Goal: Task Accomplishment & Management: Manage account settings

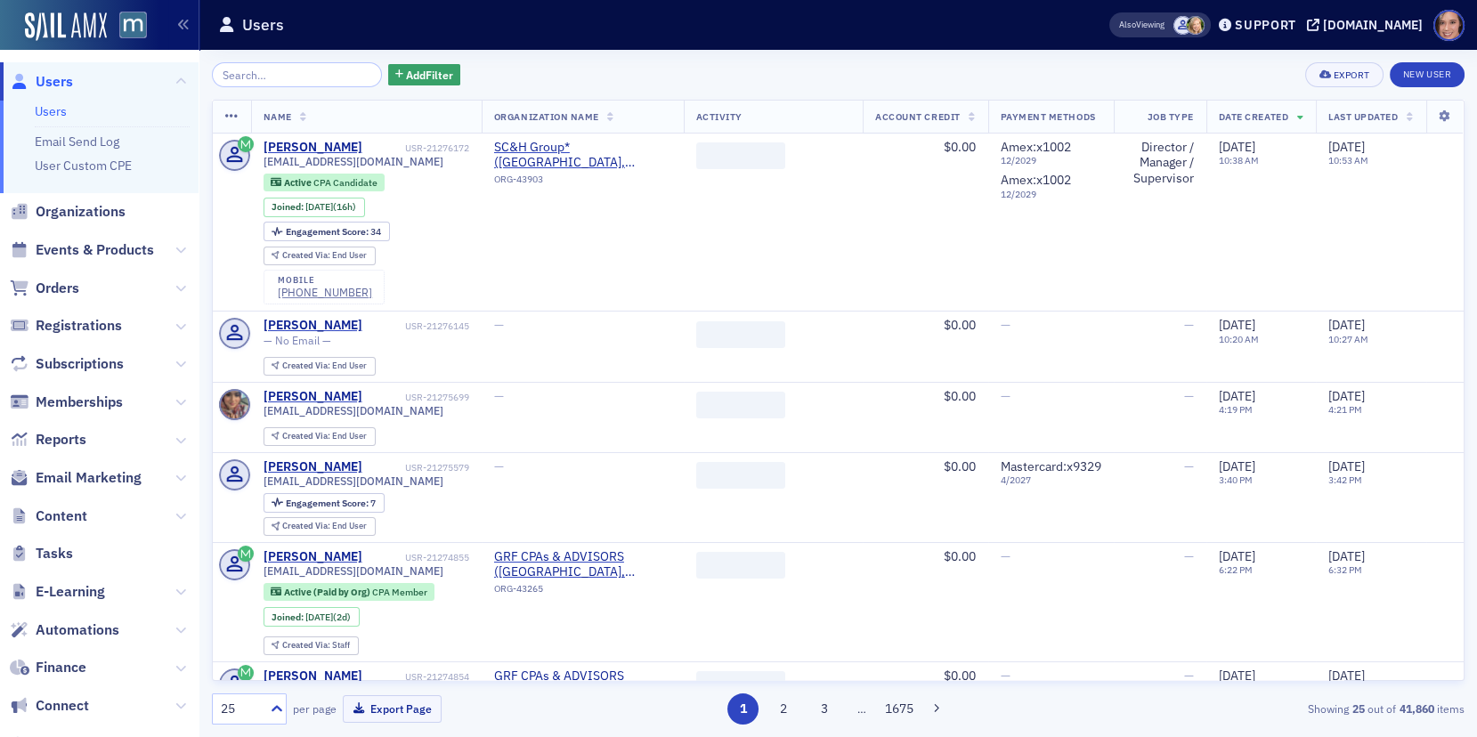
click at [118, 466] on span "Email Marketing" at bounding box center [99, 478] width 199 height 38
click at [118, 481] on span "Email Marketing" at bounding box center [89, 478] width 106 height 20
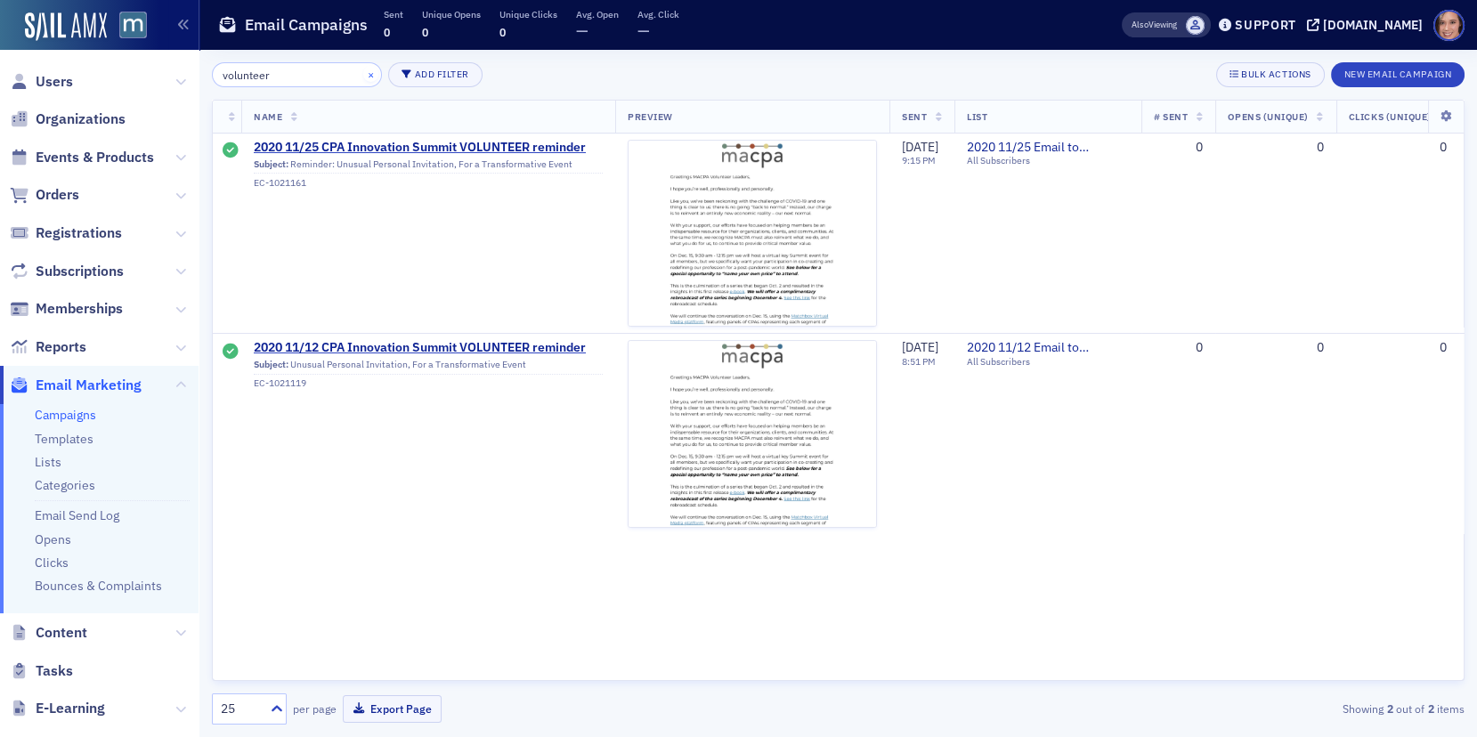
type input "volunteer"
click at [363, 71] on button "×" at bounding box center [371, 74] width 16 height 16
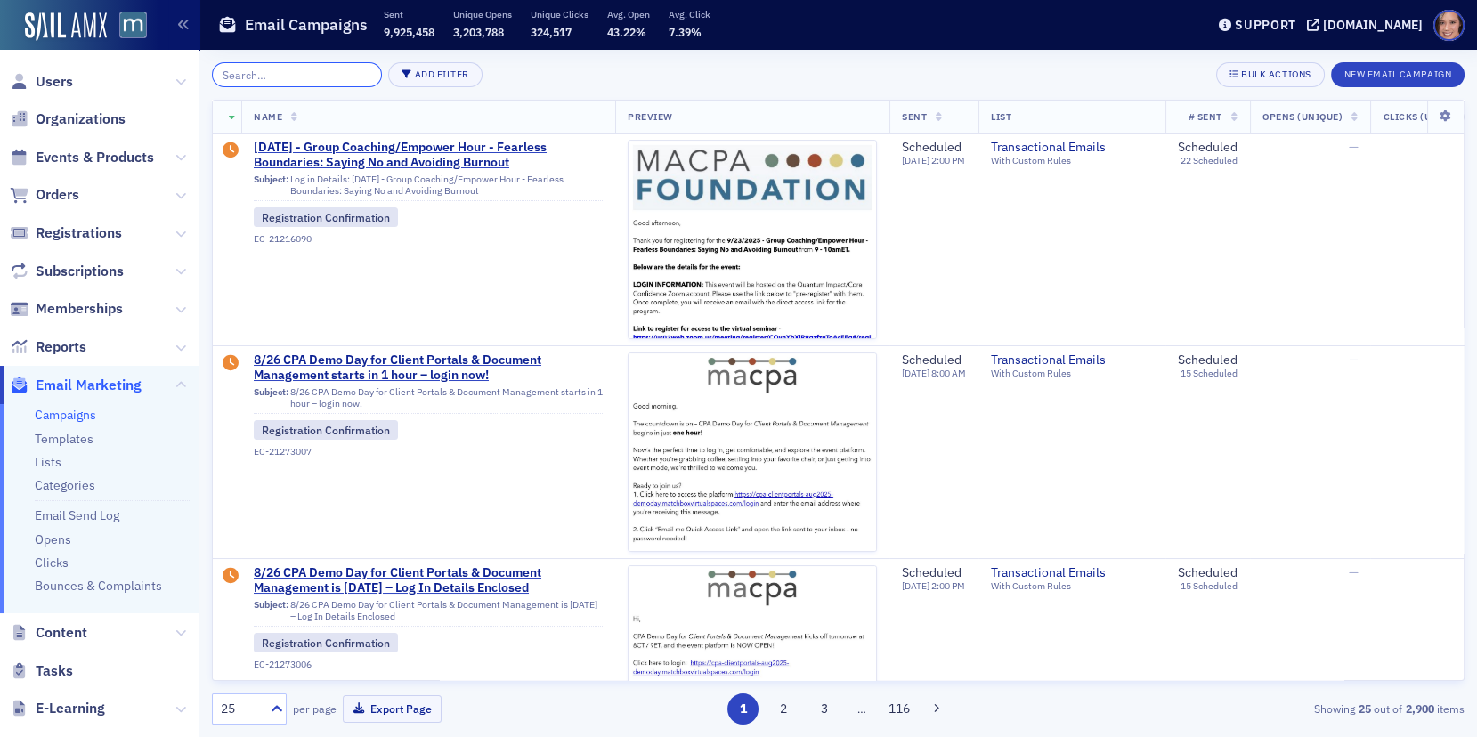
click at [276, 64] on input "search" at bounding box center [297, 74] width 170 height 25
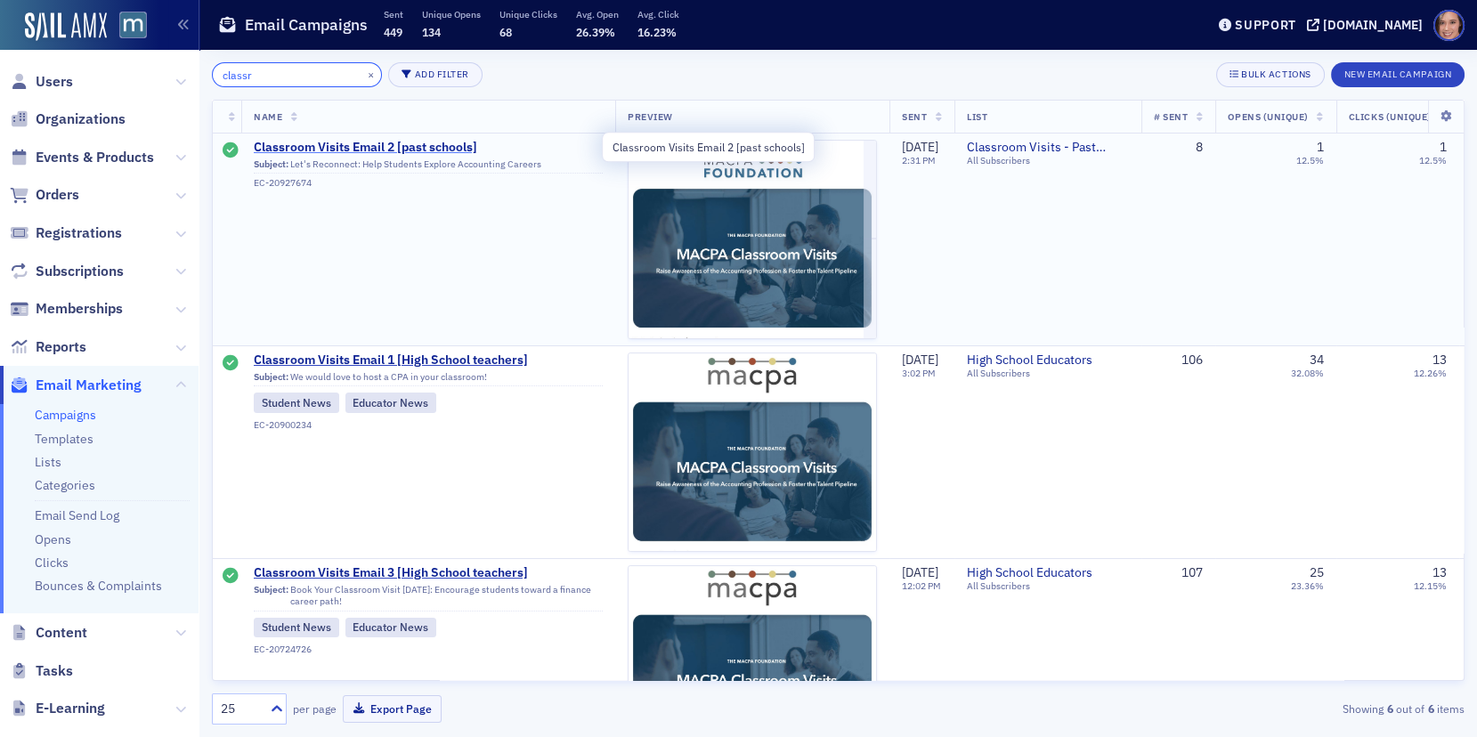
type input "classr"
click at [290, 148] on span "Classroom Visits Email 2 [past schools]" at bounding box center [428, 148] width 349 height 16
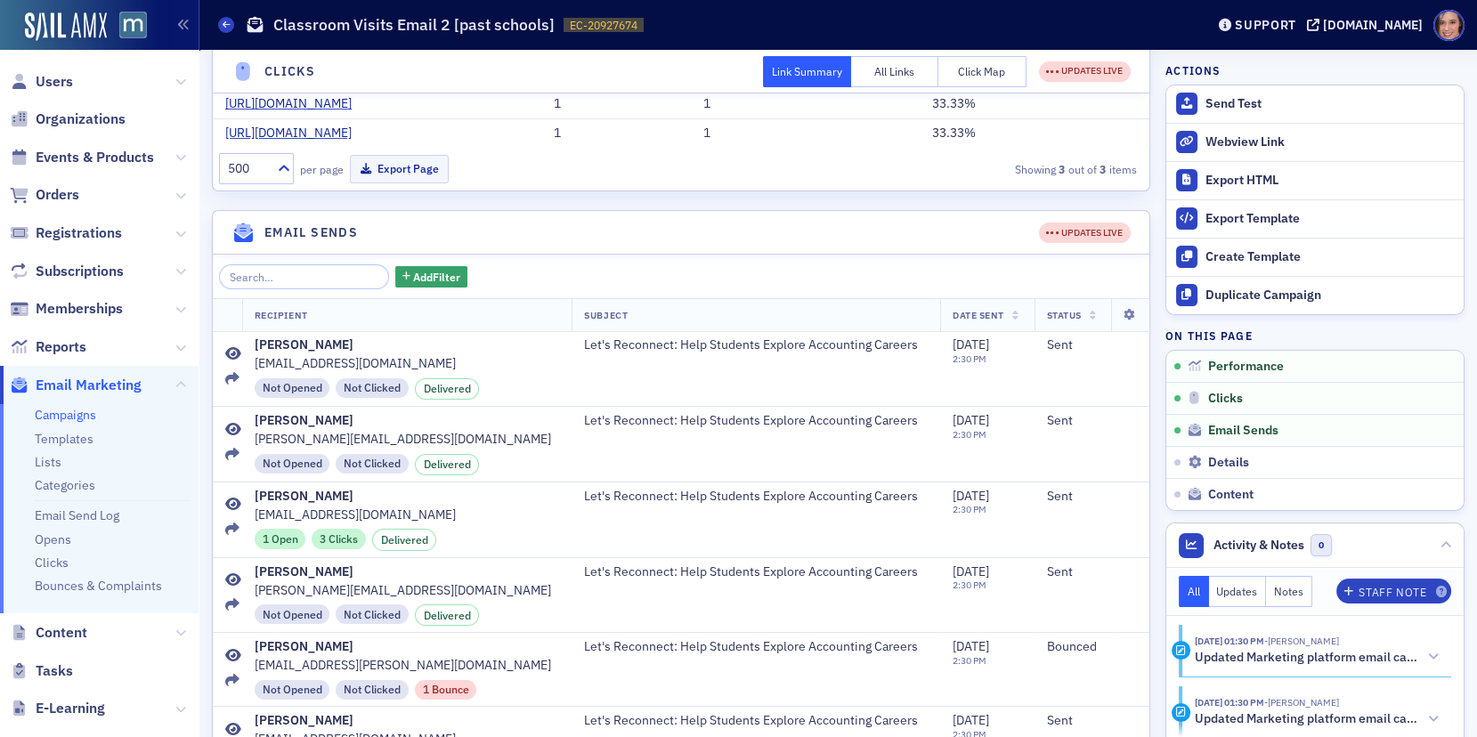
scroll to position [653, 0]
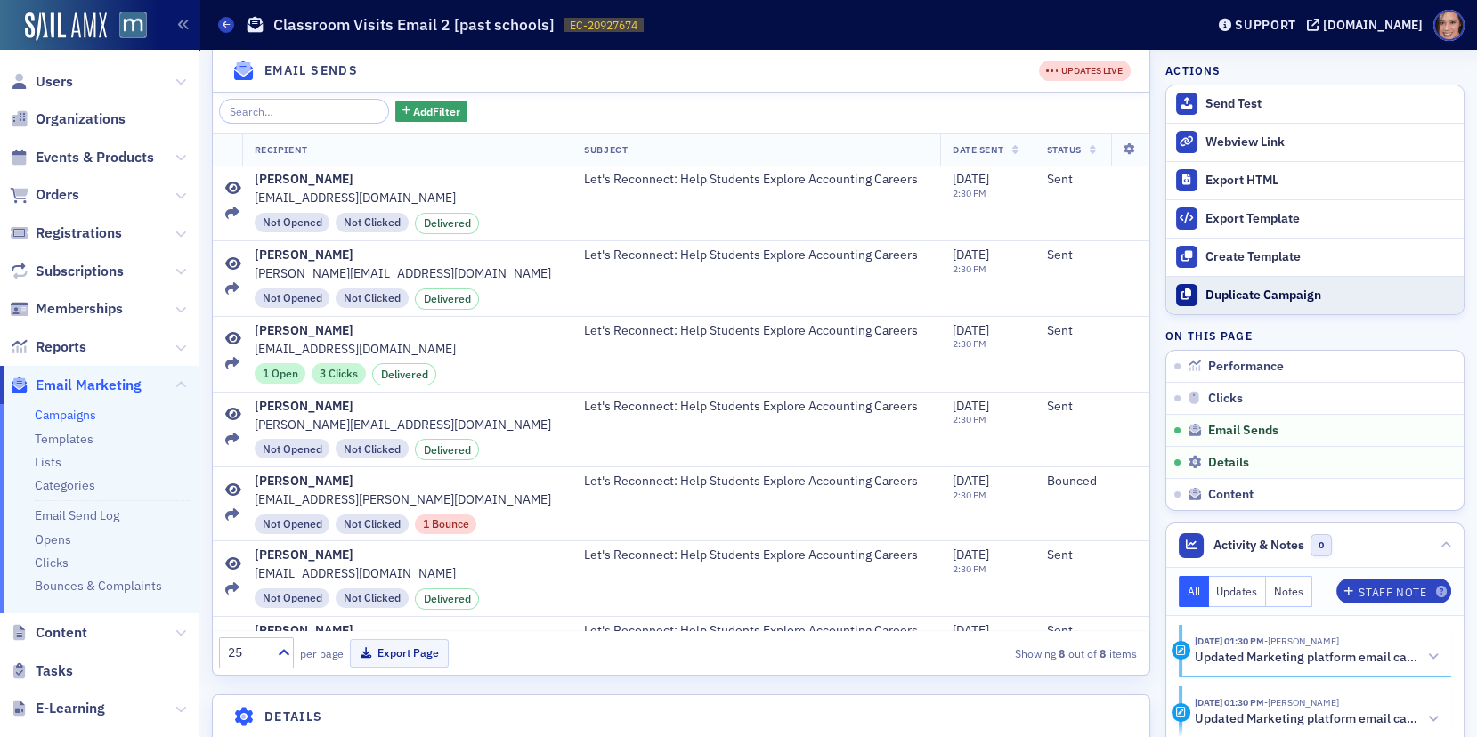
click at [1212, 303] on button "Duplicate Campaign" at bounding box center [1314, 295] width 297 height 38
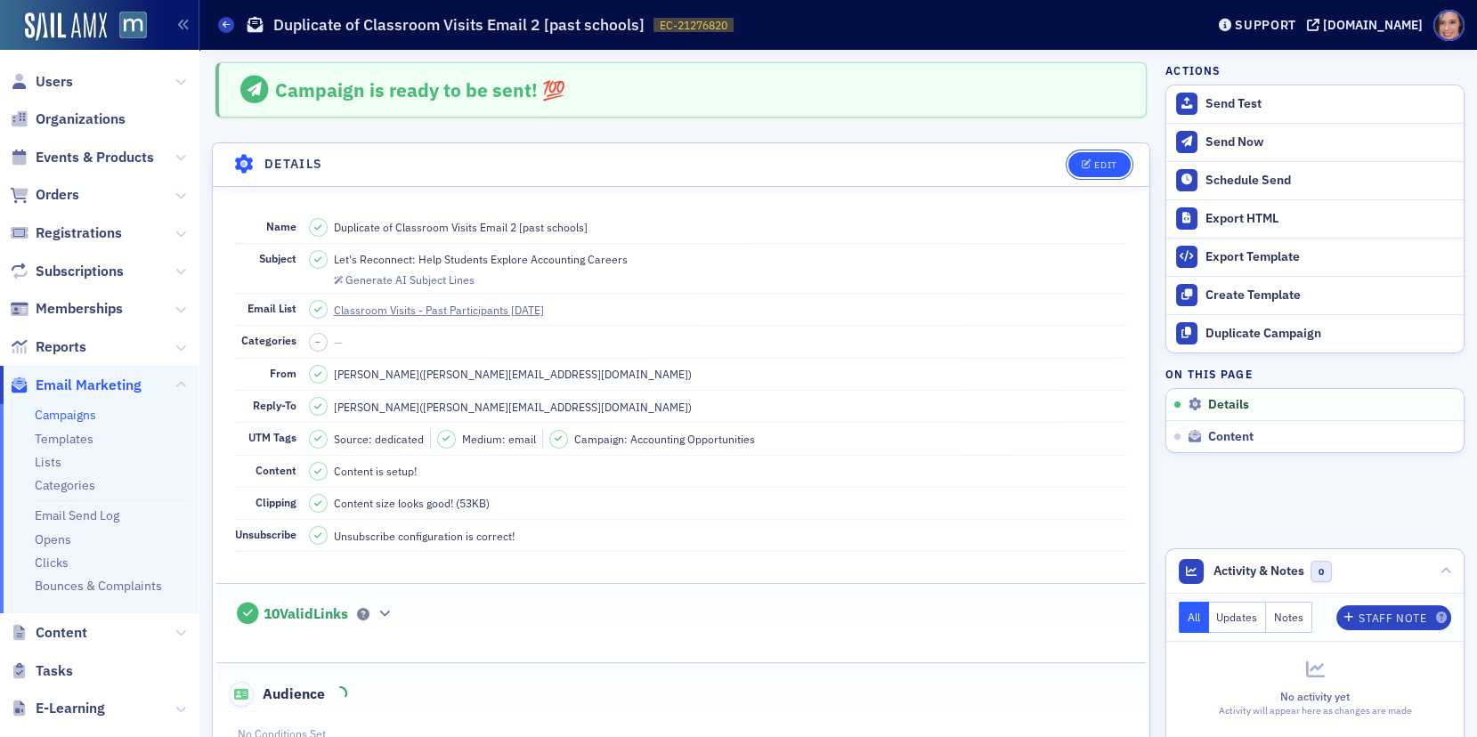
click at [1092, 160] on icon "button" at bounding box center [1087, 165] width 11 height 10
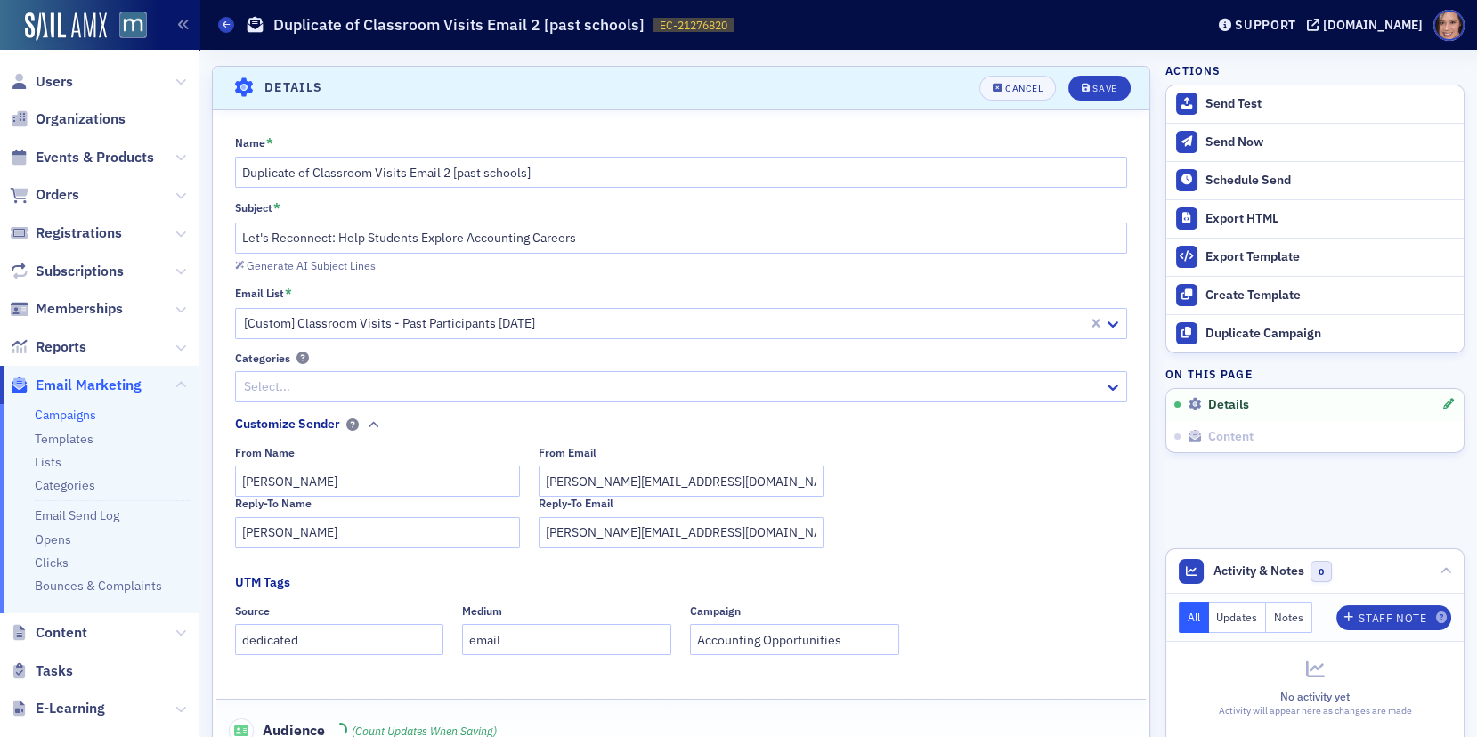
scroll to position [82, 0]
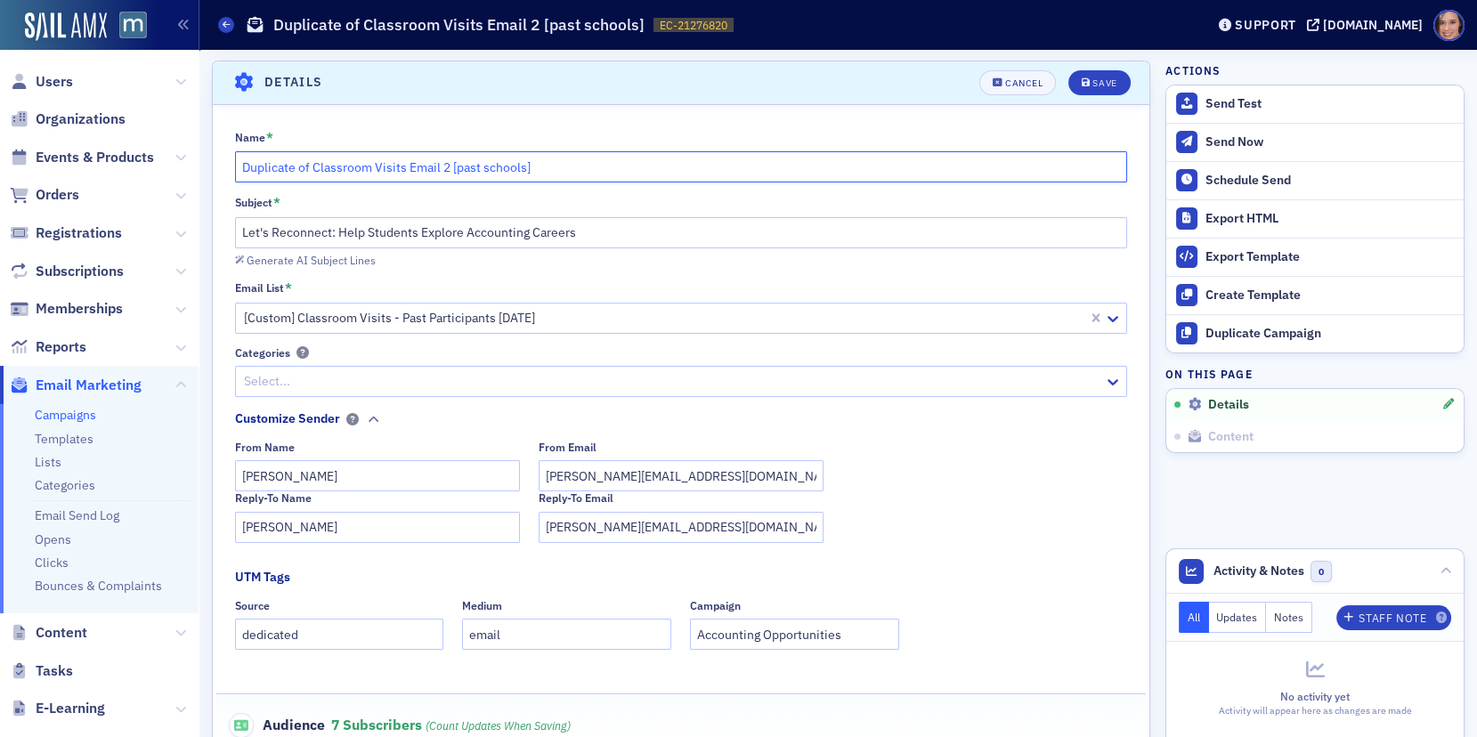
drag, startPoint x: 312, startPoint y: 163, endPoint x: 203, endPoint y: 159, distance: 109.5
click at [376, 160] on input "Classroom Visits Email 2 [past schools]" at bounding box center [681, 166] width 893 height 31
click at [379, 169] on input "Classroom Visits Email 2 [past schools]" at bounding box center [681, 166] width 893 height 31
drag, startPoint x: 371, startPoint y: 166, endPoint x: 564, endPoint y: 161, distance: 193.2
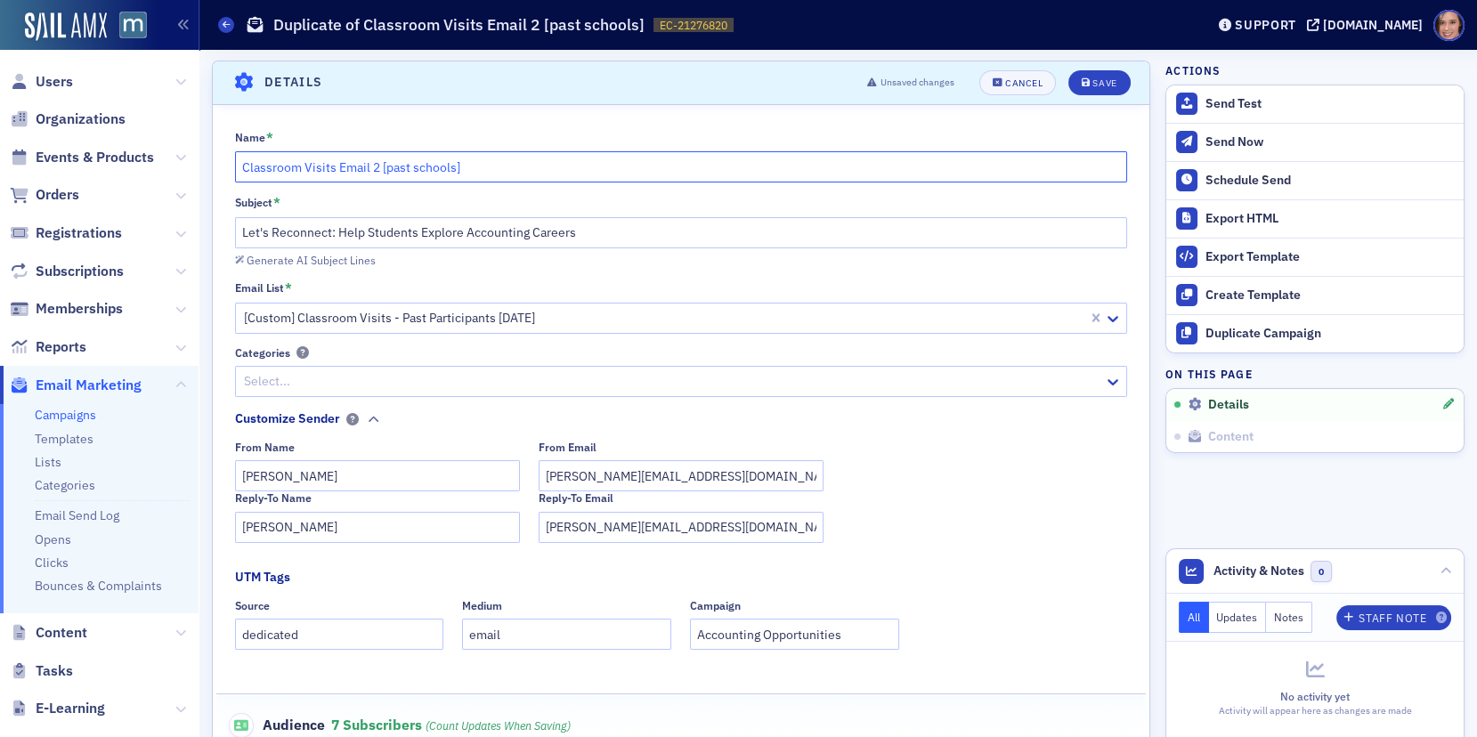
click at [564, 162] on input "Classroom Visits Email 2 [past schools]" at bounding box center [681, 166] width 893 height 31
type input "Classroom Visits Email 3 [All Member]"
click at [1098, 81] on div "Save" at bounding box center [1104, 83] width 24 height 10
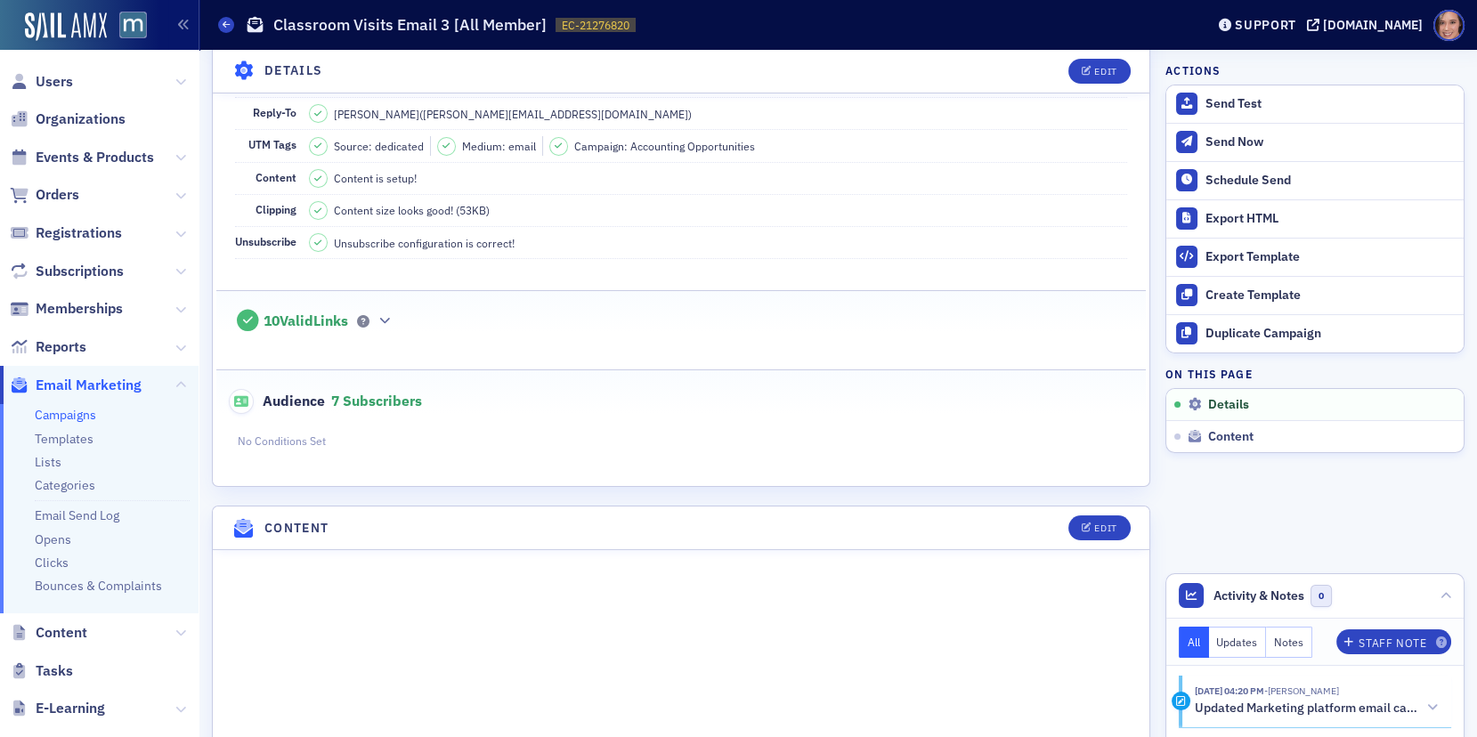
scroll to position [0, 0]
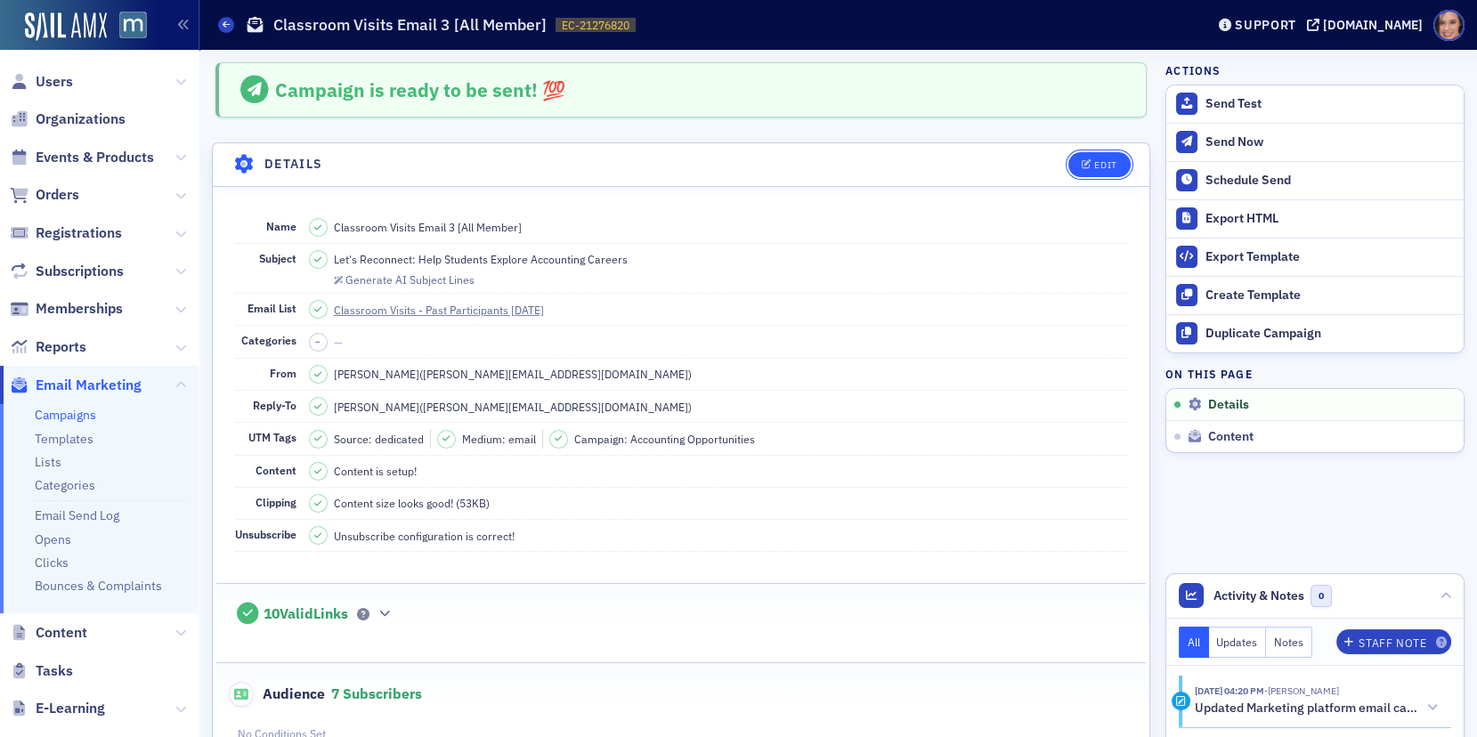
click at [1122, 158] on button "Edit" at bounding box center [1098, 164] width 61 height 25
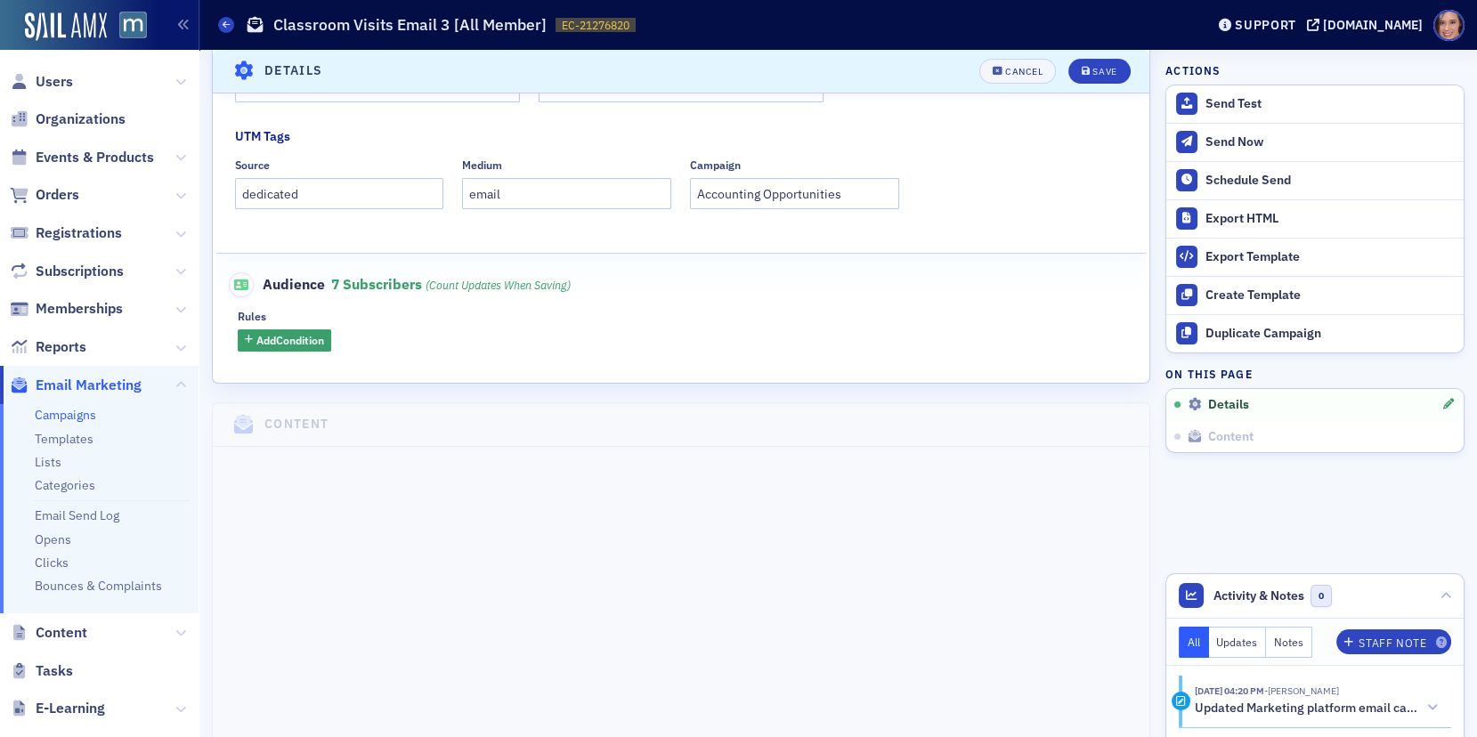
scroll to position [158, 0]
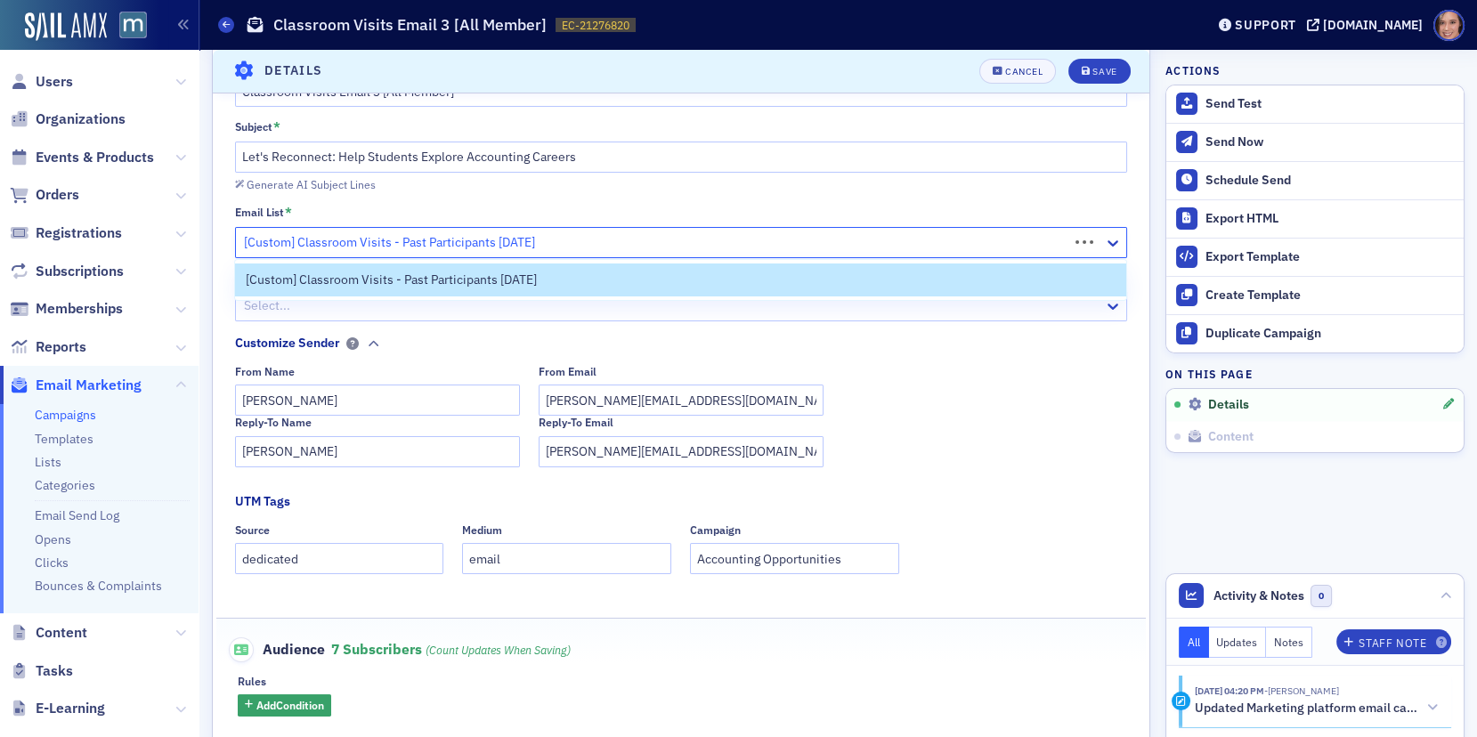
click at [453, 242] on div at bounding box center [654, 242] width 825 height 22
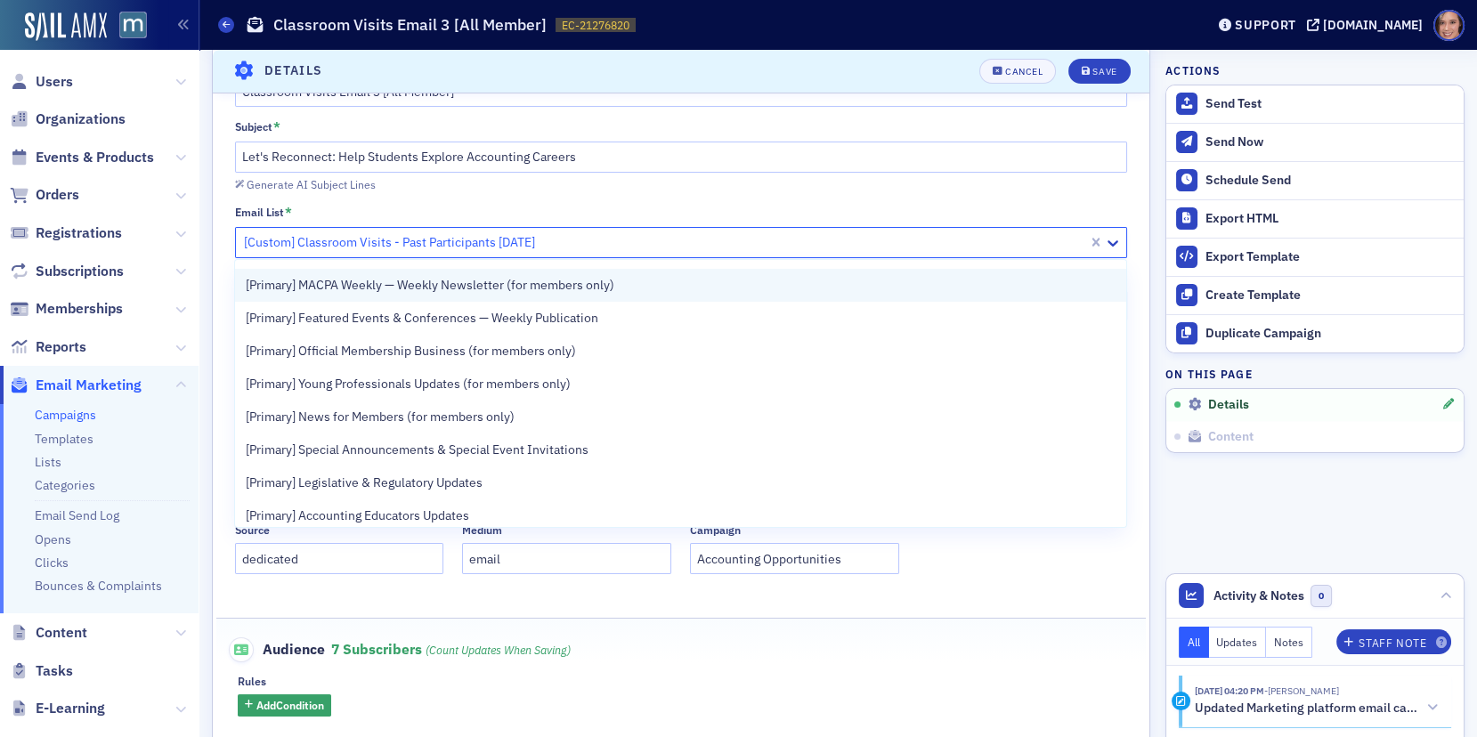
scroll to position [136, 0]
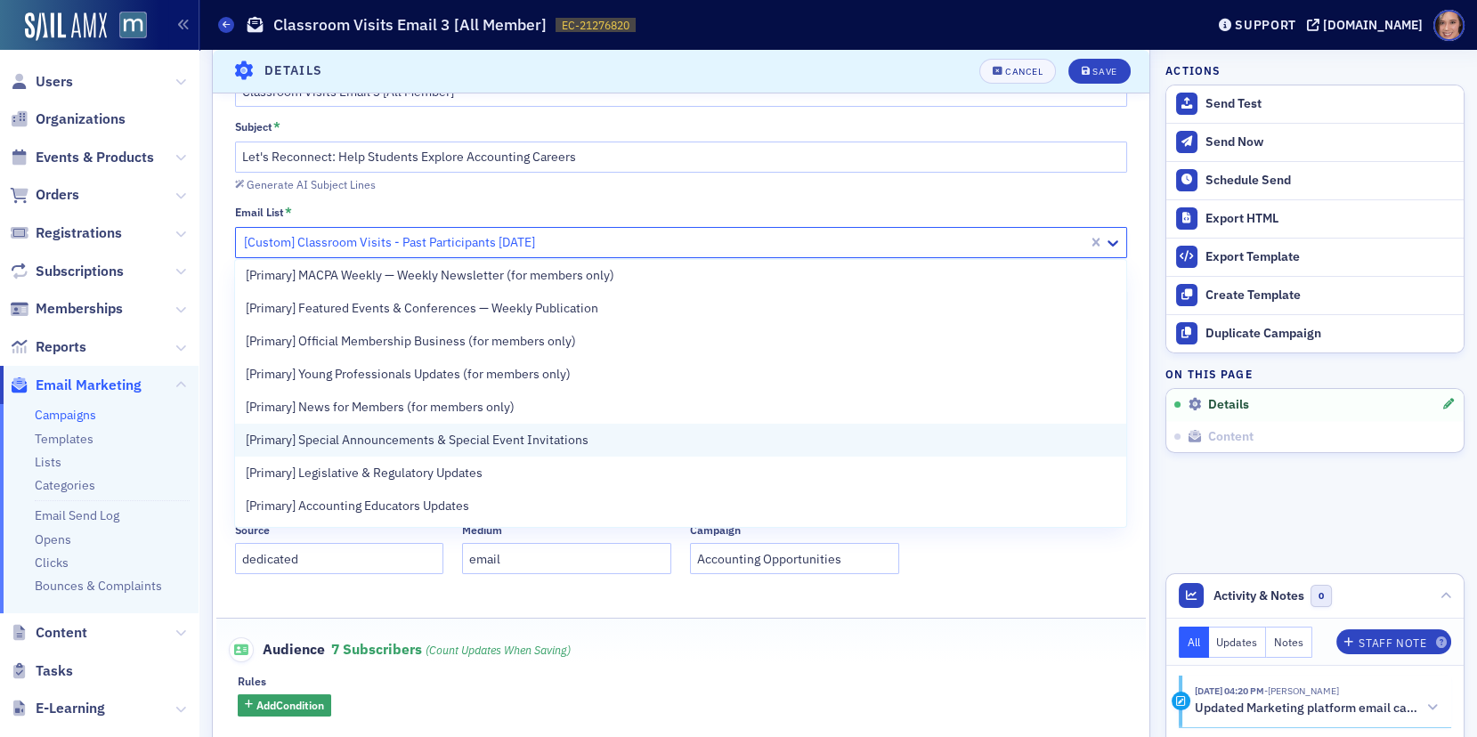
click at [470, 431] on span "[Primary] Special Announcements & Special Event Invitations" at bounding box center [417, 440] width 343 height 19
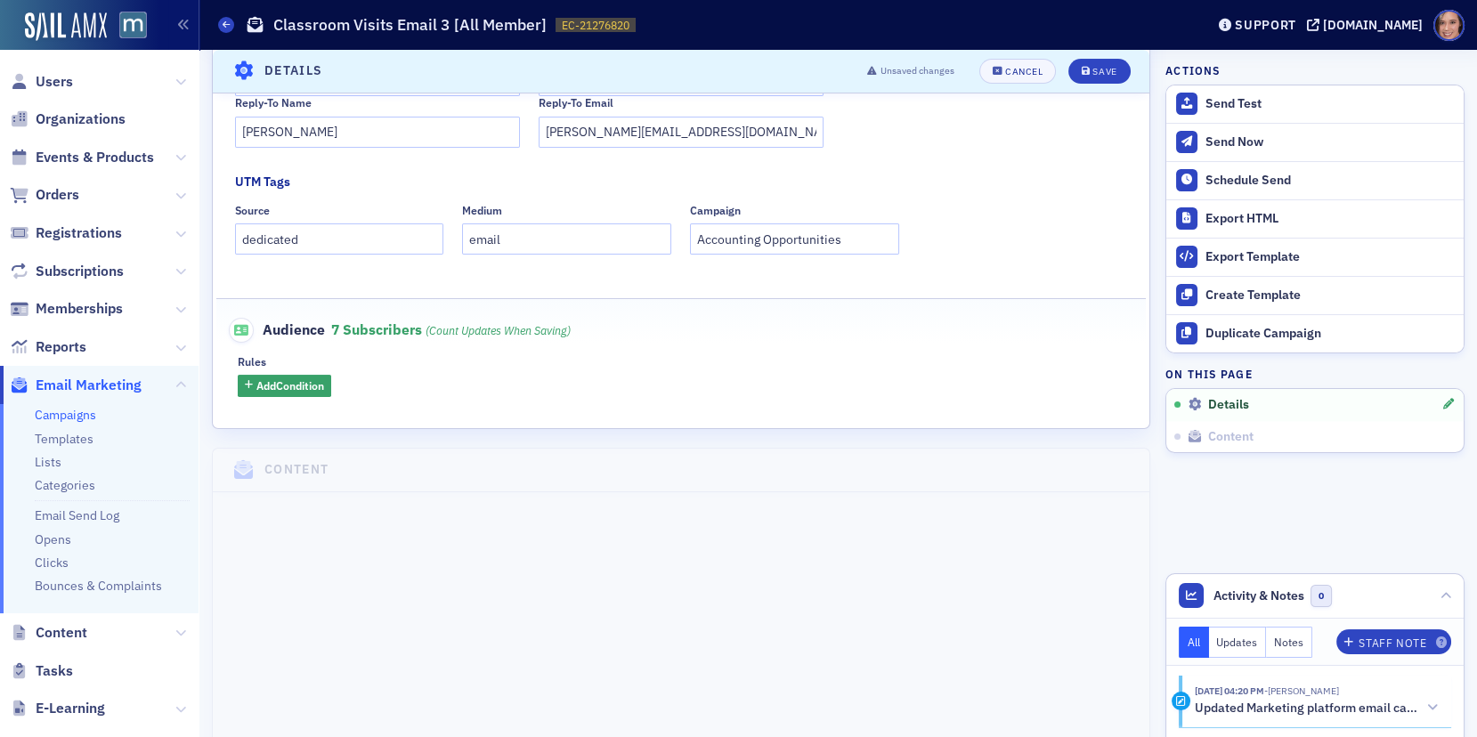
scroll to position [498, 0]
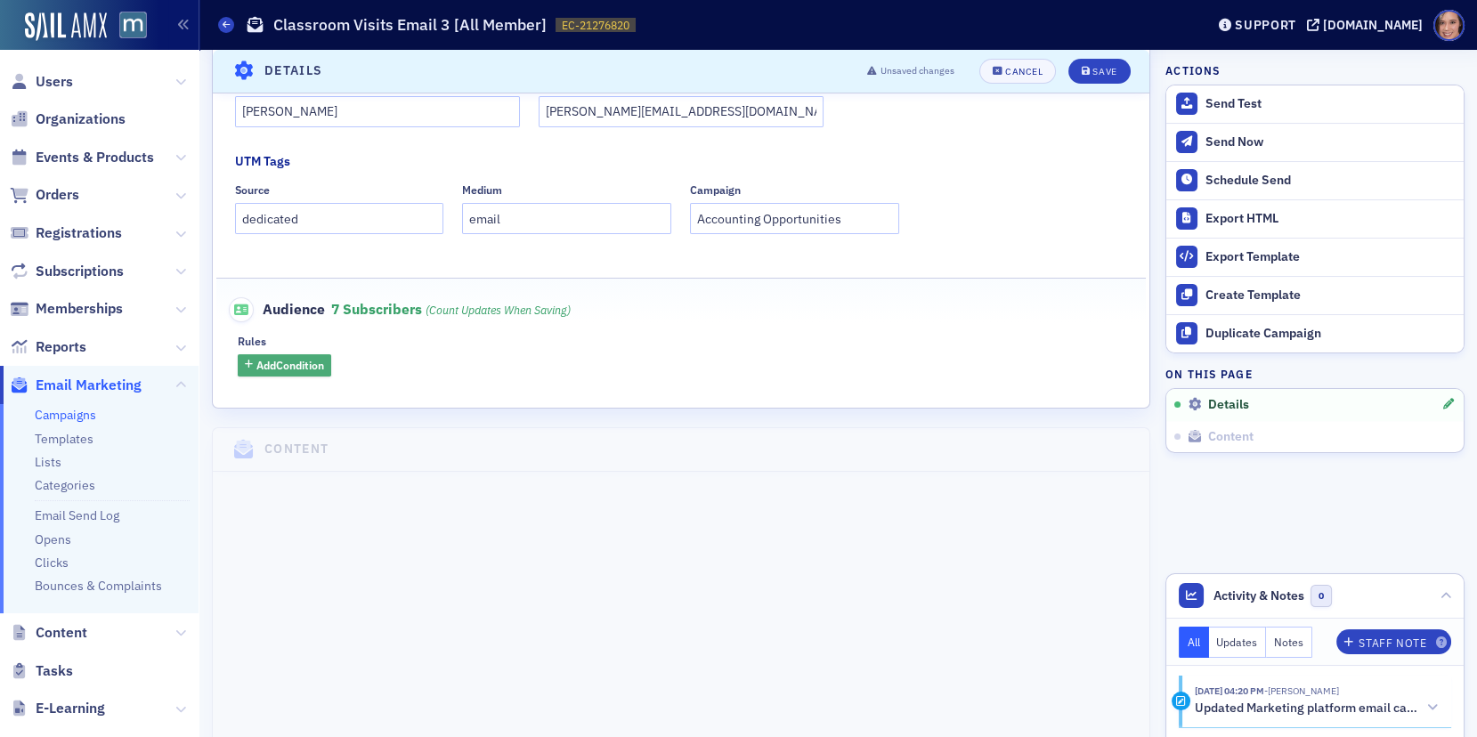
click at [297, 369] on span "Add Condition" at bounding box center [290, 365] width 68 height 16
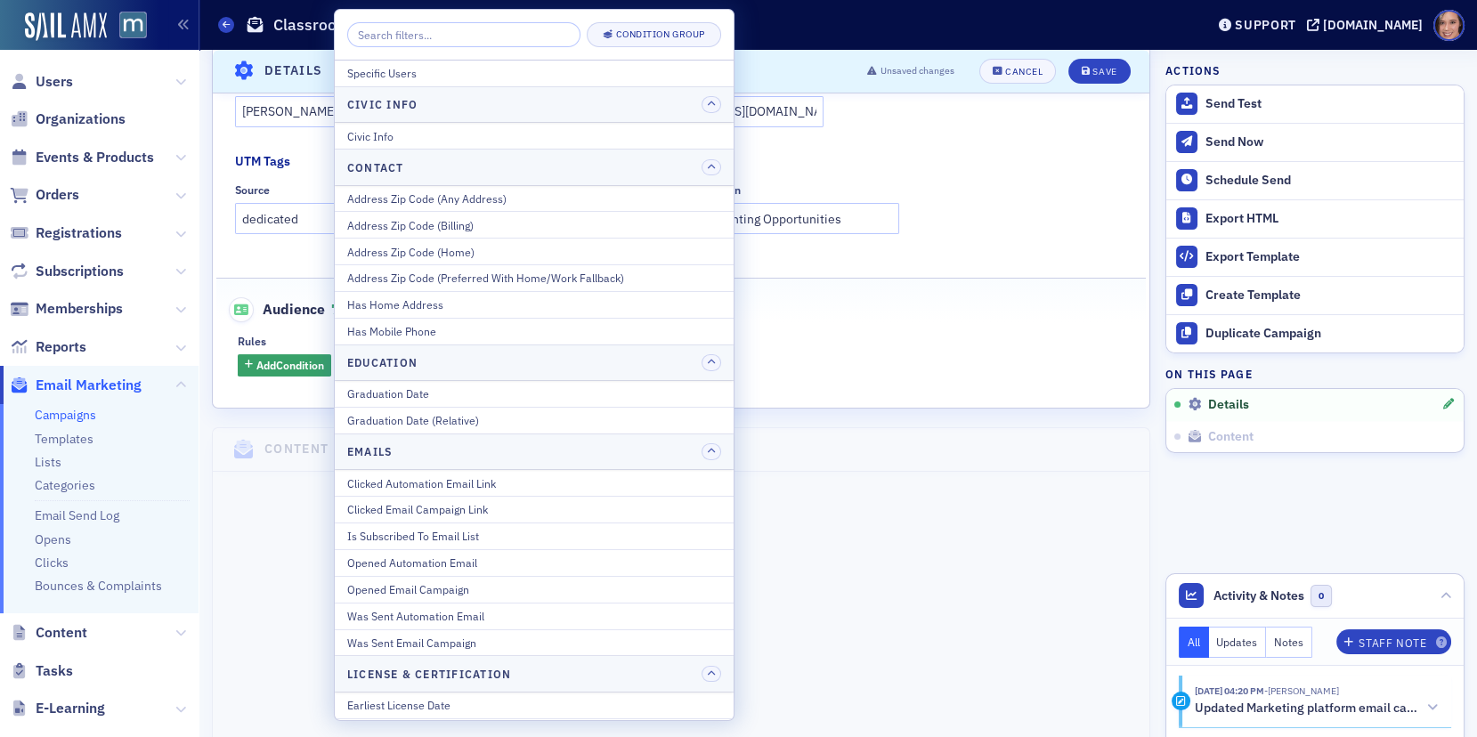
click at [457, 27] on input "search" at bounding box center [463, 34] width 233 height 25
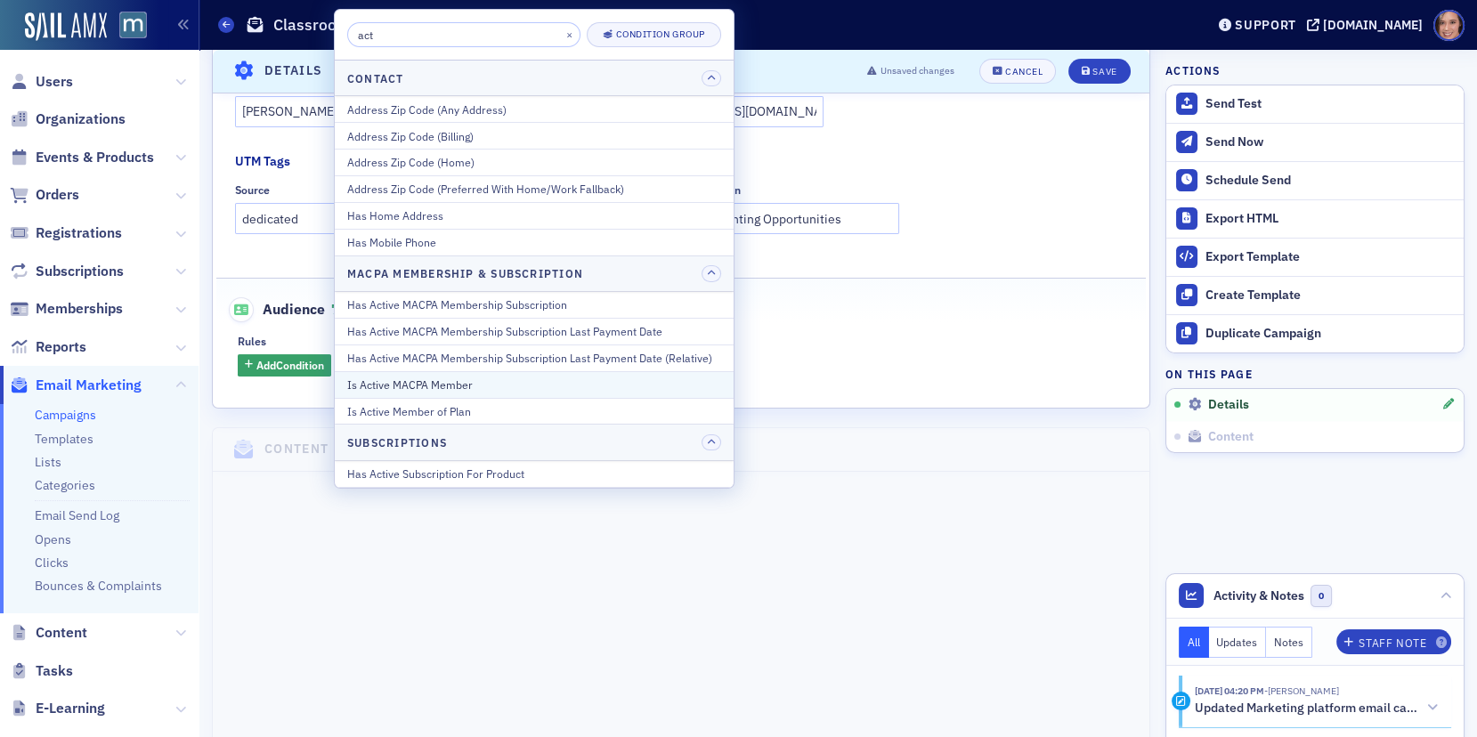
type input "act"
click at [501, 377] on div "Is Active MACPA Member" at bounding box center [534, 385] width 374 height 16
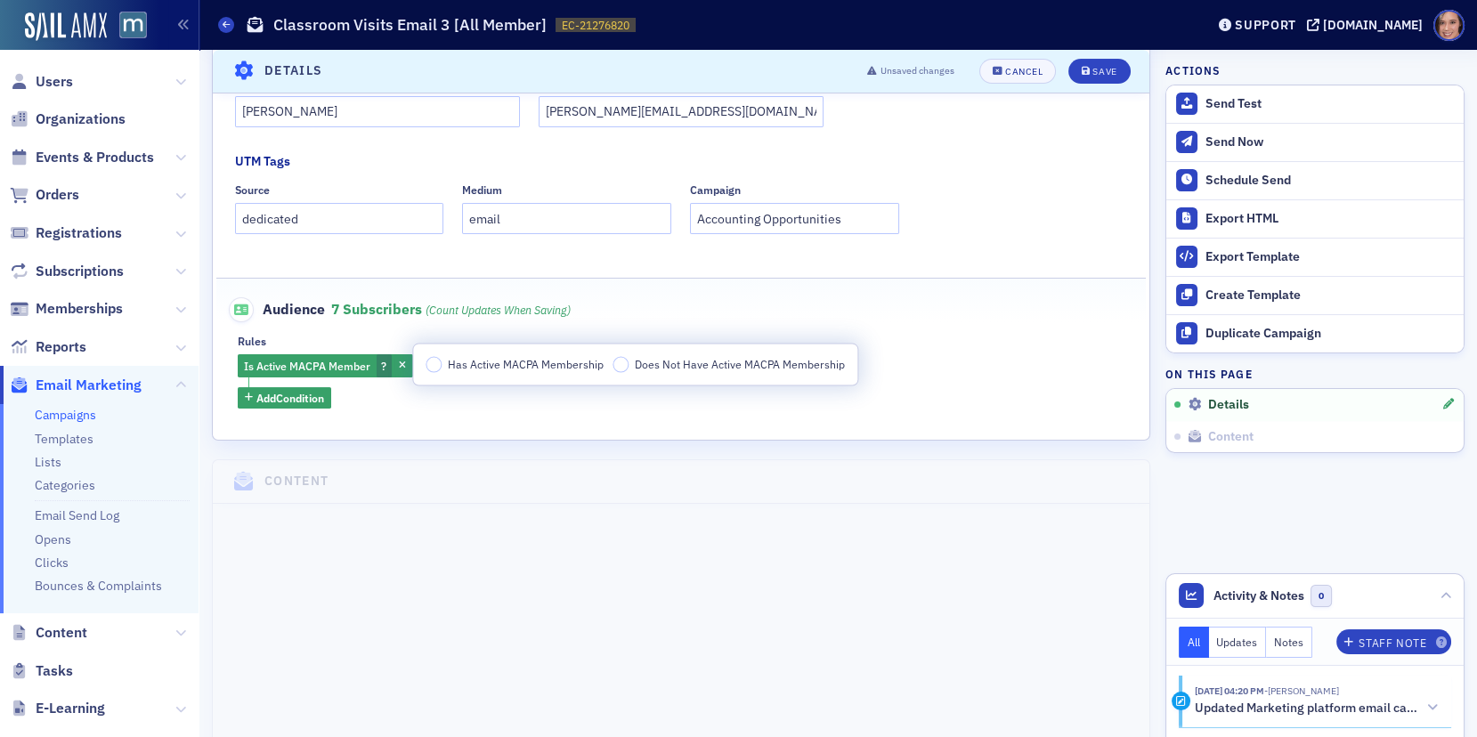
click at [549, 362] on span "Has Active MACPA Membership" at bounding box center [526, 364] width 156 height 14
click at [442, 362] on input "Has Active MACPA Membership" at bounding box center [433, 365] width 16 height 16
click at [1097, 62] on button "Save" at bounding box center [1098, 71] width 61 height 25
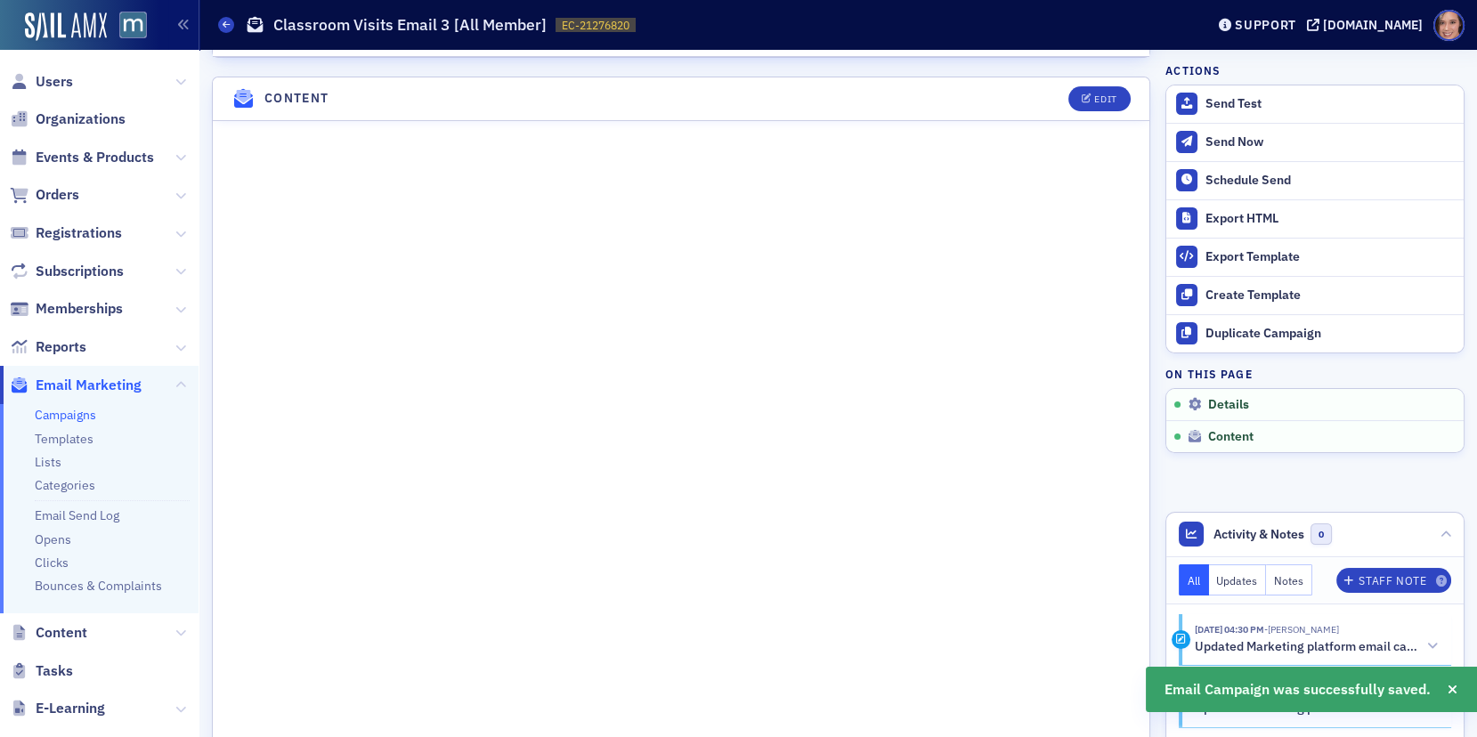
scroll to position [855, 0]
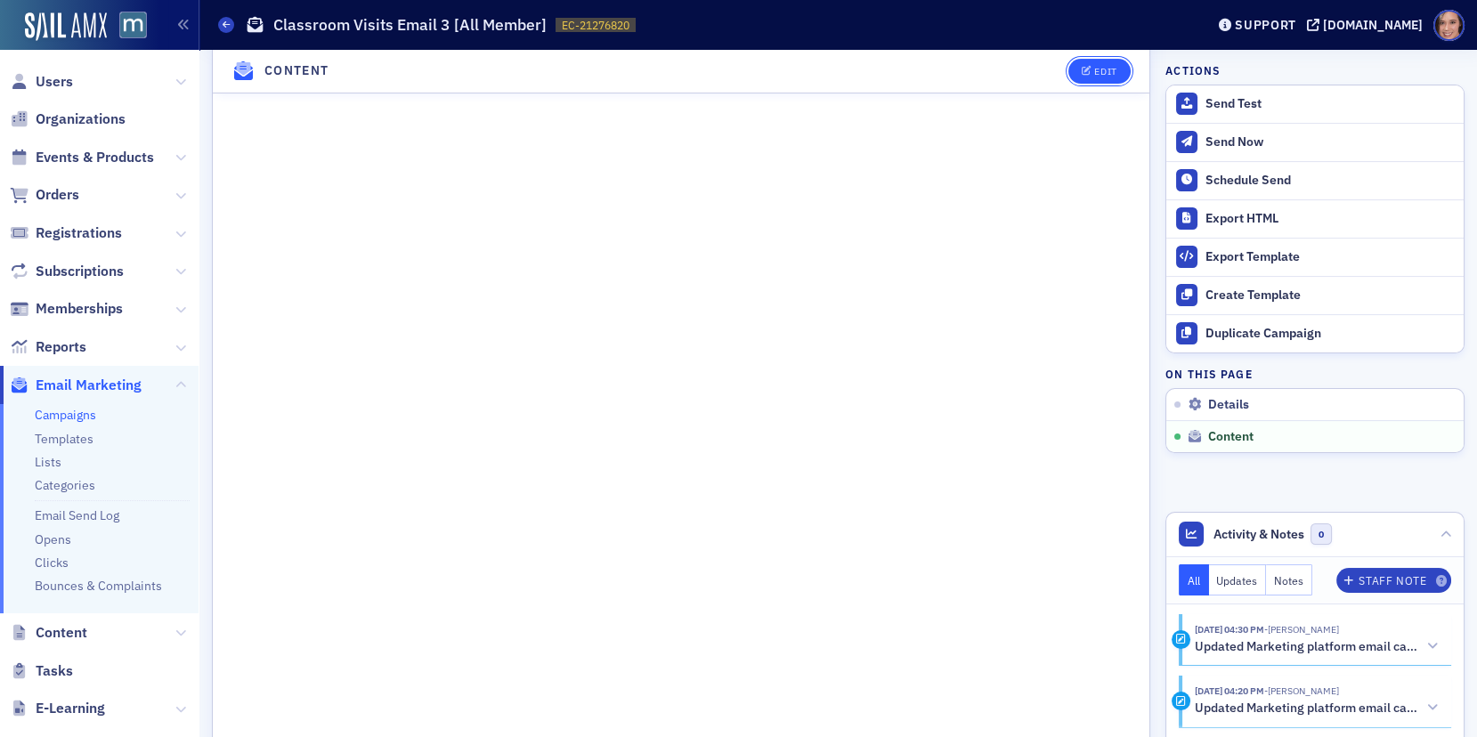
click at [1088, 70] on icon "button" at bounding box center [1087, 72] width 11 height 10
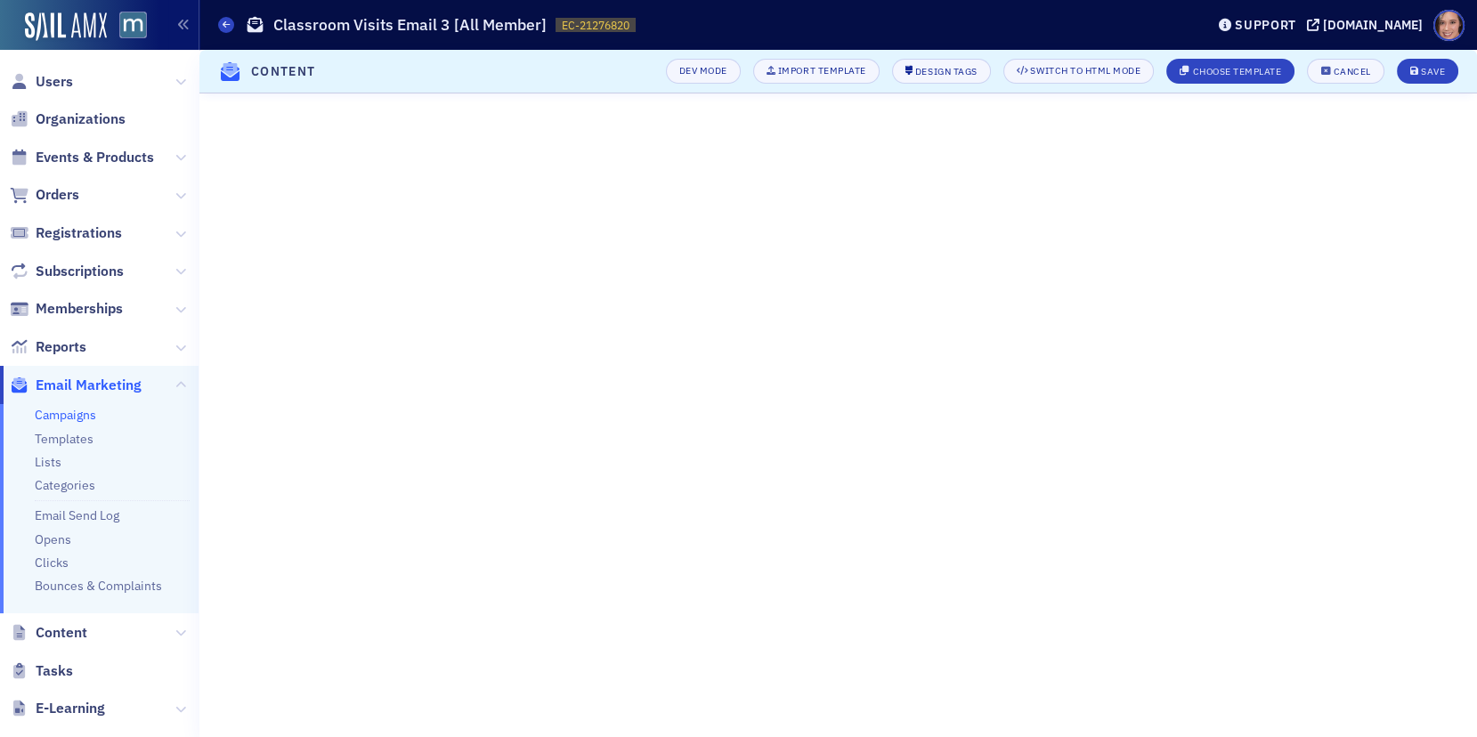
scroll to position [60, 0]
click at [1350, 69] on div "Cancel" at bounding box center [1351, 72] width 37 height 10
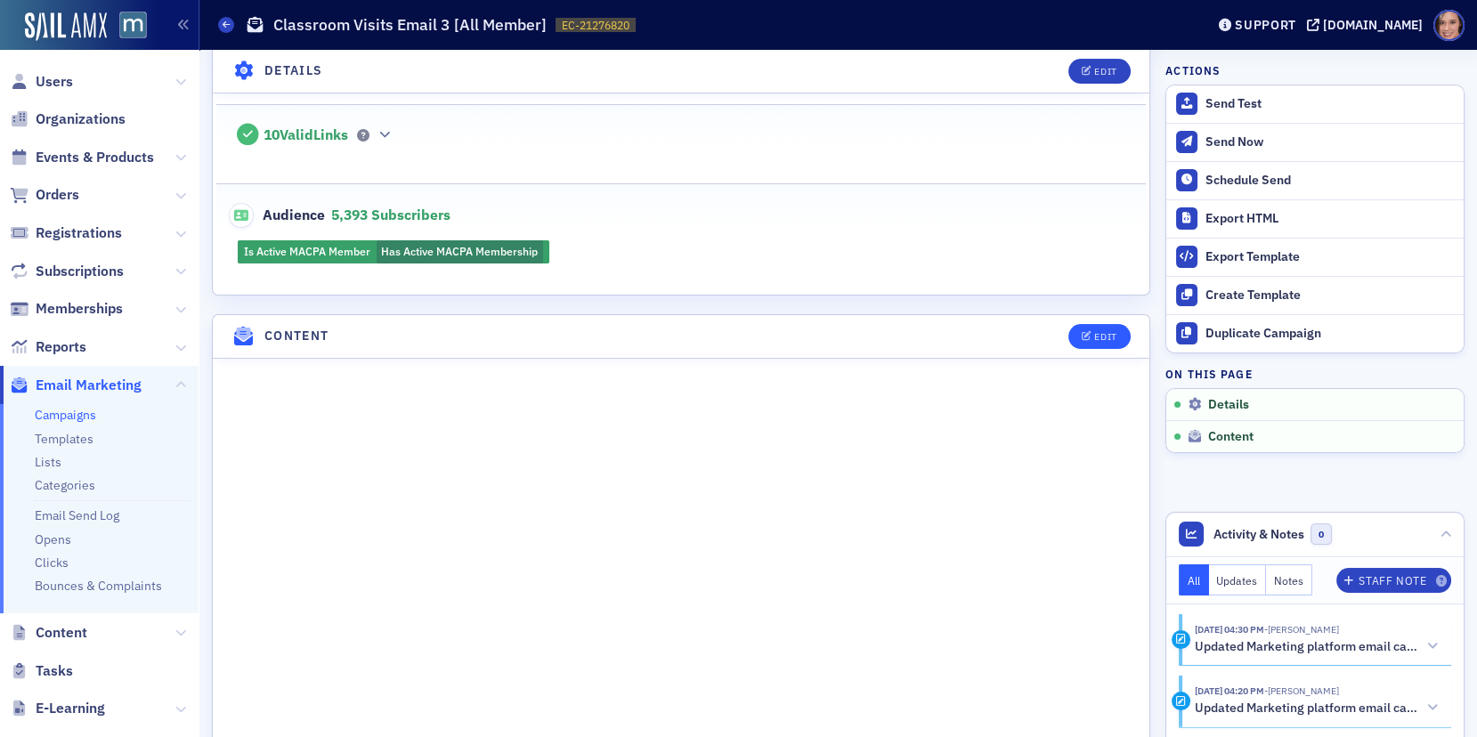
scroll to position [0, 0]
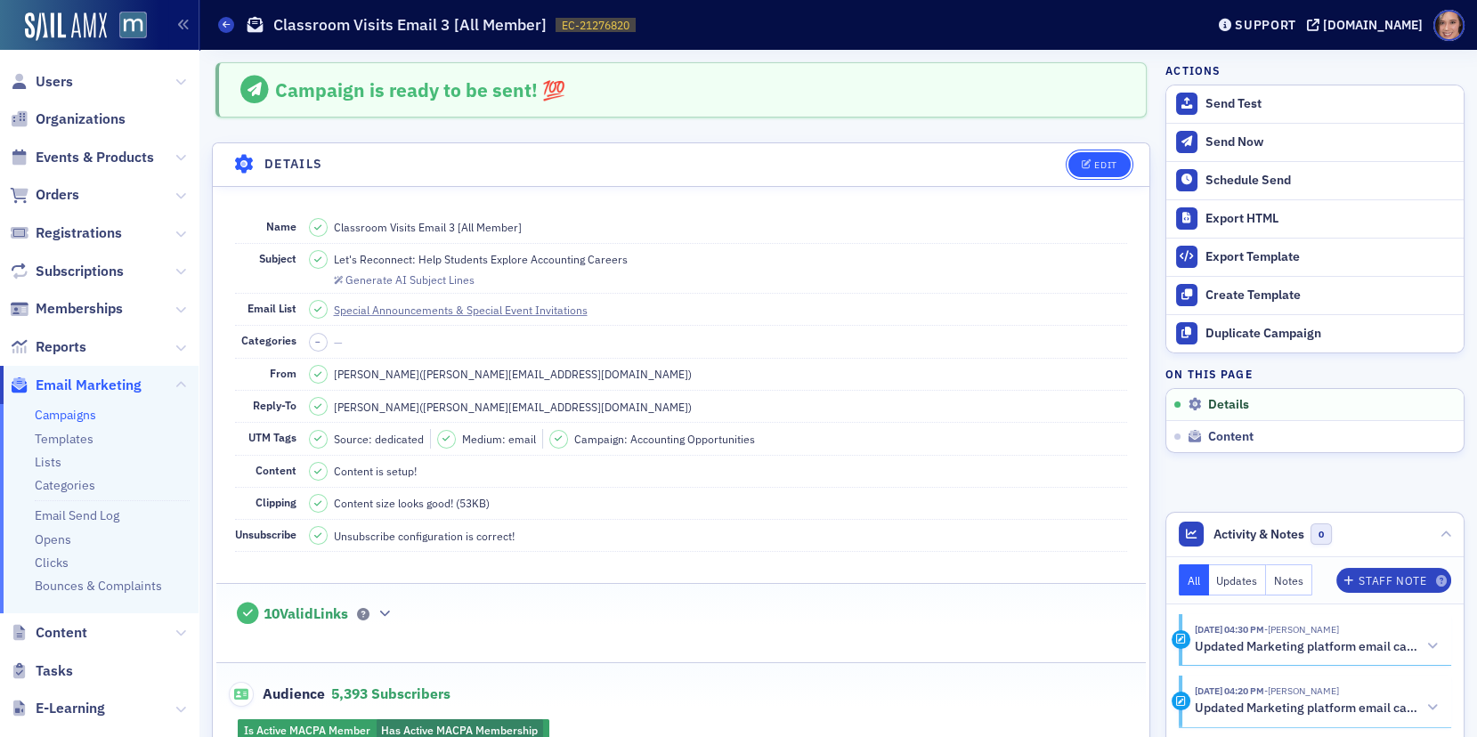
click at [1089, 164] on icon "button" at bounding box center [1087, 165] width 11 height 10
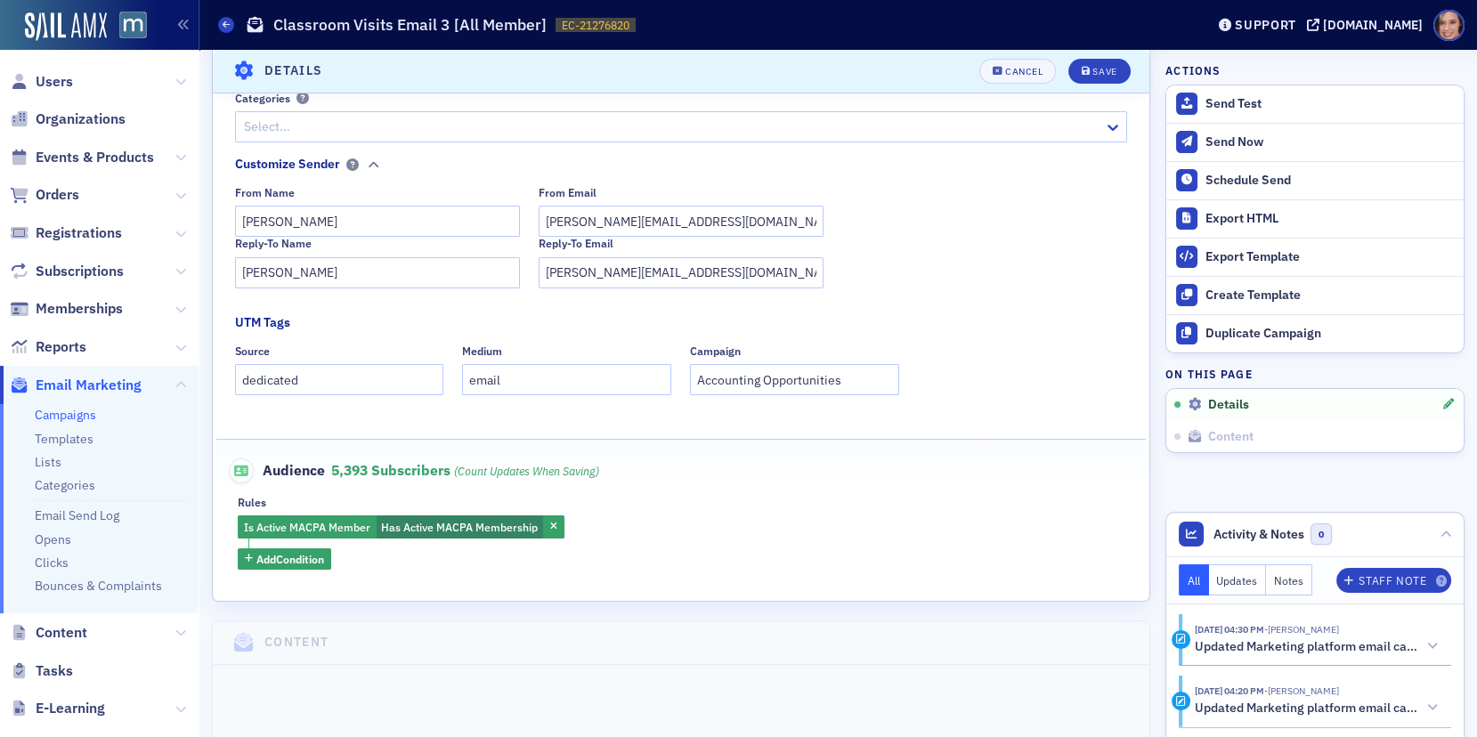
scroll to position [525, 0]
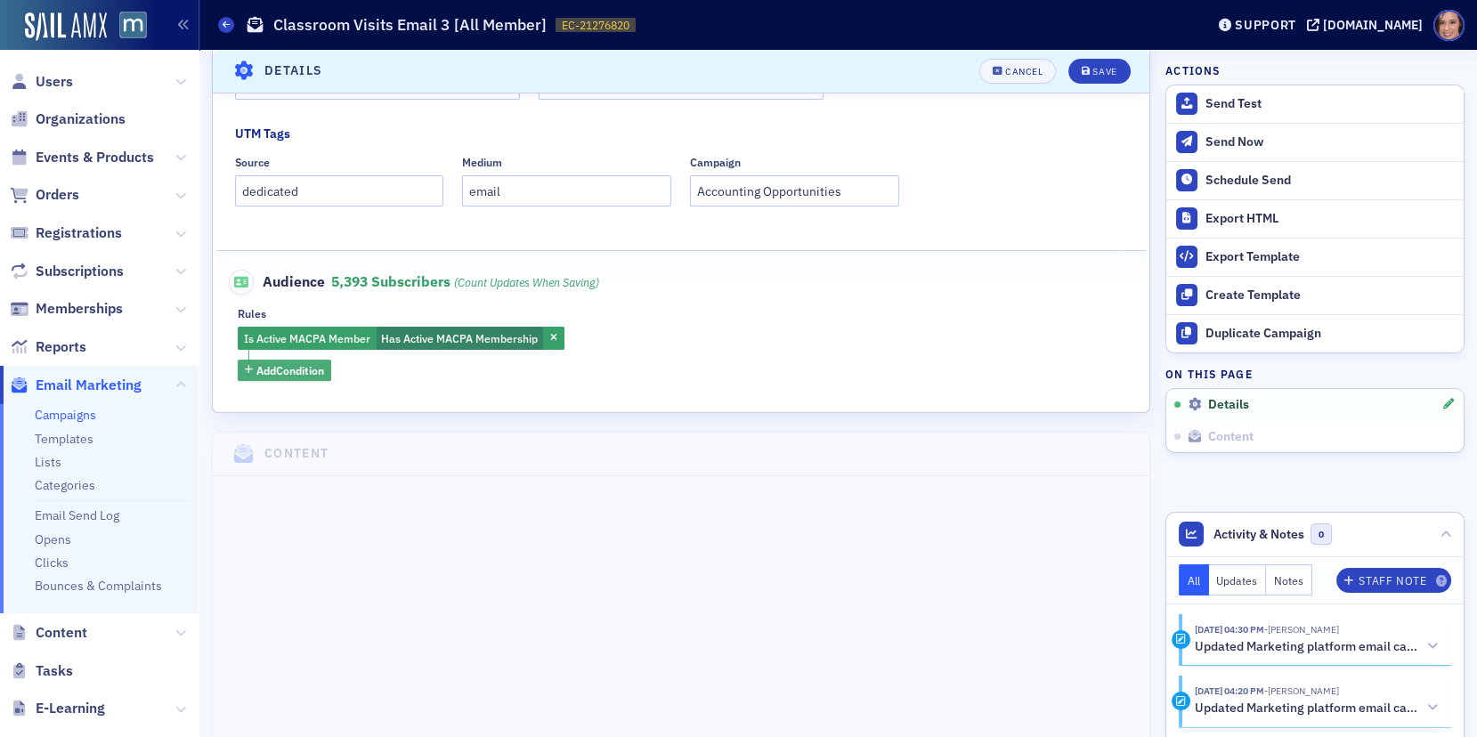
click at [305, 372] on span "Add Condition" at bounding box center [290, 370] width 68 height 16
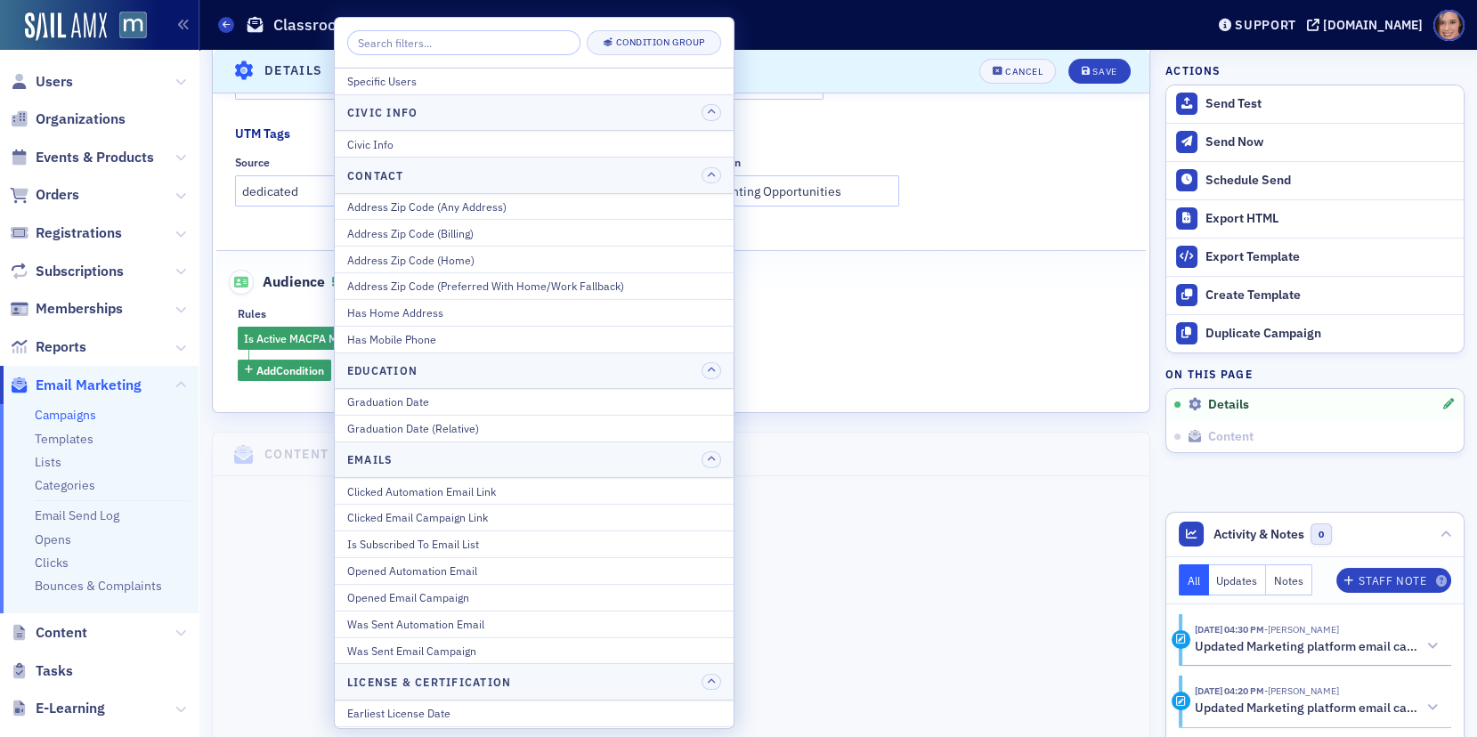
click at [447, 41] on input "search" at bounding box center [463, 42] width 233 height 25
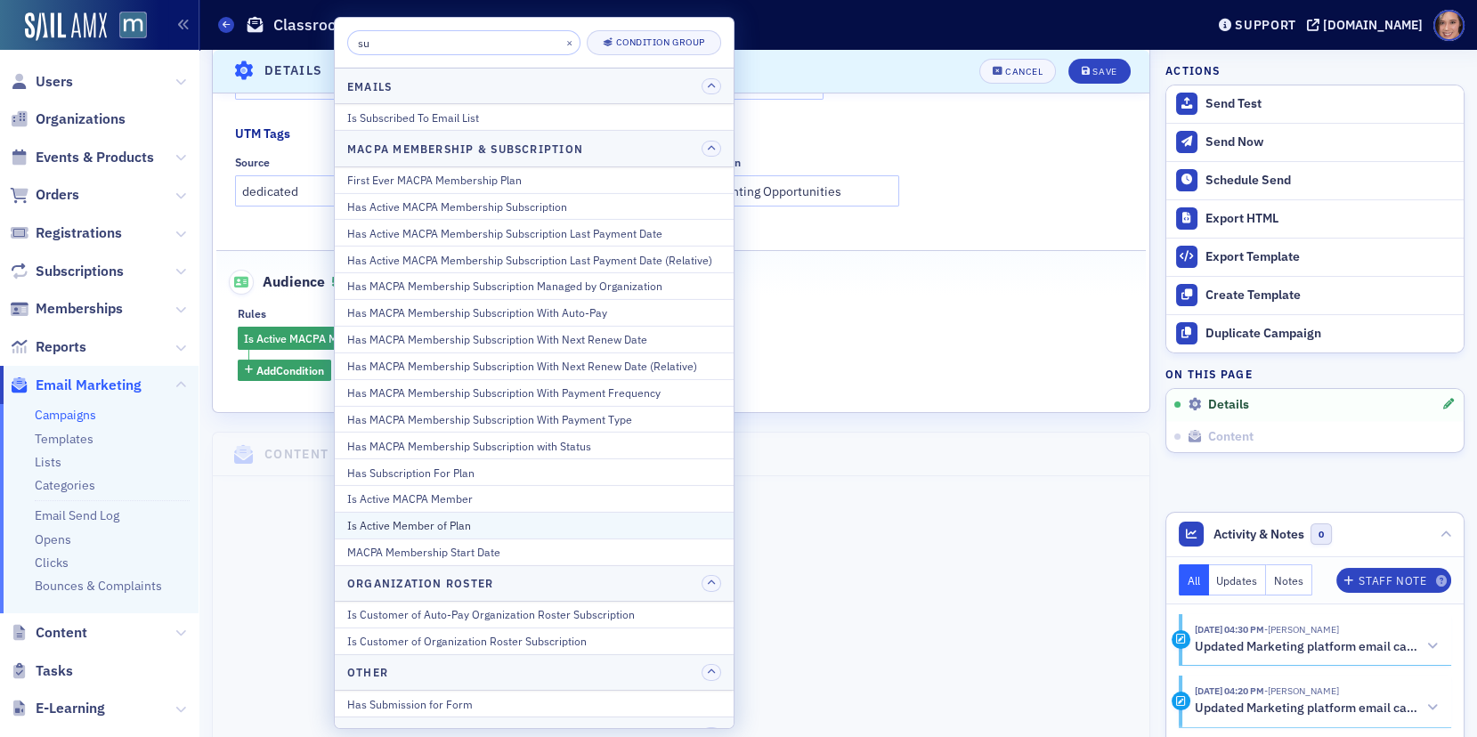
type input "su"
click at [414, 517] on div "Is Active Member of Plan" at bounding box center [534, 525] width 374 height 16
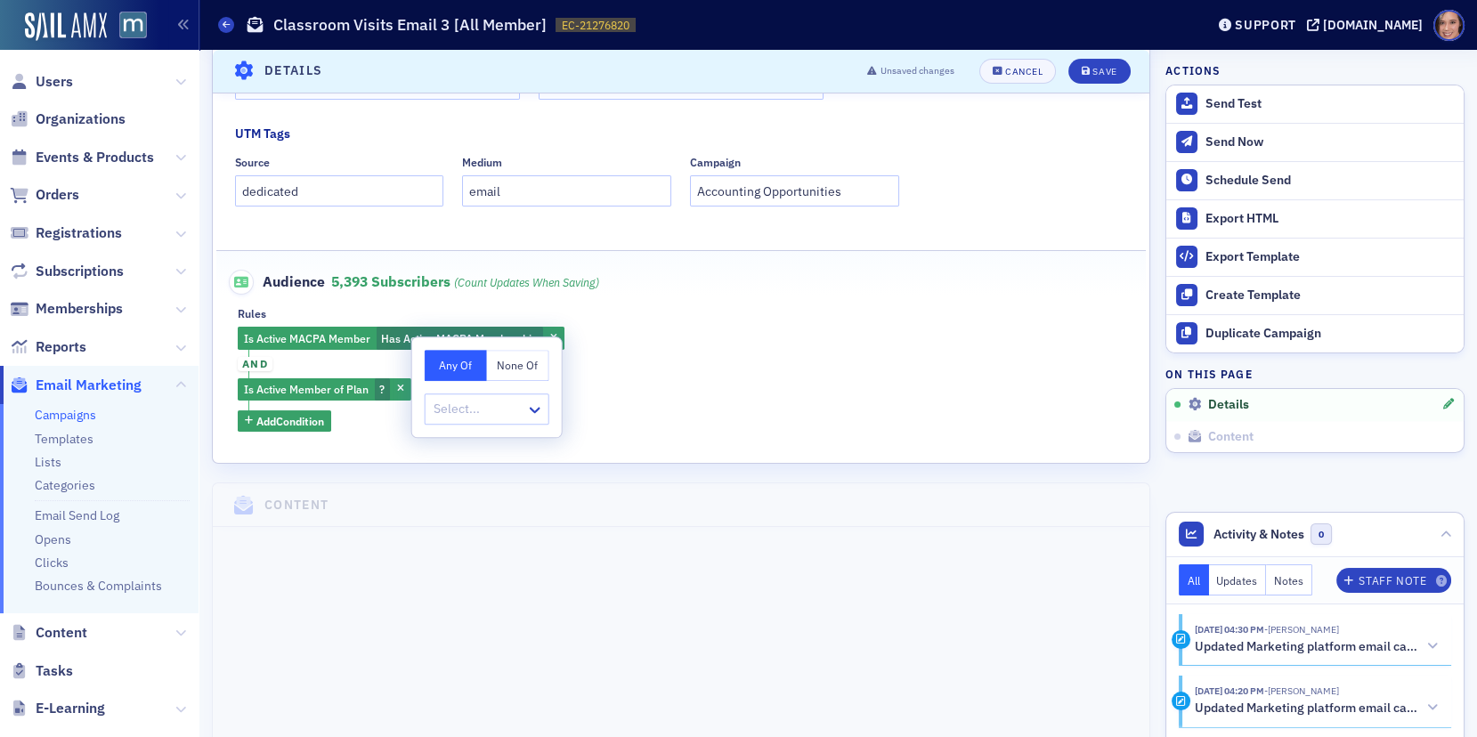
click at [514, 354] on button "None Of" at bounding box center [518, 365] width 62 height 31
click at [507, 411] on div at bounding box center [478, 409] width 93 height 22
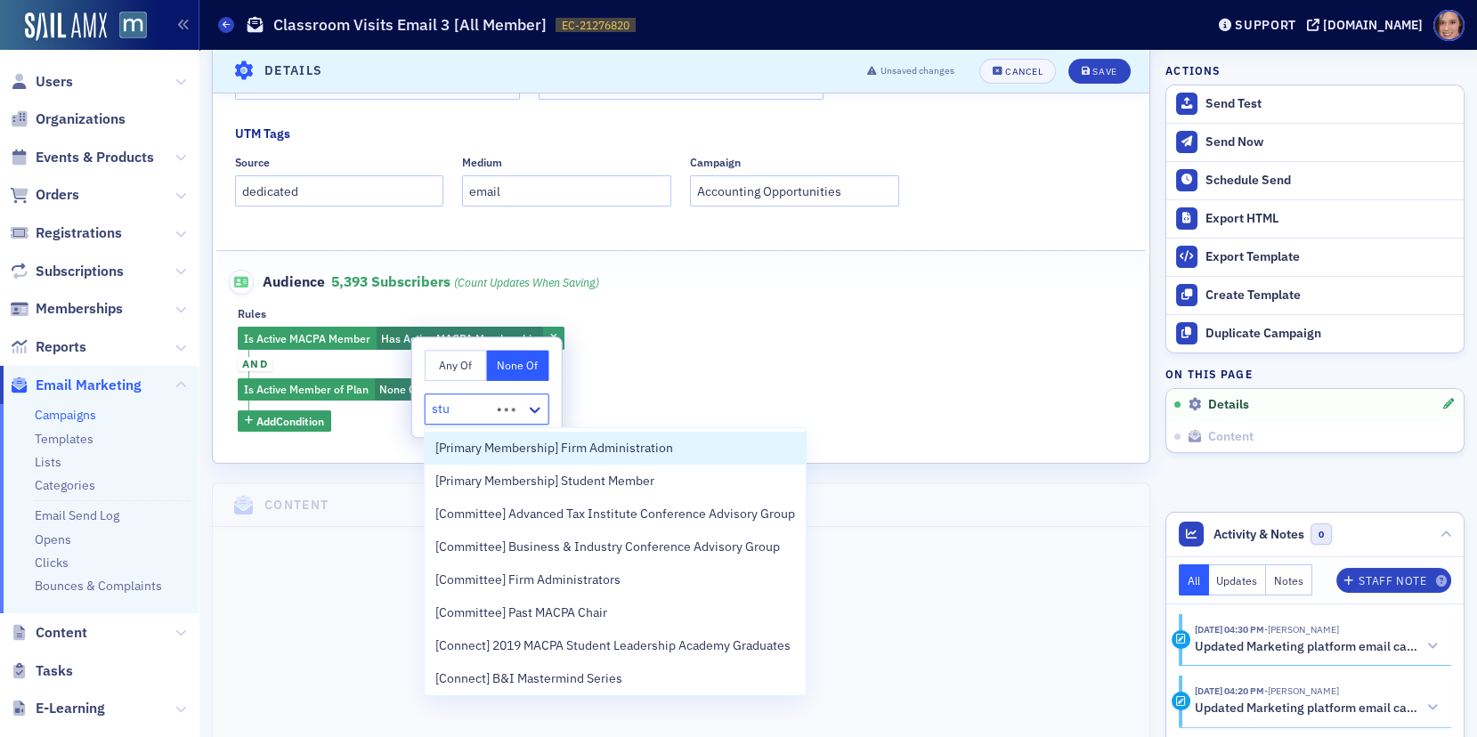
type input "stud"
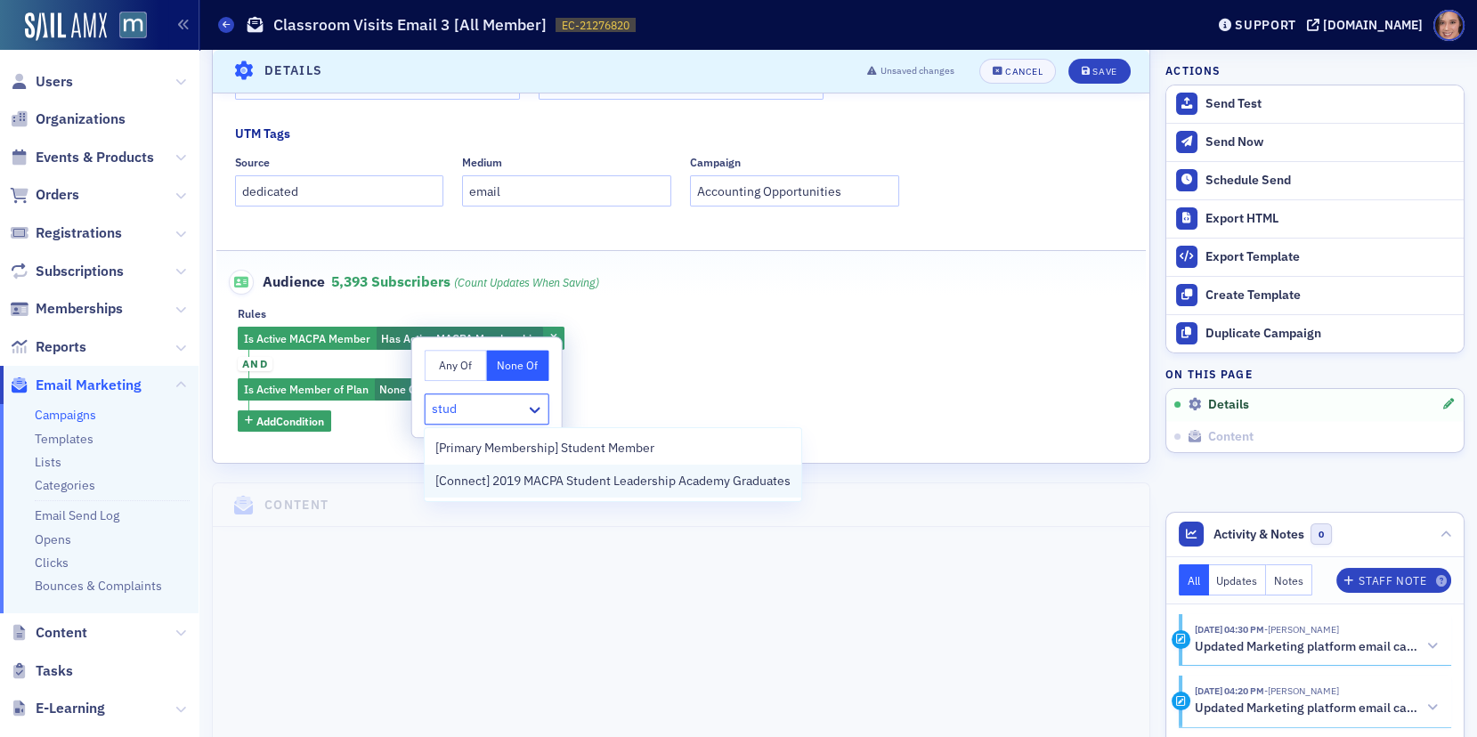
click at [546, 465] on div "[Connect] 2019 MACPA Student Leadership Academy Graduates" at bounding box center [613, 481] width 377 height 33
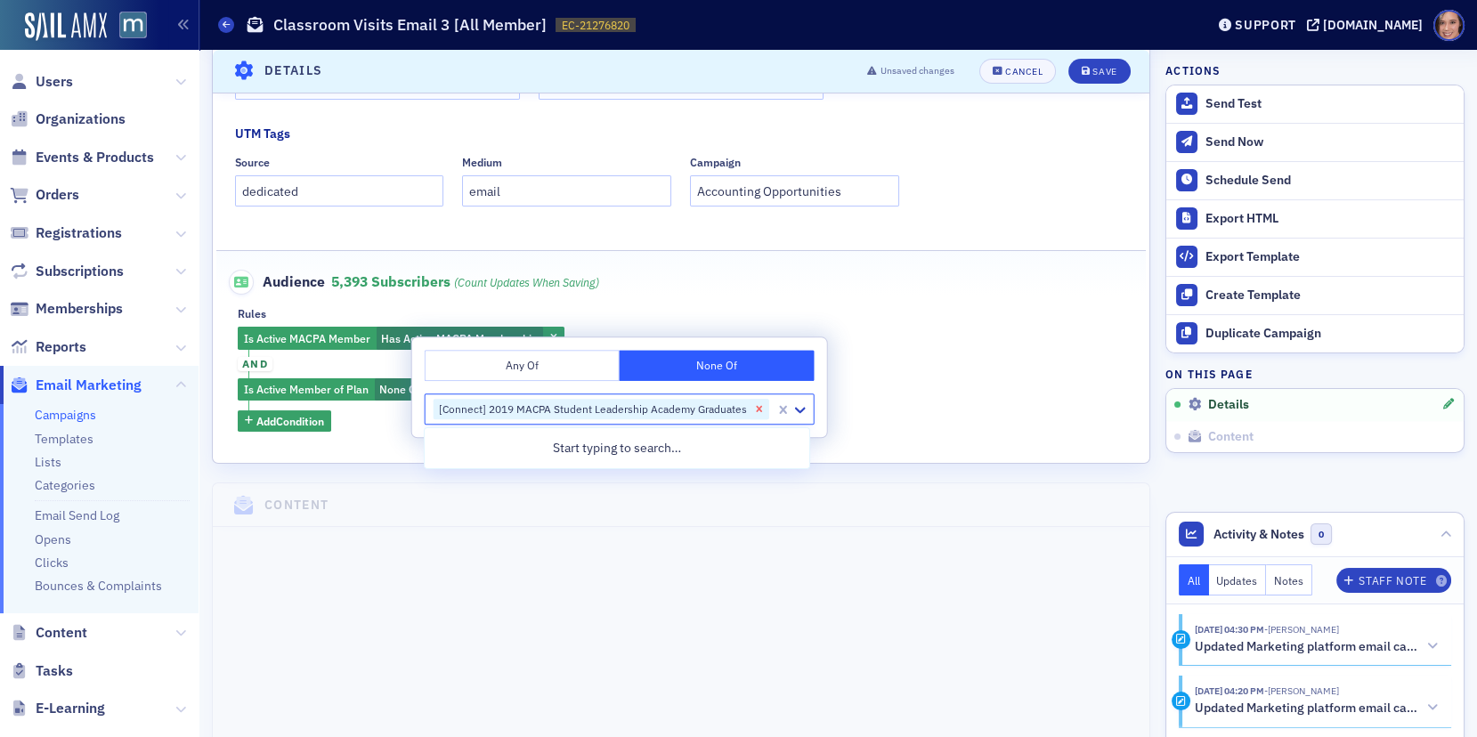
click at [755, 412] on icon "Remove [Connect] 2019 MACPA Student Leadership Academy Graduates" at bounding box center [759, 409] width 12 height 12
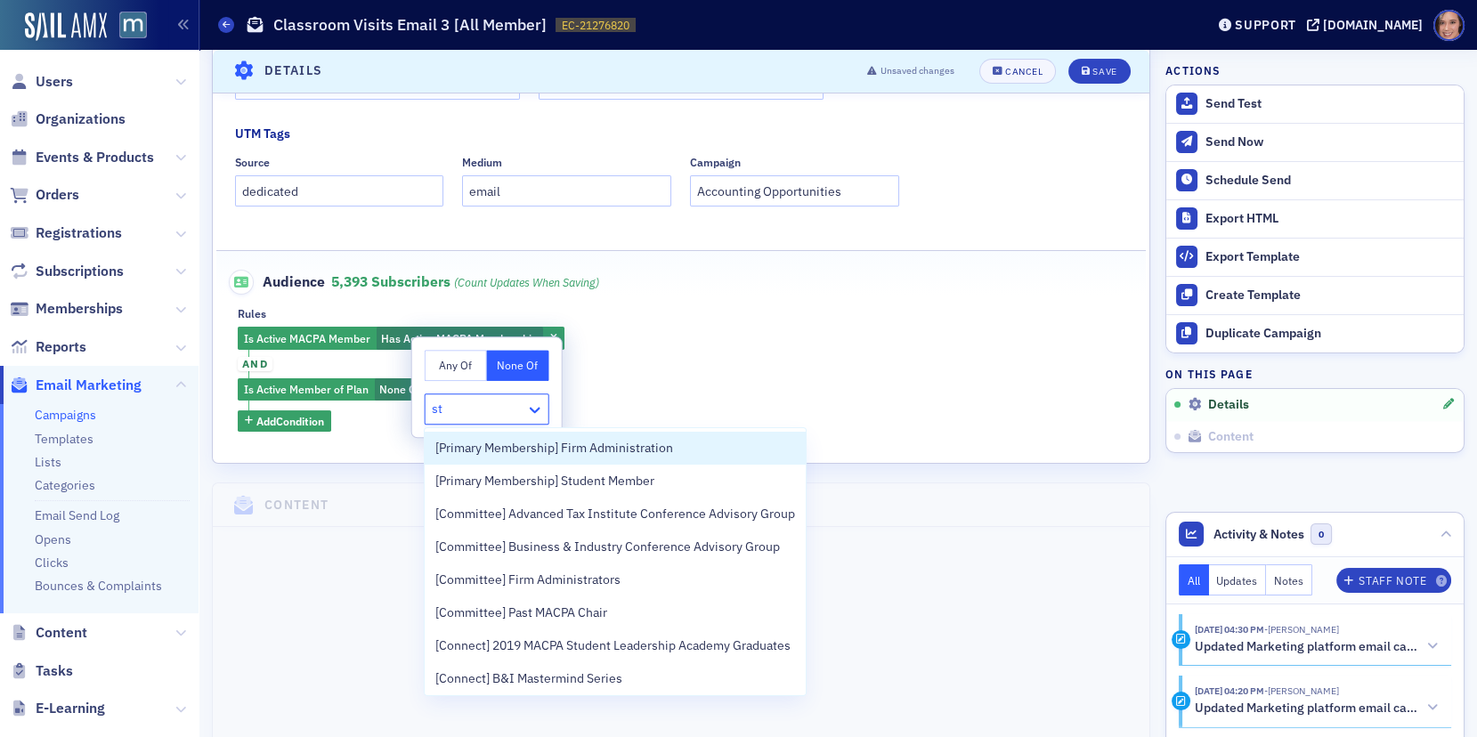
type input "stu"
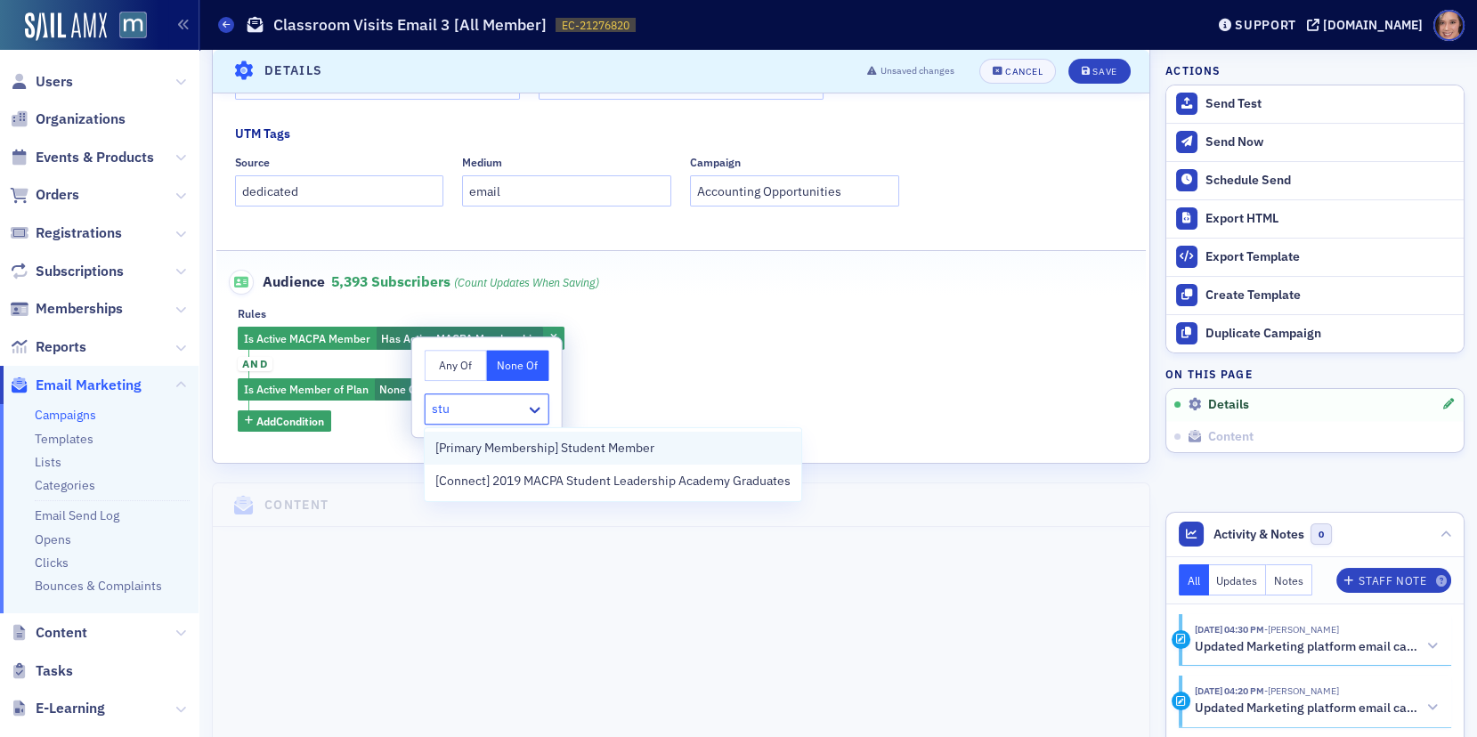
click at [555, 450] on span "[Primary Membership] Student Member" at bounding box center [544, 448] width 219 height 19
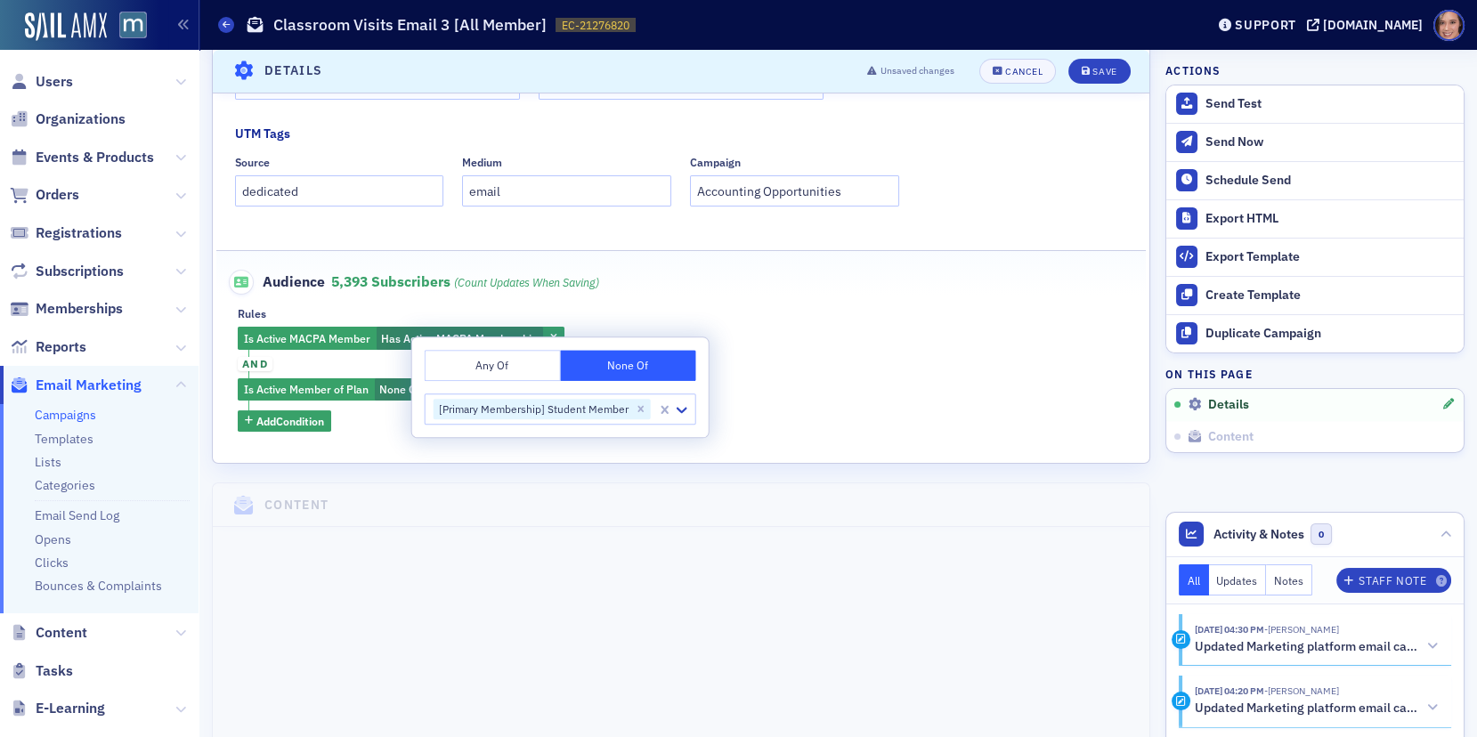
click at [899, 358] on div "Is Active MACPA Member Has Active MACPA Membership and Is Active Member of Plan…" at bounding box center [681, 379] width 887 height 105
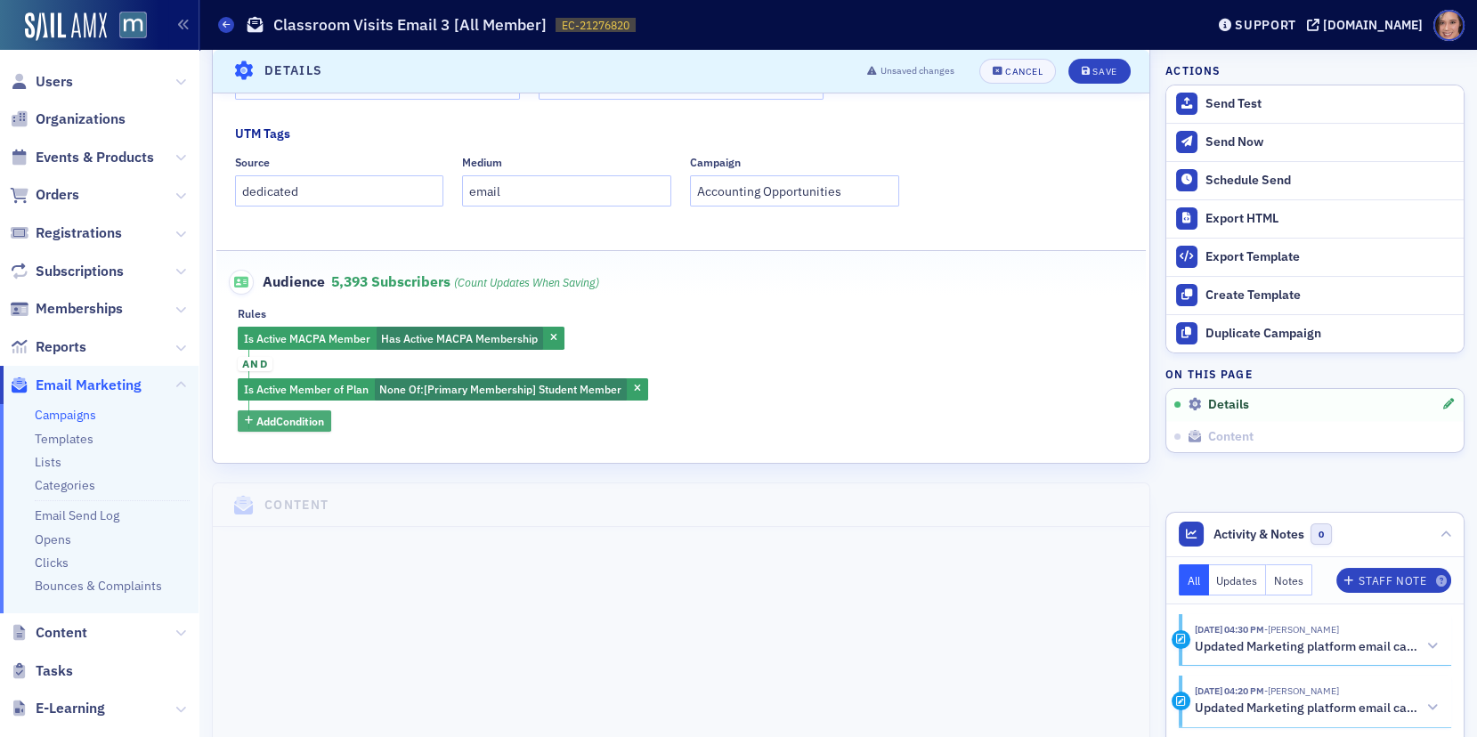
click at [270, 413] on span "Add Condition" at bounding box center [290, 421] width 68 height 16
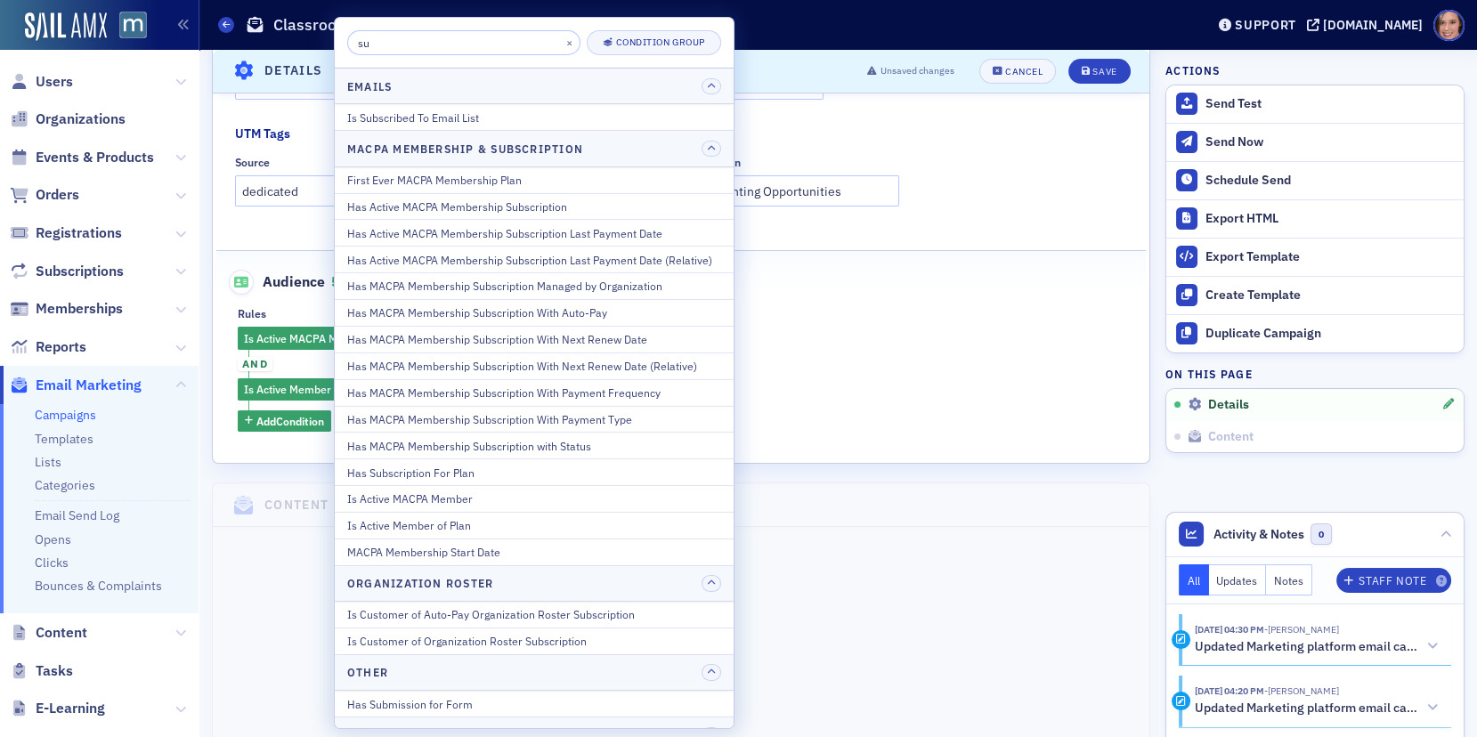
click at [505, 51] on input "su" at bounding box center [463, 42] width 233 height 25
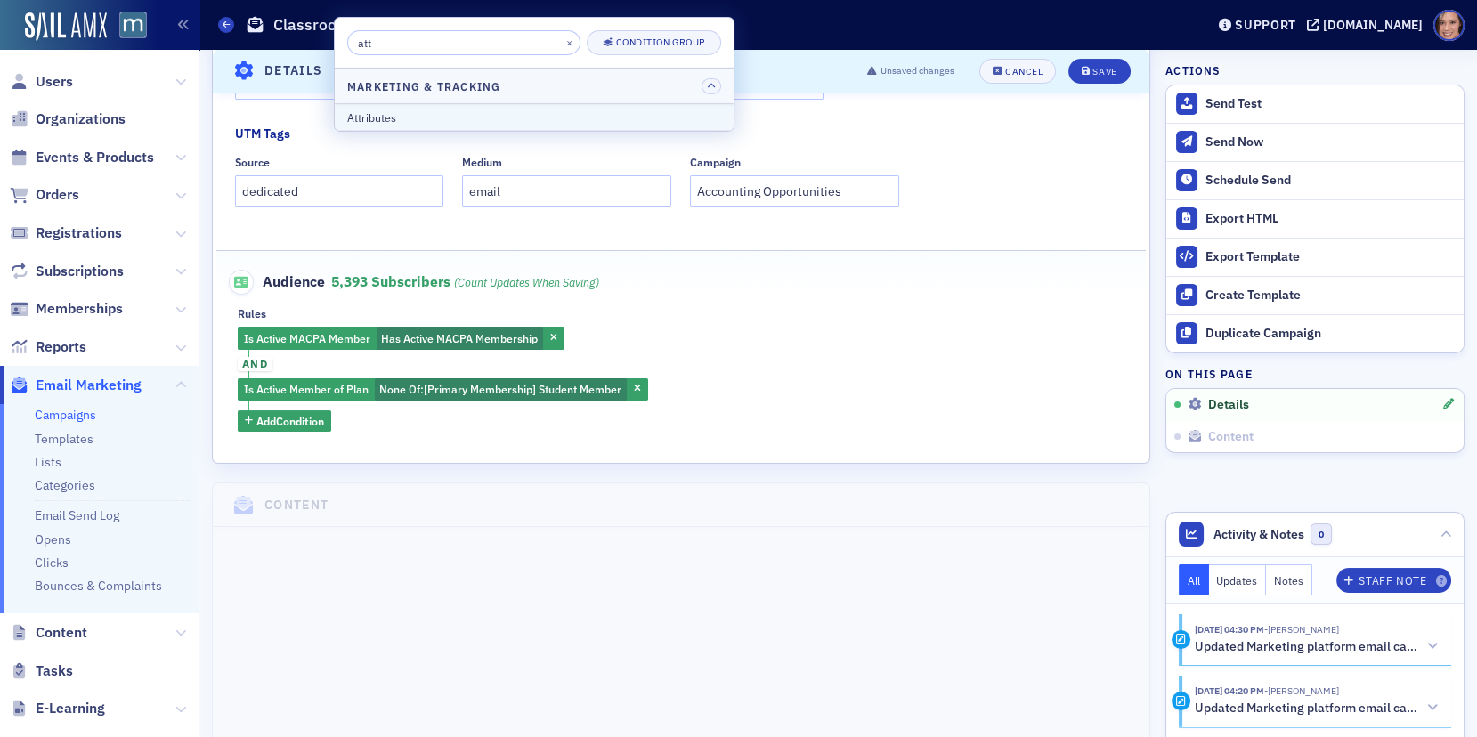
type input "att"
click at [429, 109] on div "Attributes" at bounding box center [534, 117] width 374 height 16
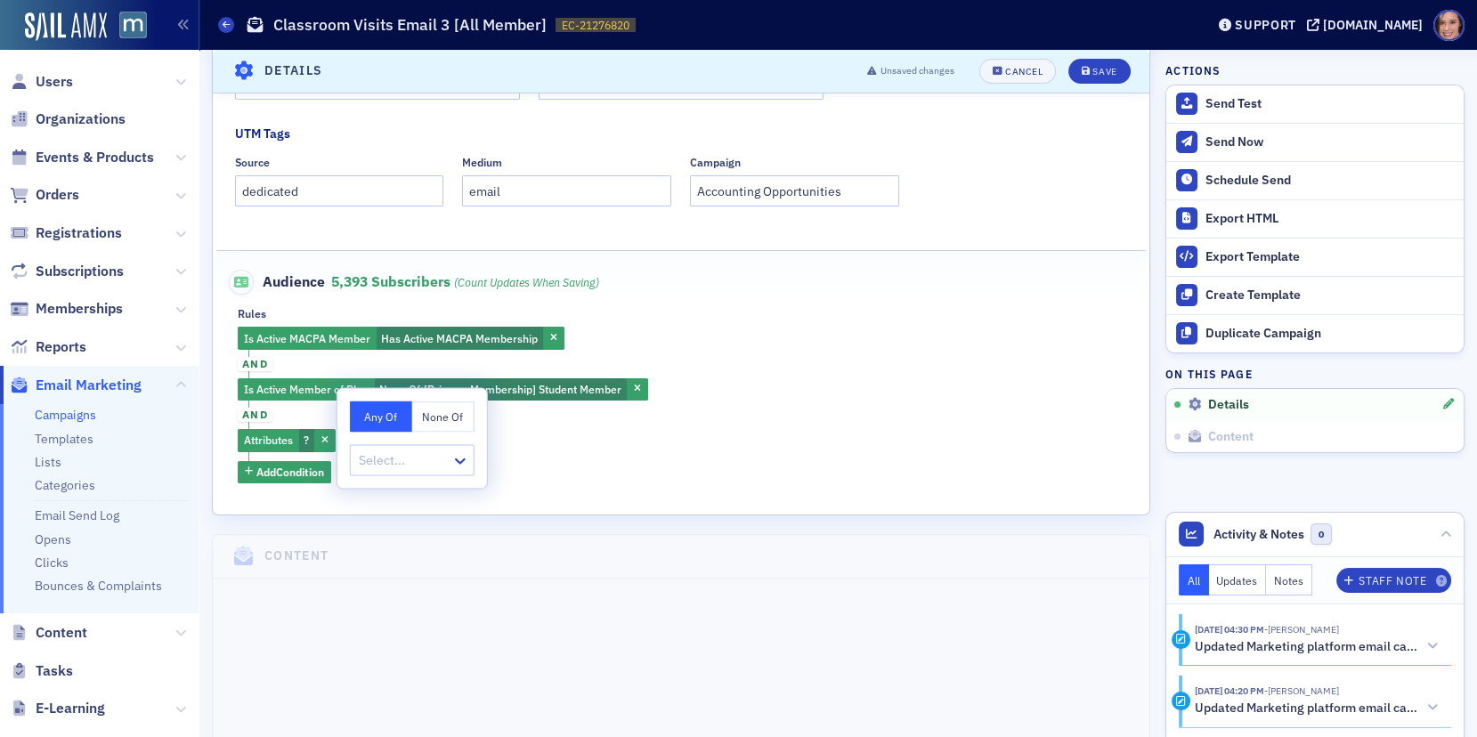
click at [429, 414] on button "None Of" at bounding box center [443, 416] width 62 height 31
click at [429, 458] on div at bounding box center [403, 461] width 93 height 22
type input "st"
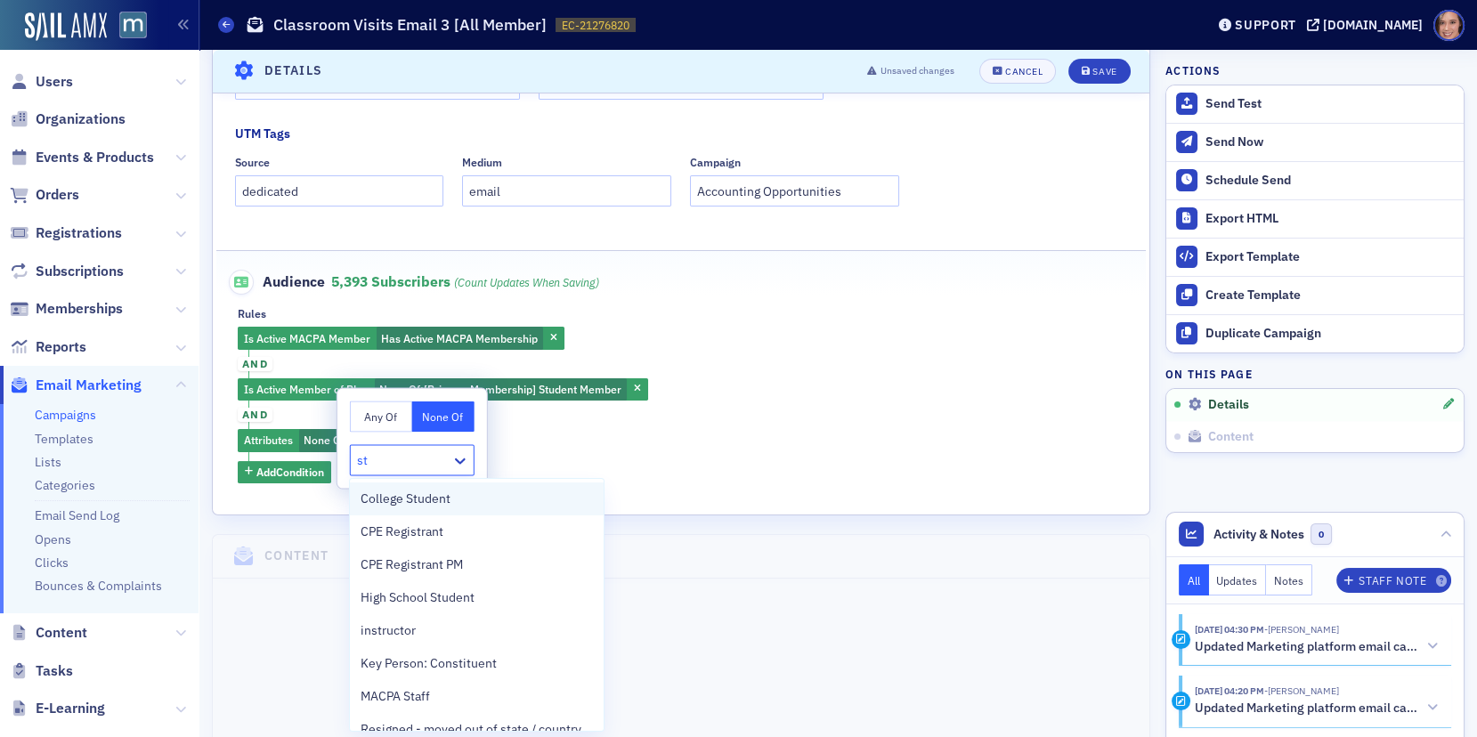
click at [433, 494] on span "College Student" at bounding box center [406, 499] width 90 height 19
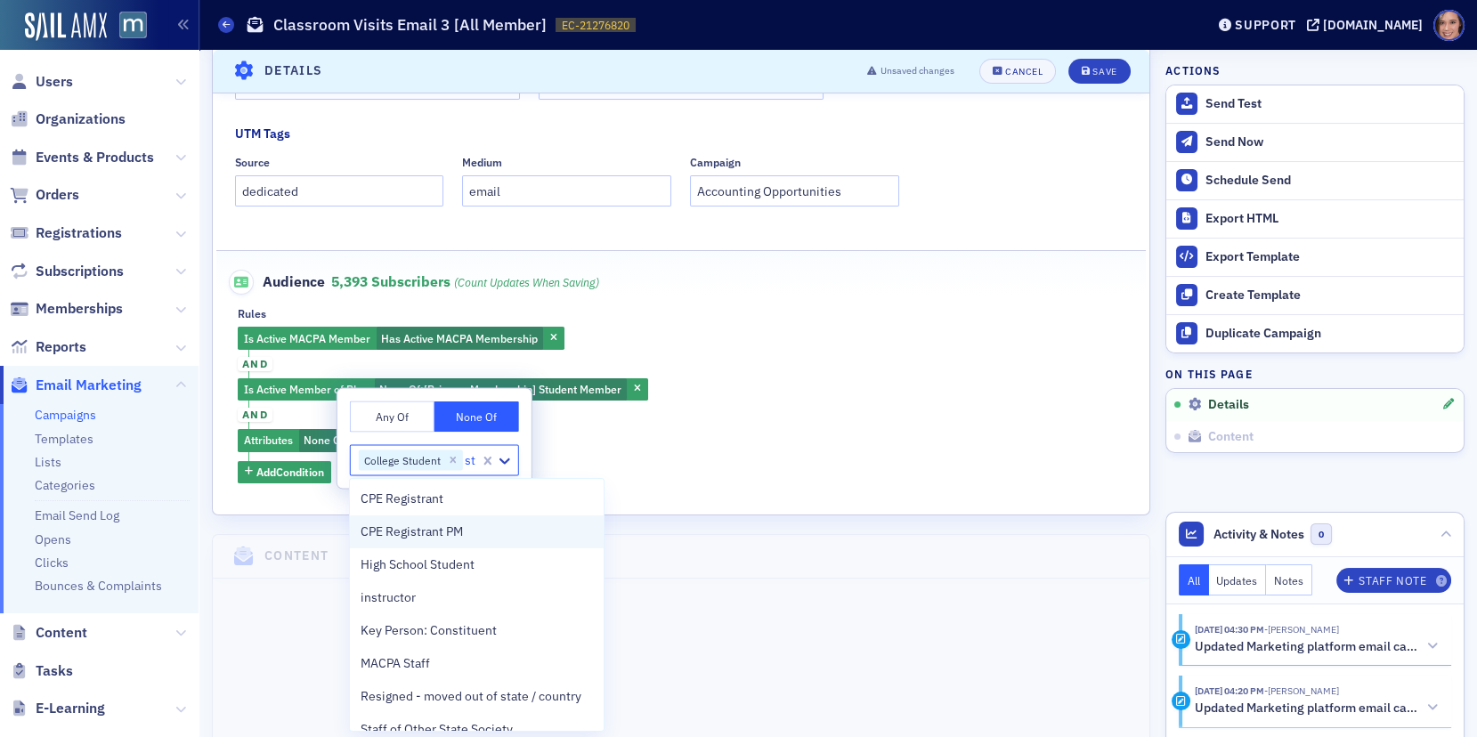
type input "stu"
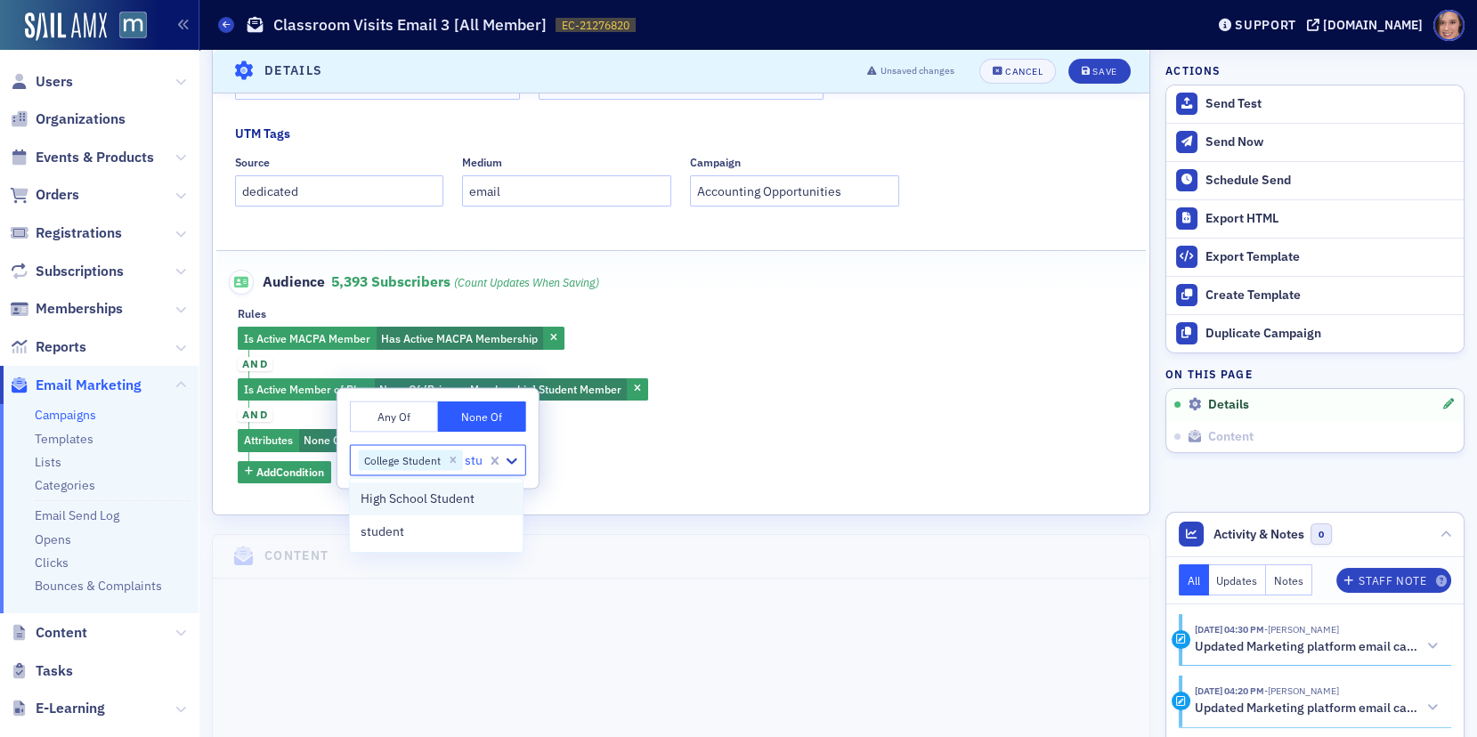
click at [416, 503] on span "High School Student" at bounding box center [418, 499] width 114 height 19
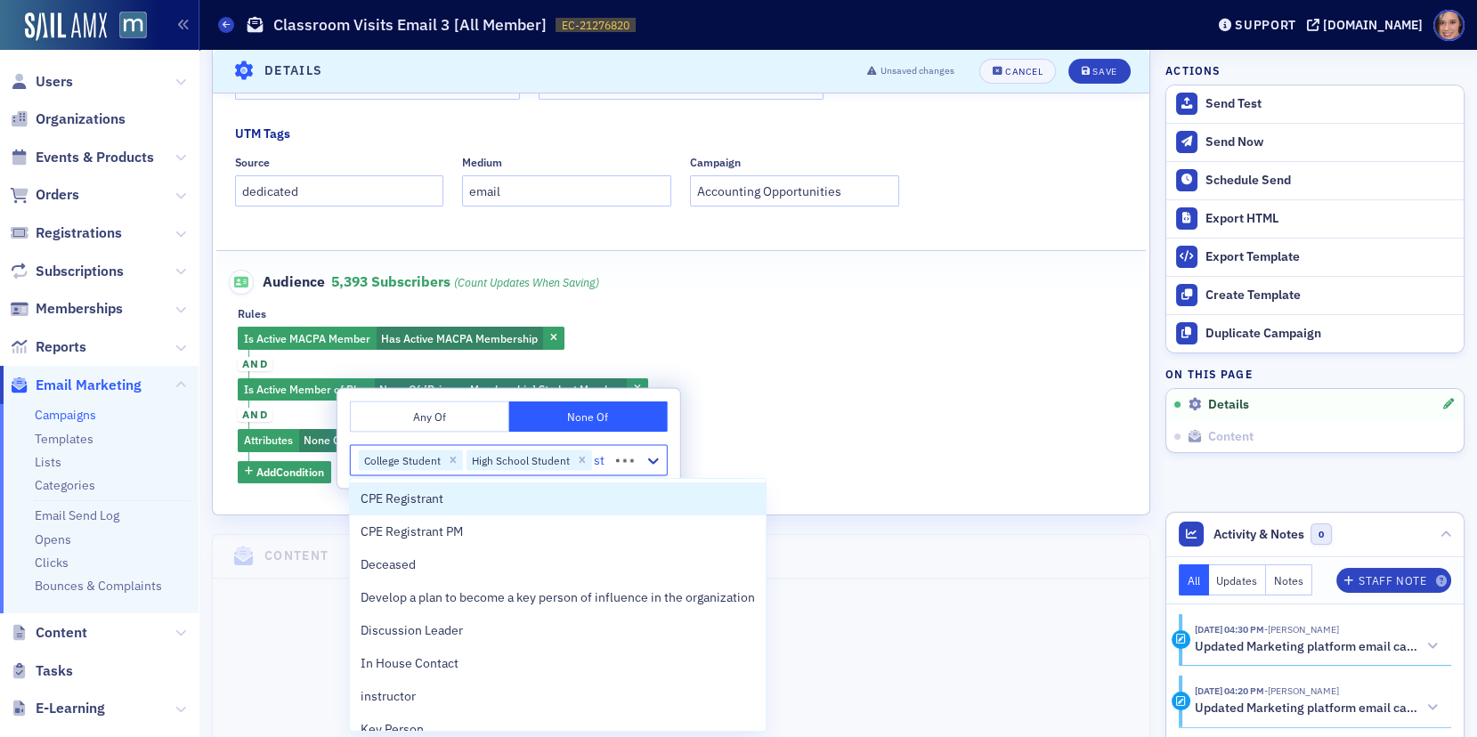
type input "stu"
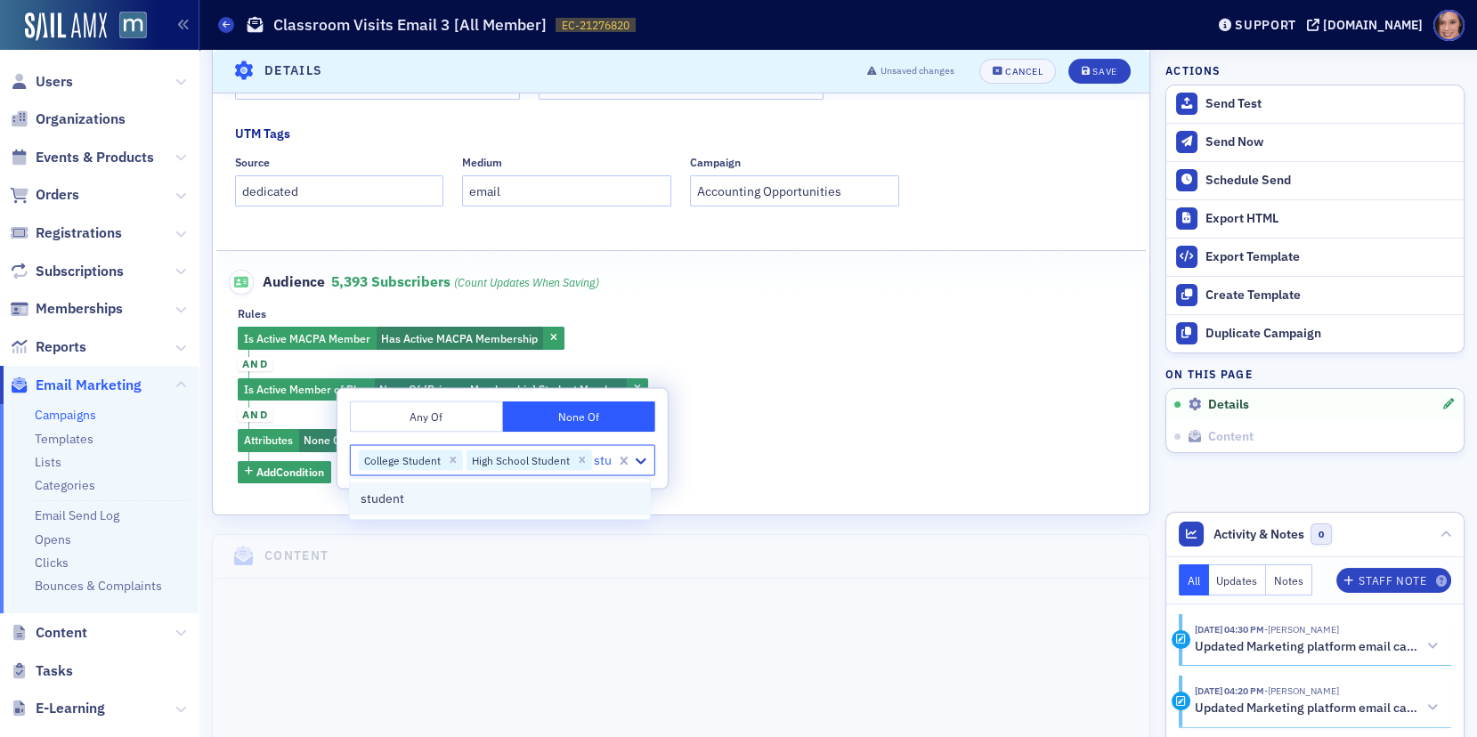
click at [407, 507] on div "student" at bounding box center [500, 499] width 279 height 19
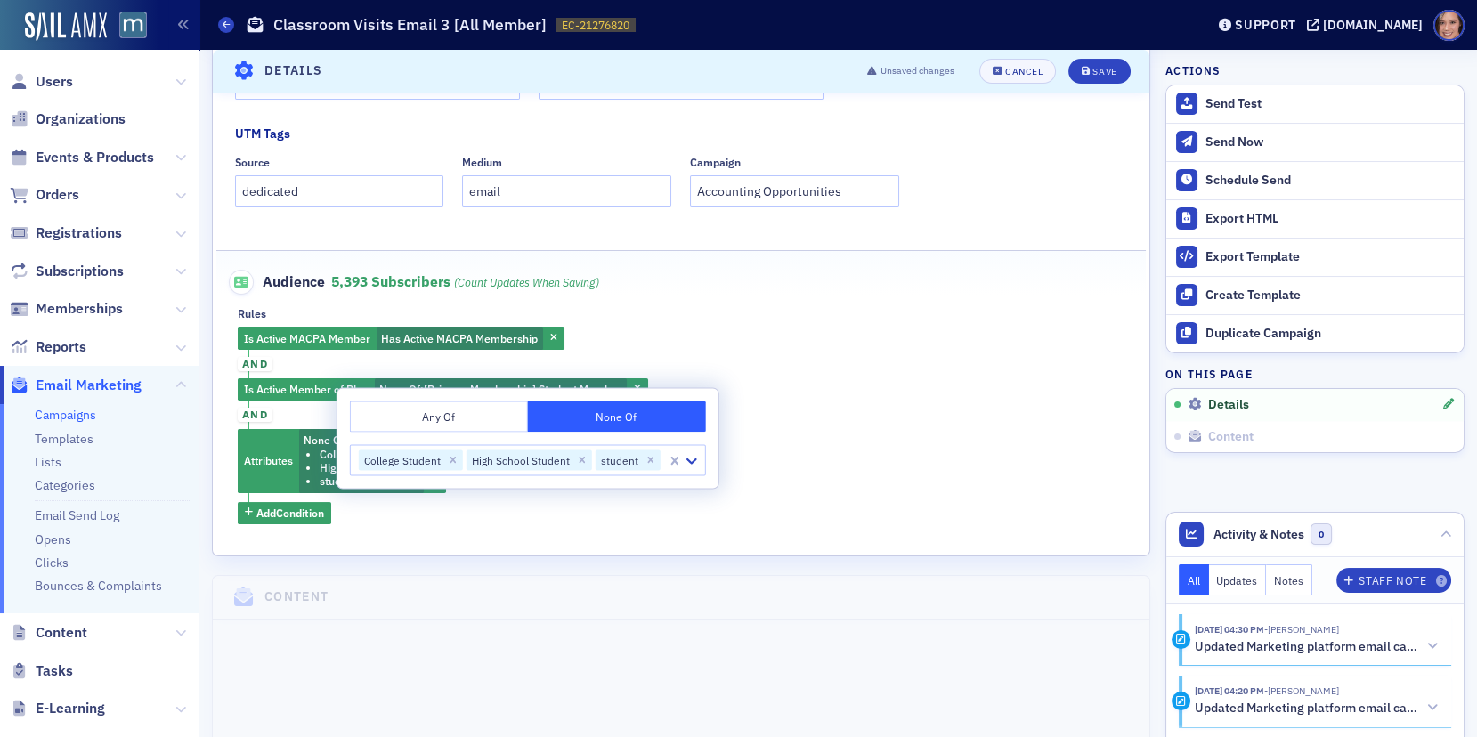
click at [819, 466] on div "Is Active MACPA Member Has Active MACPA Membership and Is Active Member of Plan…" at bounding box center [681, 425] width 887 height 197
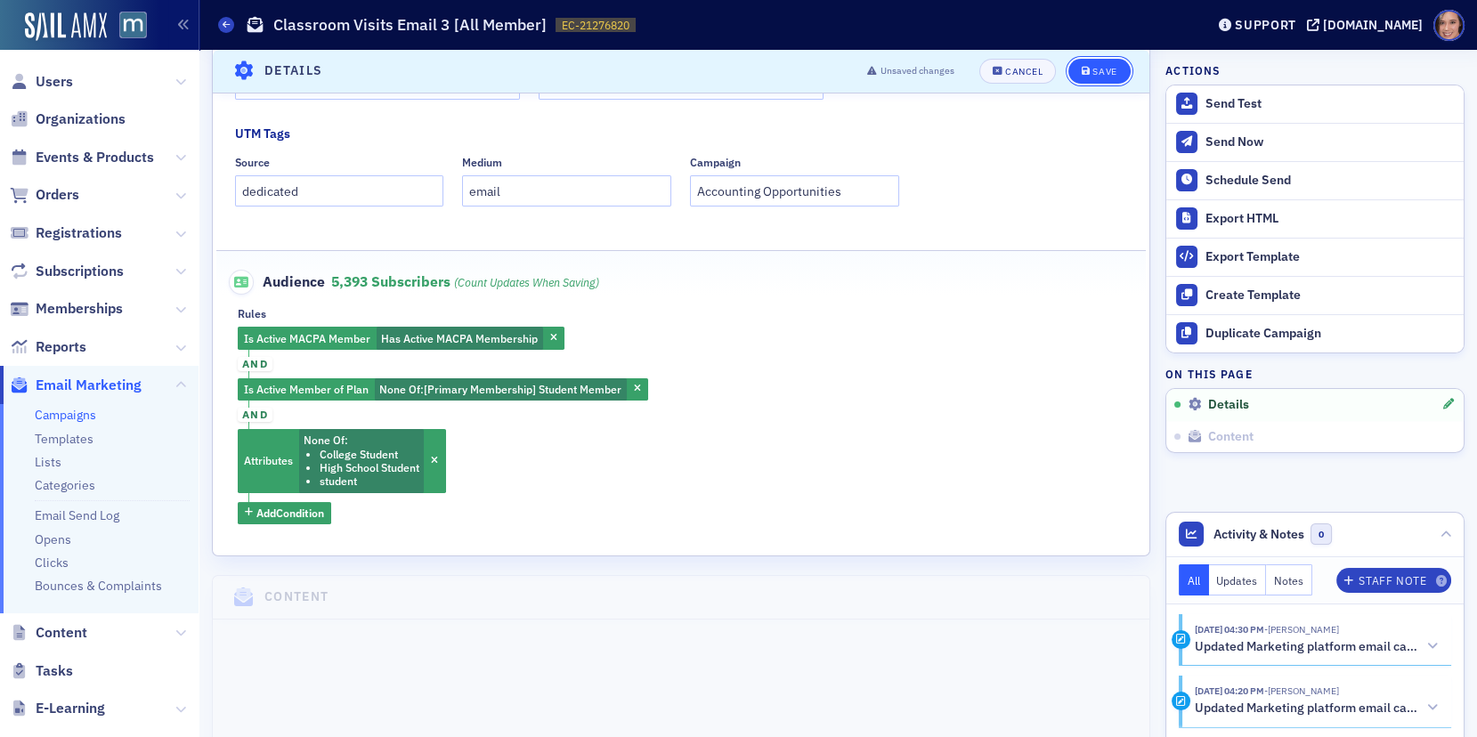
click at [1097, 63] on button "Save" at bounding box center [1098, 71] width 61 height 25
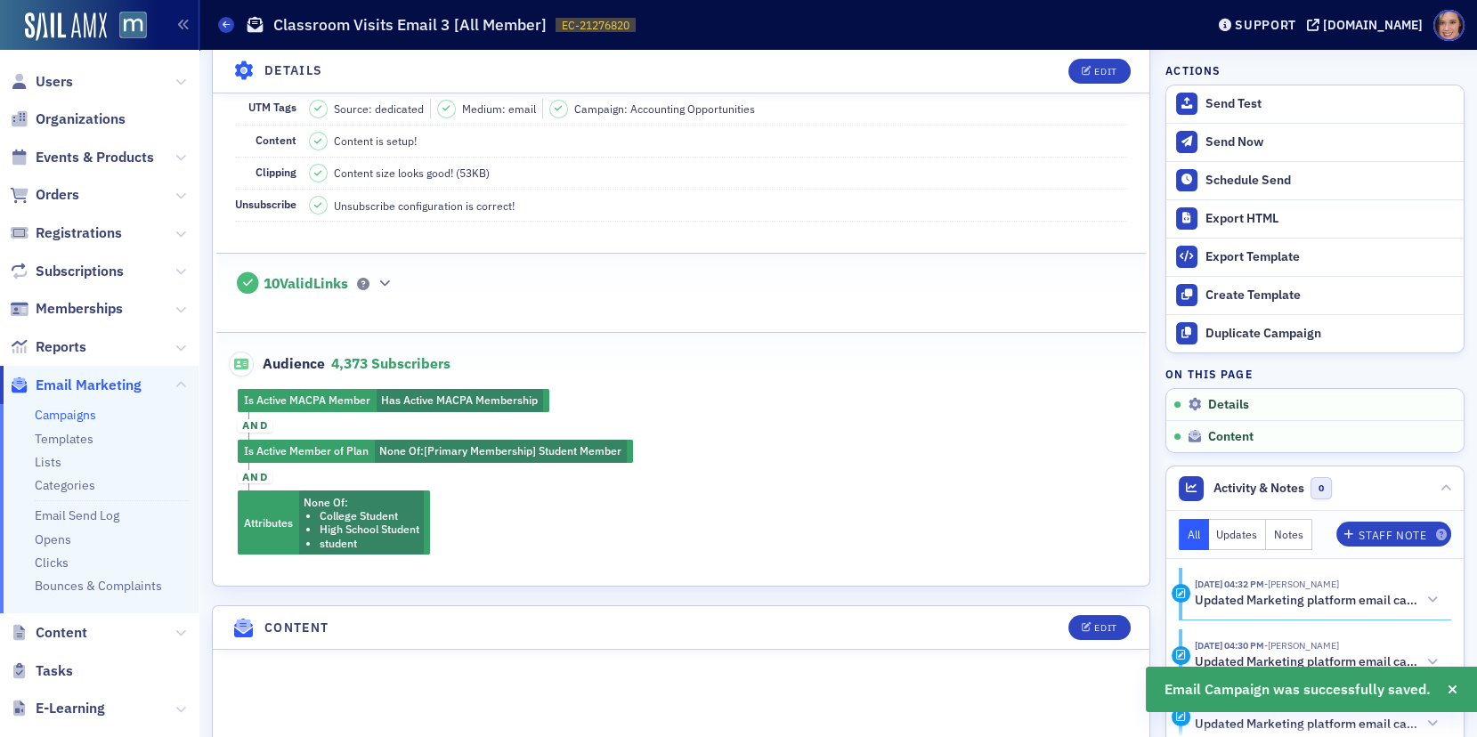
scroll to position [0, 0]
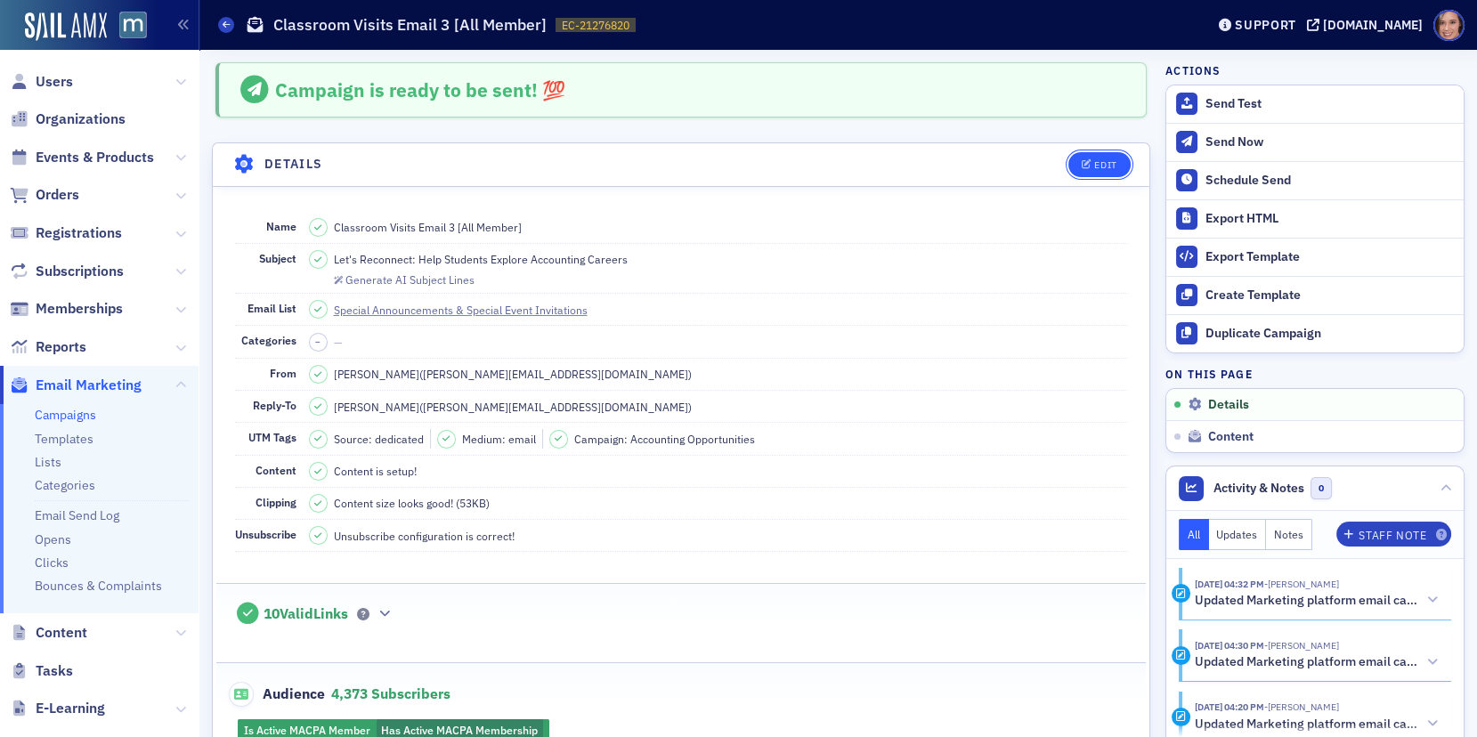
click at [1093, 160] on span "Edit" at bounding box center [1099, 165] width 35 height 10
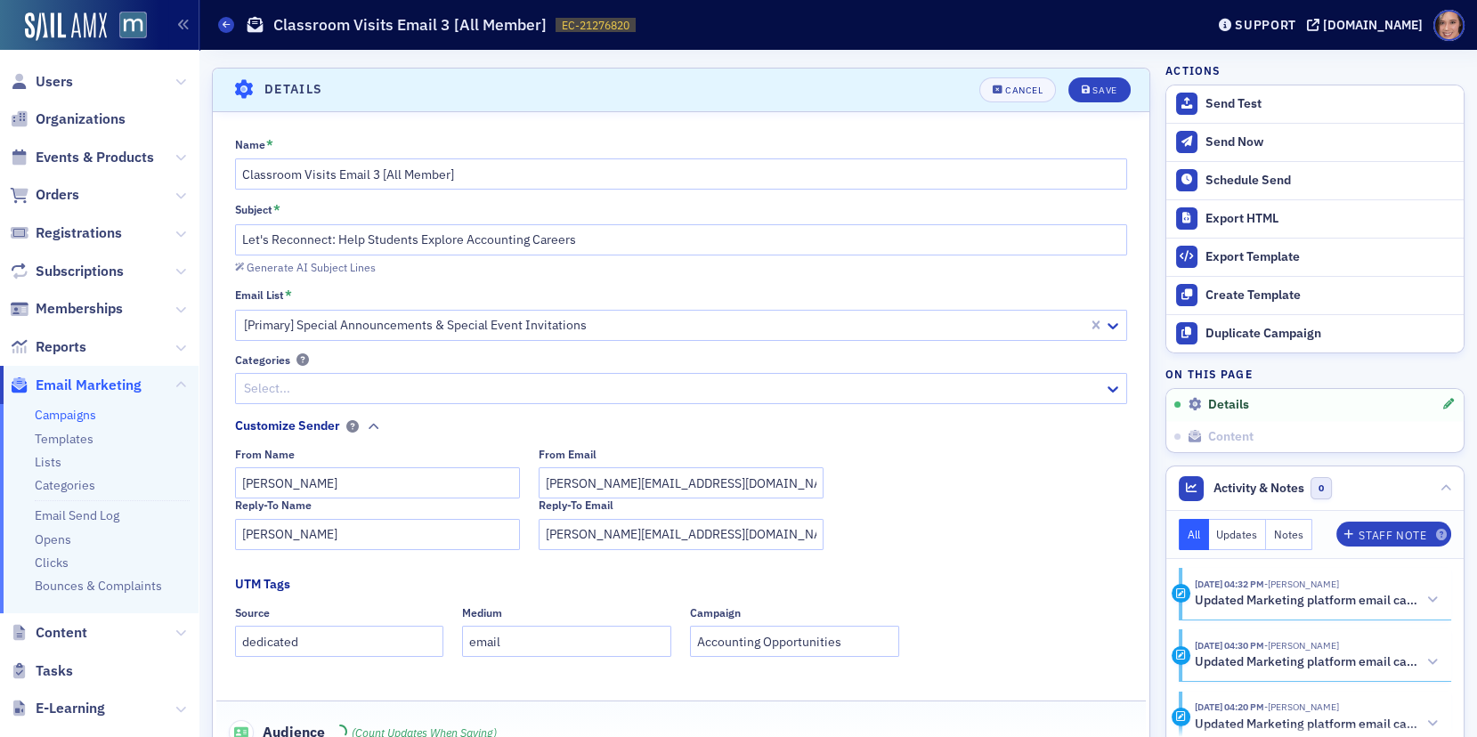
scroll to position [82, 0]
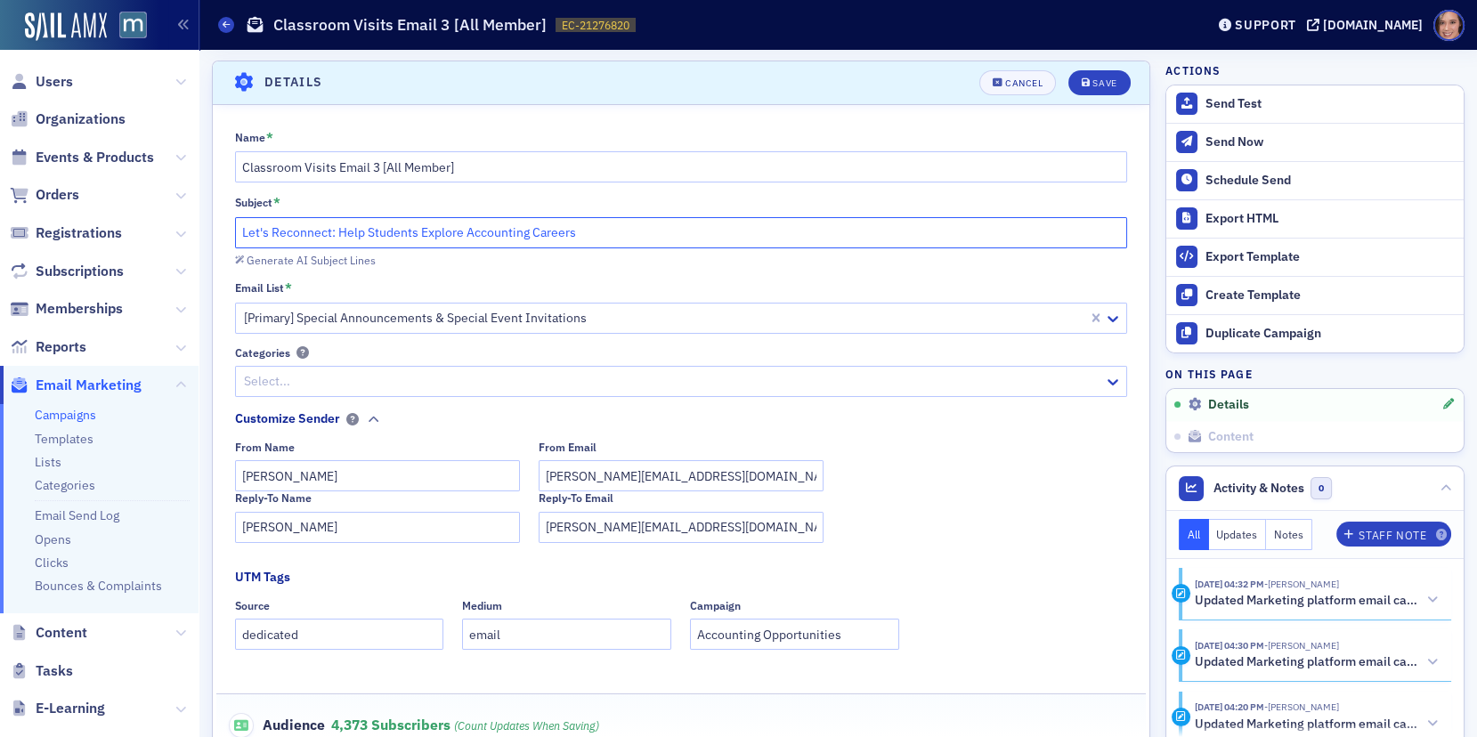
click at [455, 232] on input "Let's Reconnect: Help Students Explore Accounting Careers" at bounding box center [681, 232] width 893 height 31
paste input "Help Inspire the Next Generation of CPA"
type input "Help Inspire the Next Generation of CPAs"
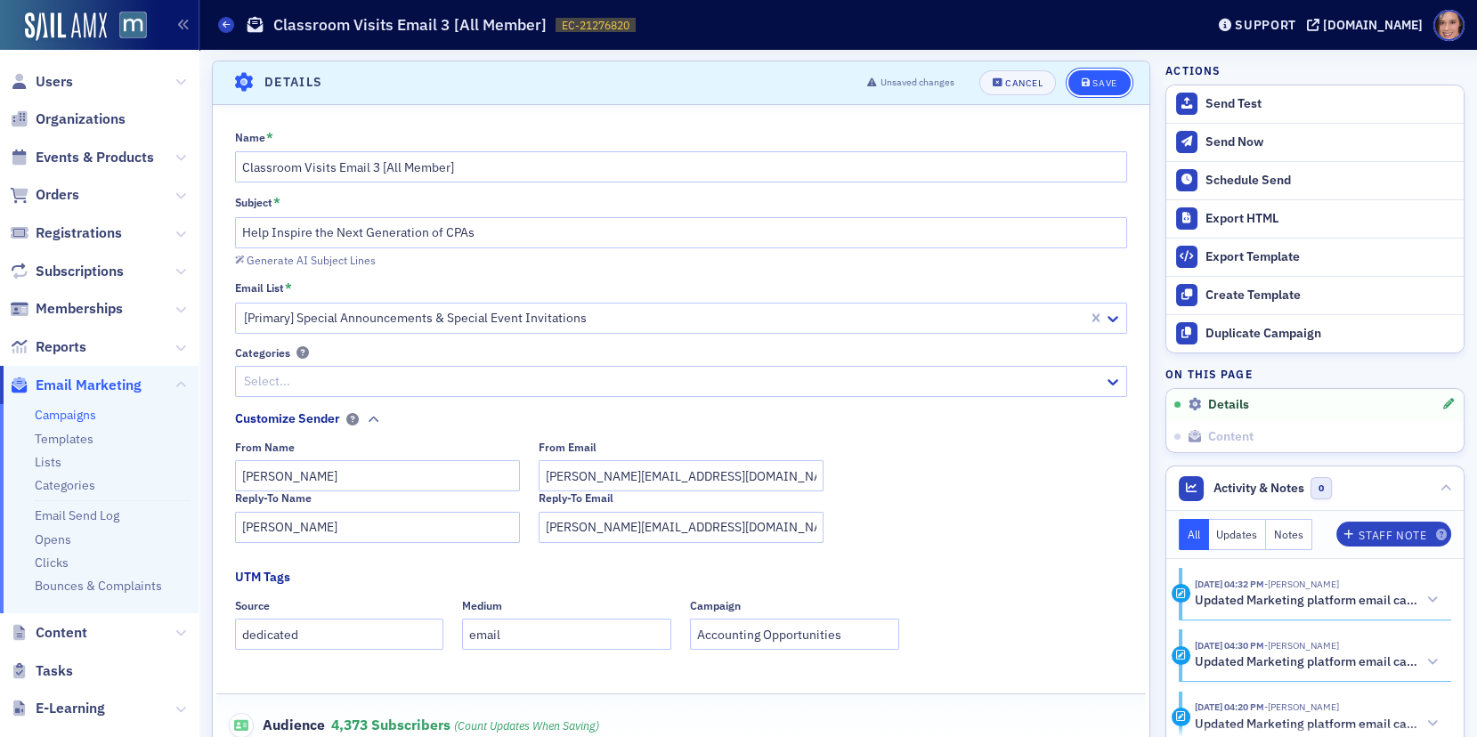
click at [1086, 83] on icon "submit" at bounding box center [1086, 83] width 9 height 10
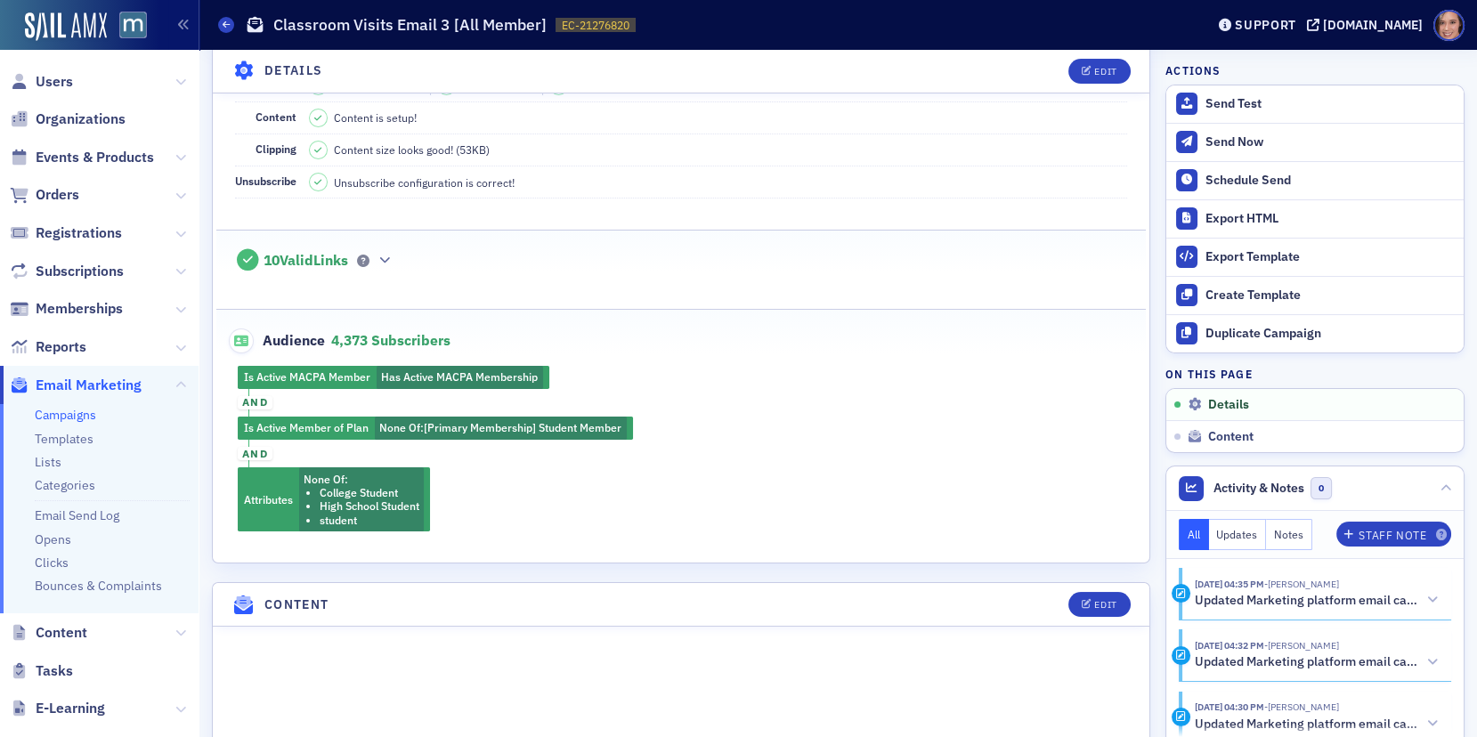
scroll to position [370, 0]
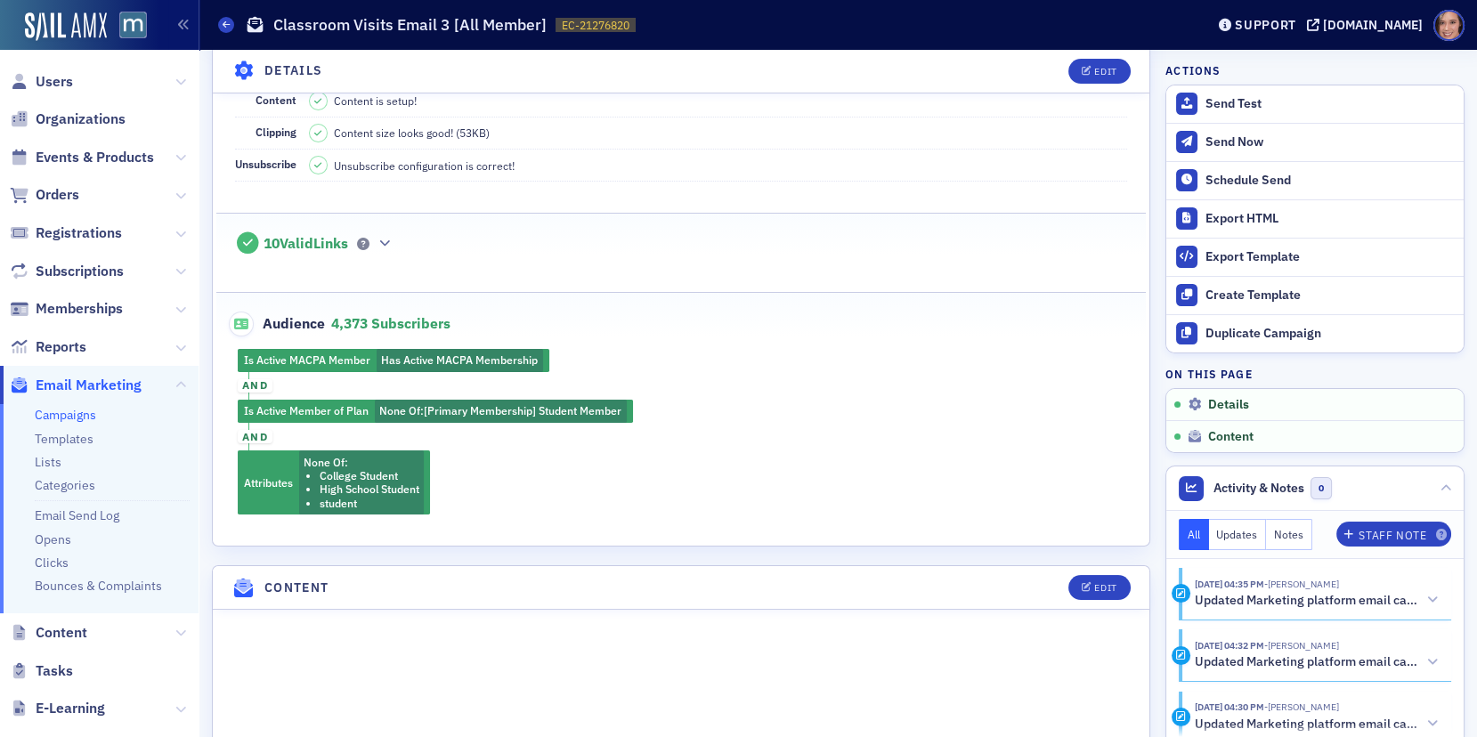
click at [1086, 566] on header "Content Edit" at bounding box center [681, 588] width 936 height 44
click at [1096, 583] on div "Edit" at bounding box center [1105, 588] width 22 height 10
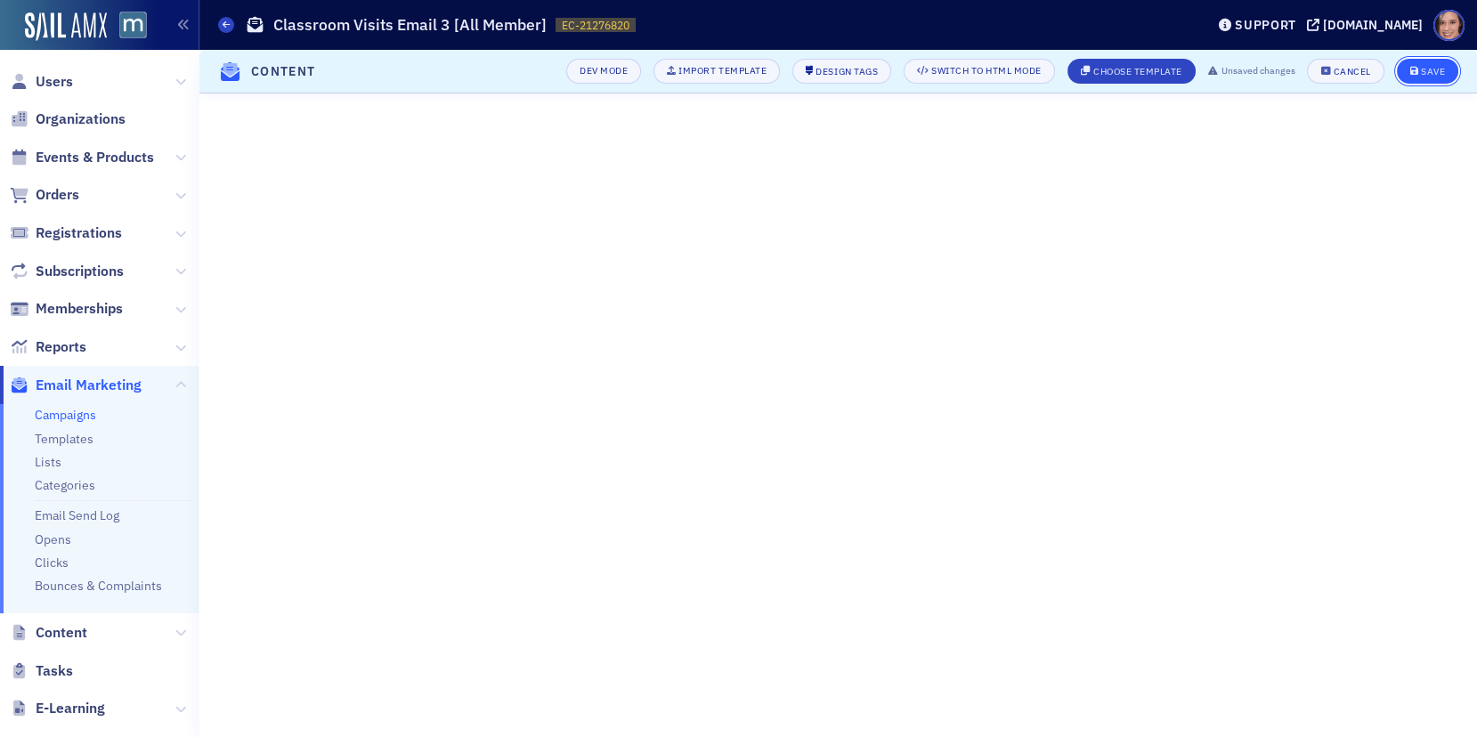
click at [1439, 61] on button "Save" at bounding box center [1427, 71] width 61 height 25
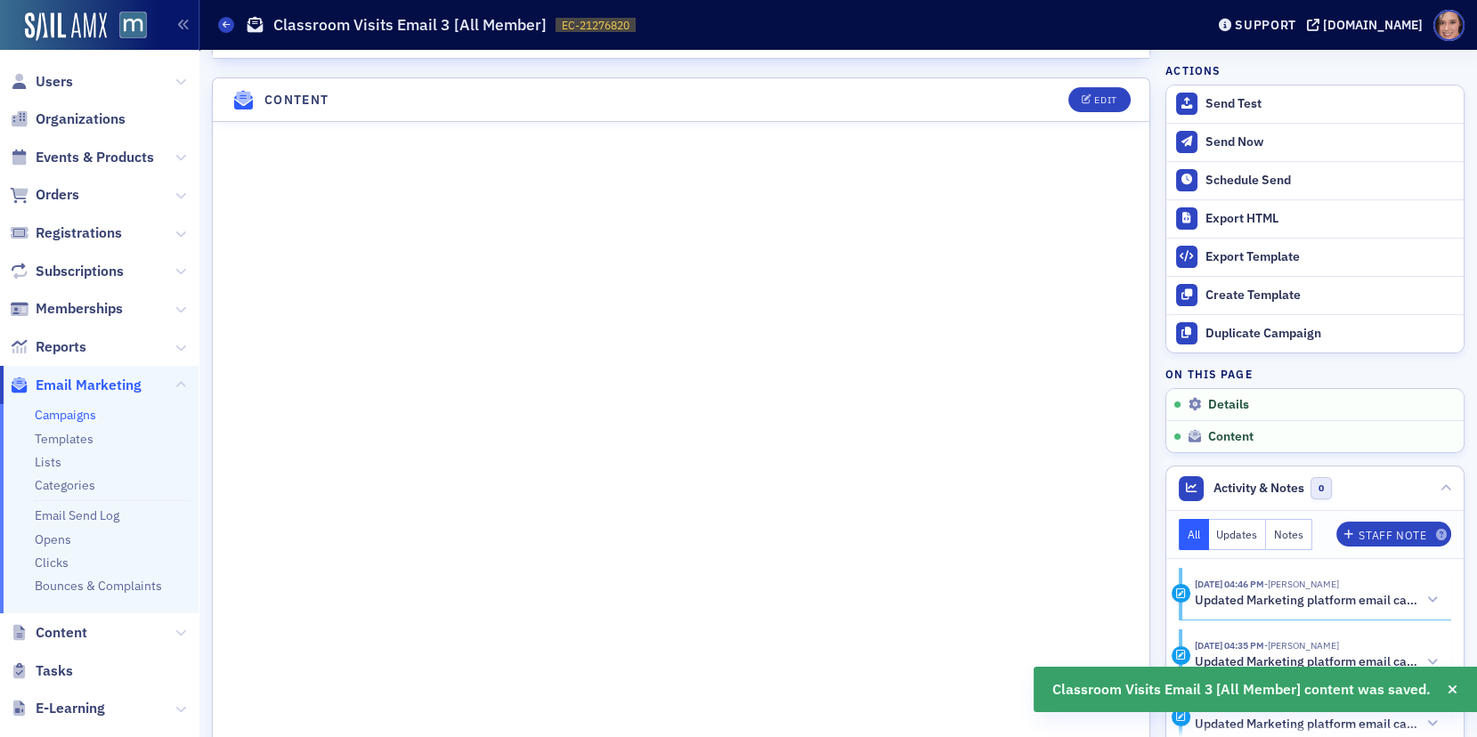
scroll to position [868, 0]
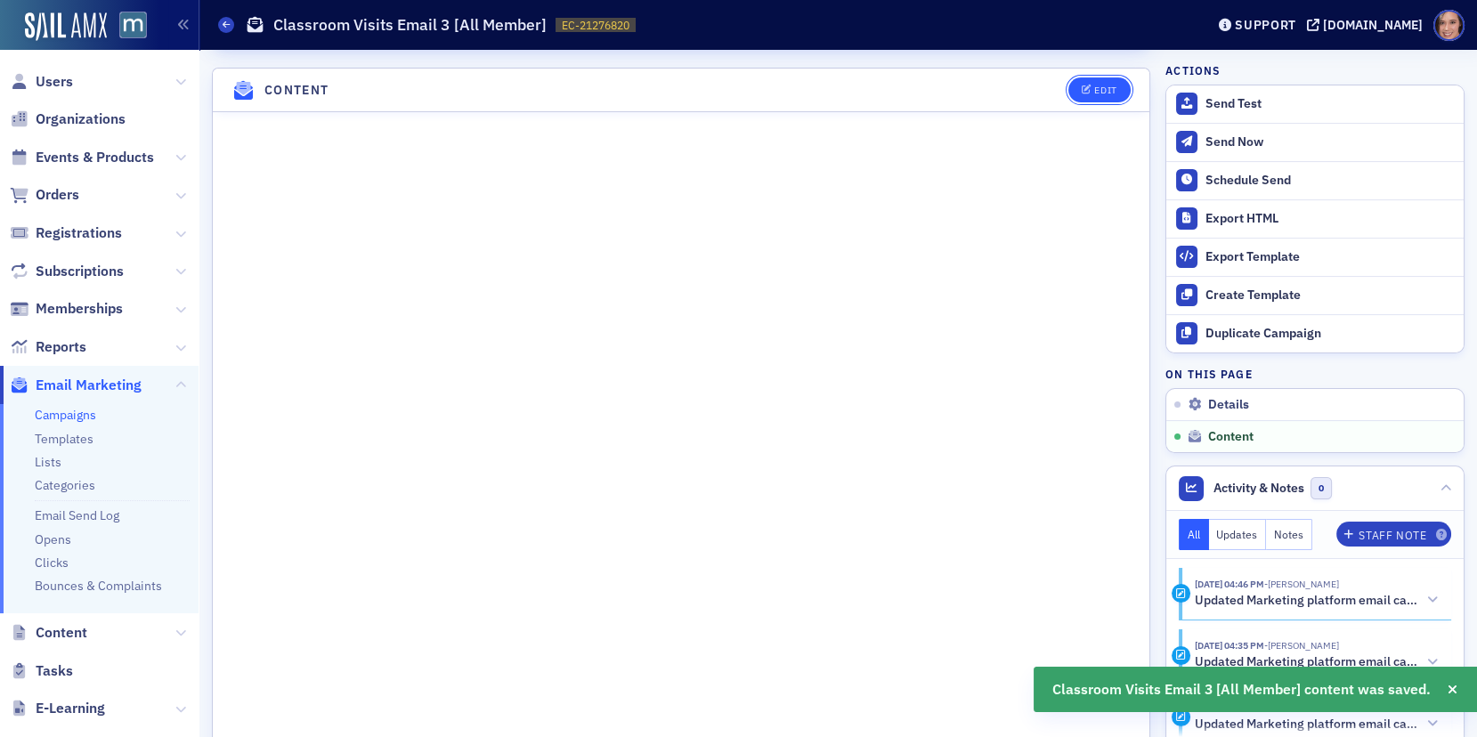
click at [1102, 85] on div "Edit" at bounding box center [1105, 90] width 22 height 10
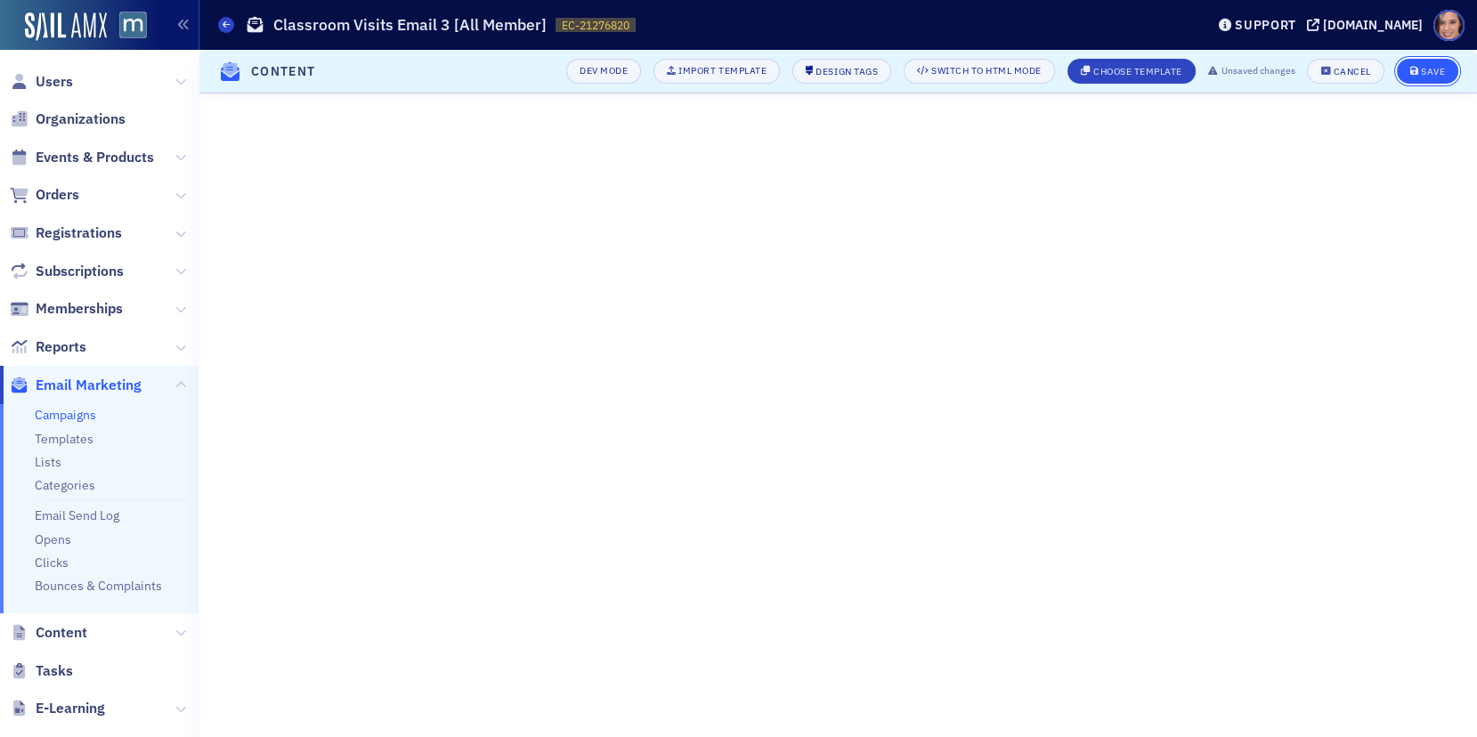
click at [1436, 72] on div "Save" at bounding box center [1433, 72] width 24 height 10
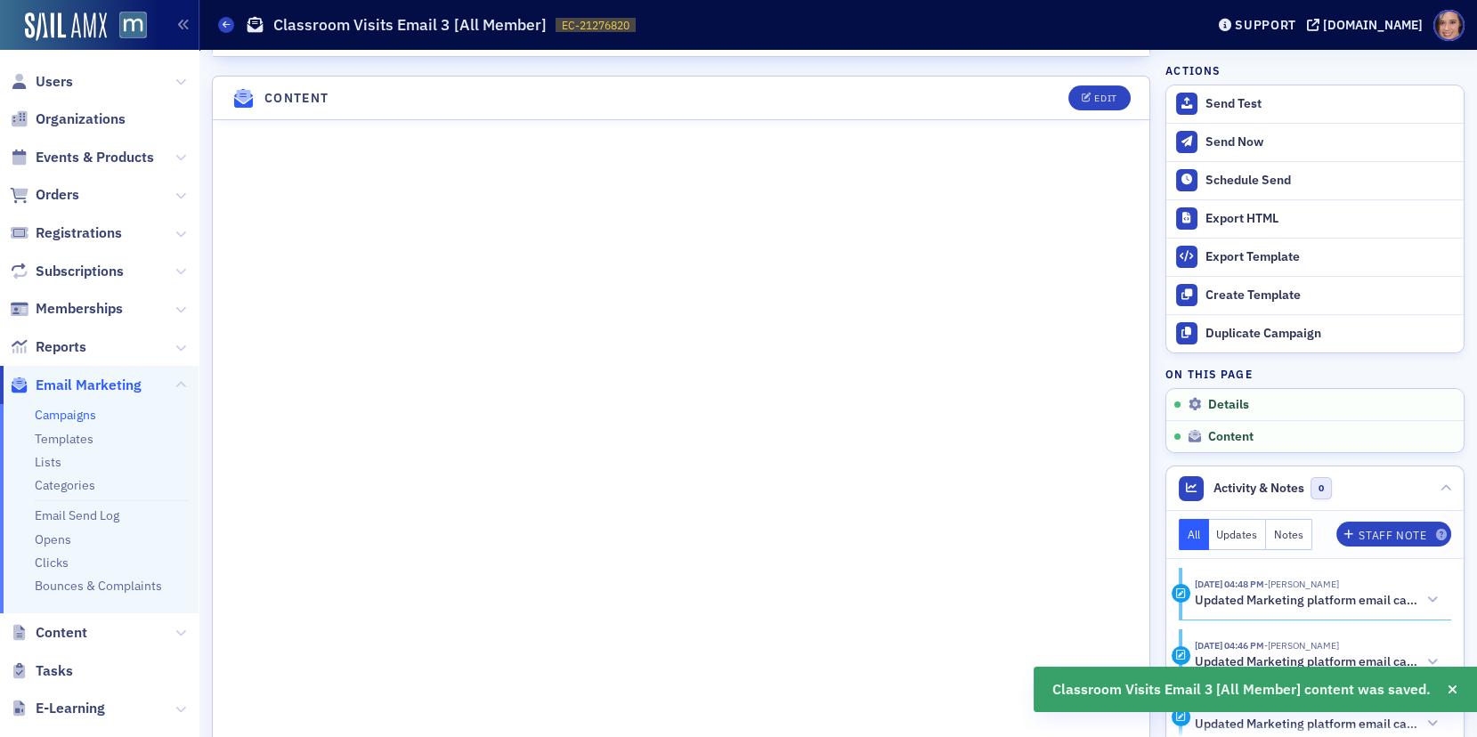
scroll to position [868, 0]
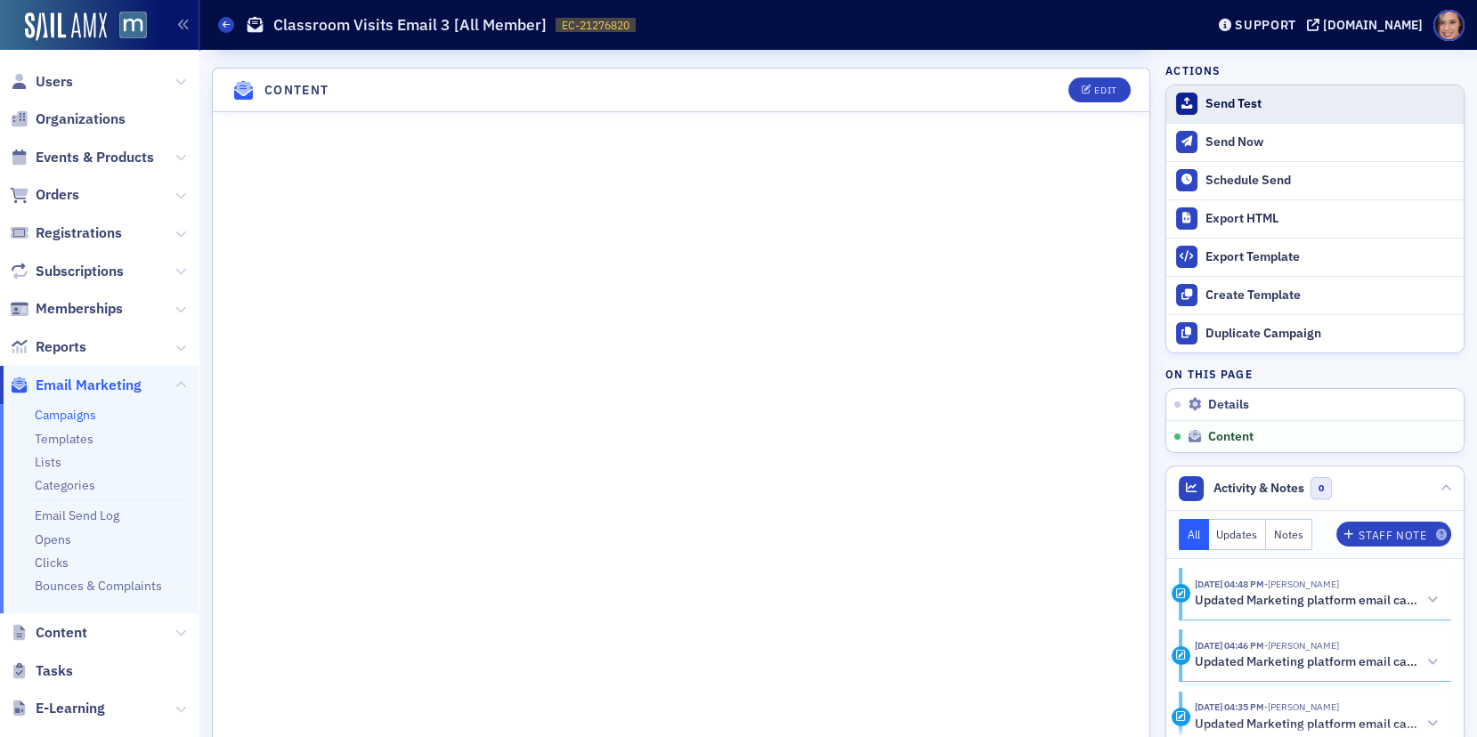
click at [1252, 101] on div "Send Test" at bounding box center [1329, 104] width 249 height 16
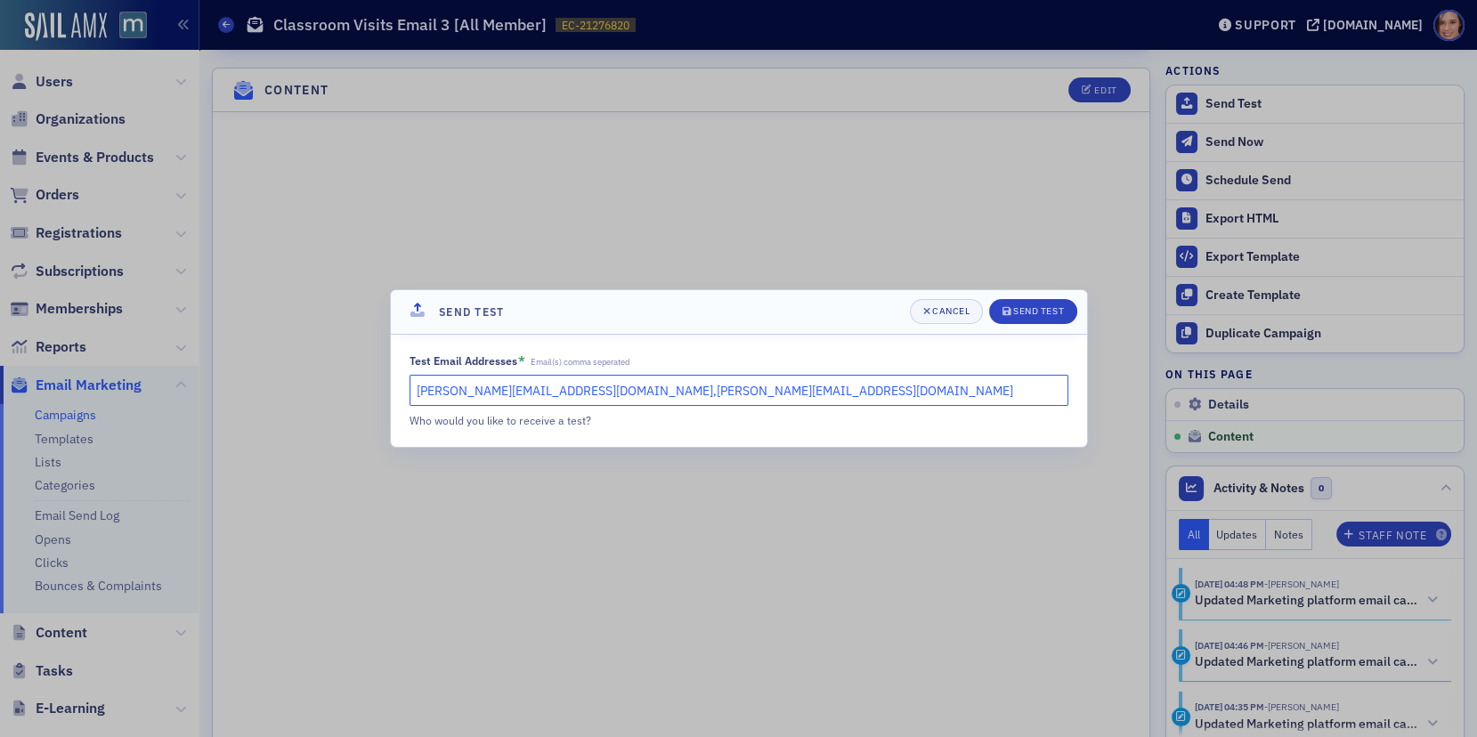
drag, startPoint x: 569, startPoint y: 388, endPoint x: 817, endPoint y: 388, distance: 248.4
click at [817, 388] on input "katie@blueoceanideas.com,natalie@macpa.org" at bounding box center [738, 390] width 659 height 31
type input "katie@blueoceanideas.com"
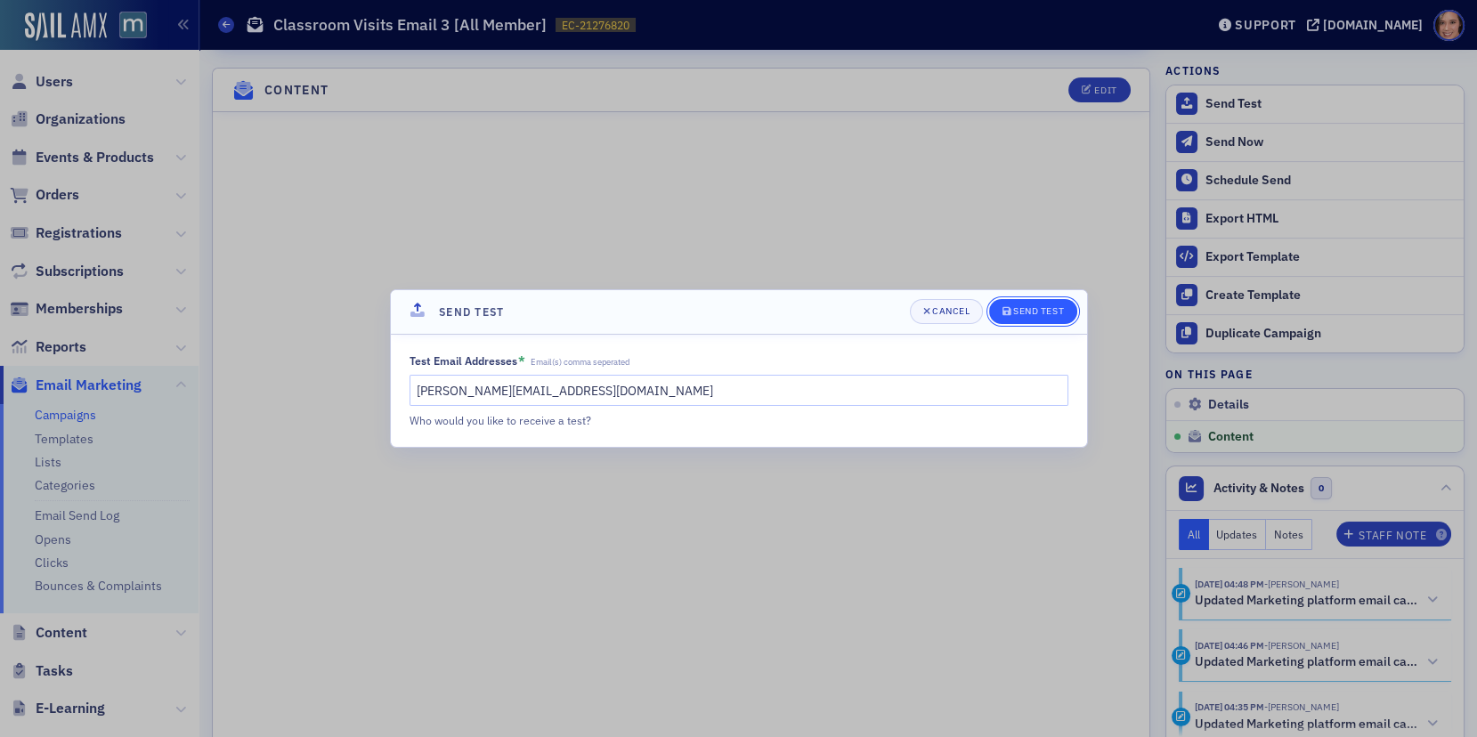
click at [1029, 320] on button "Send Test" at bounding box center [1033, 311] width 88 height 25
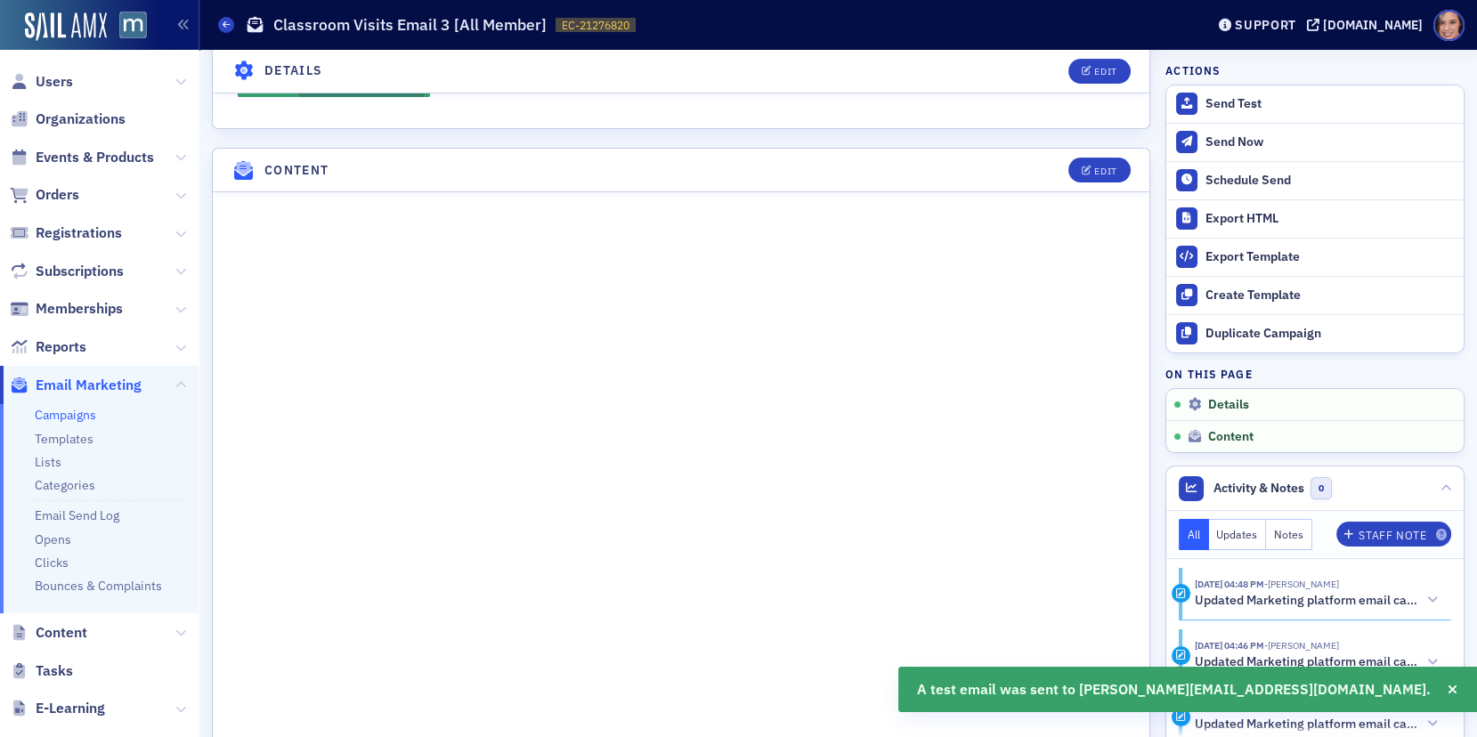
click at [75, 414] on link "Campaigns" at bounding box center [65, 415] width 61 height 16
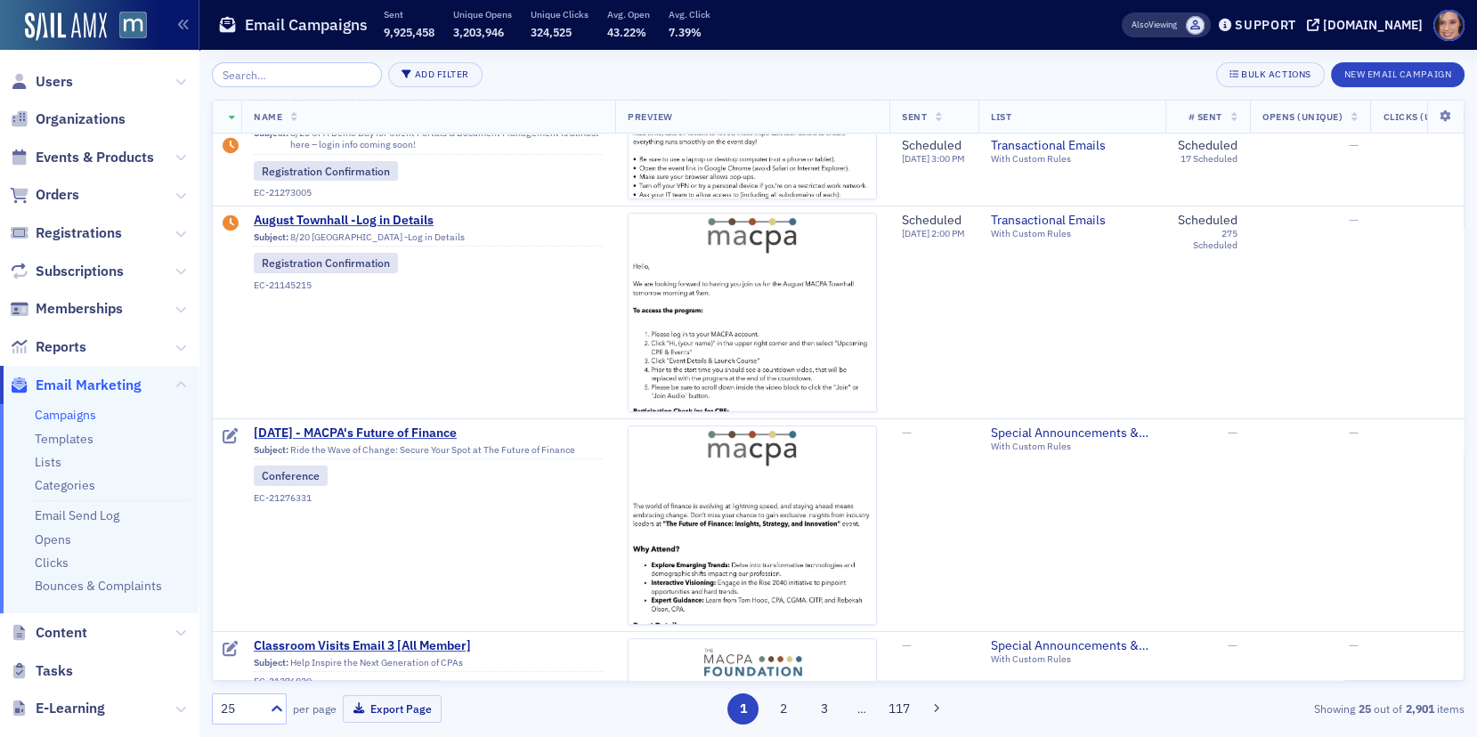
scroll to position [798, 0]
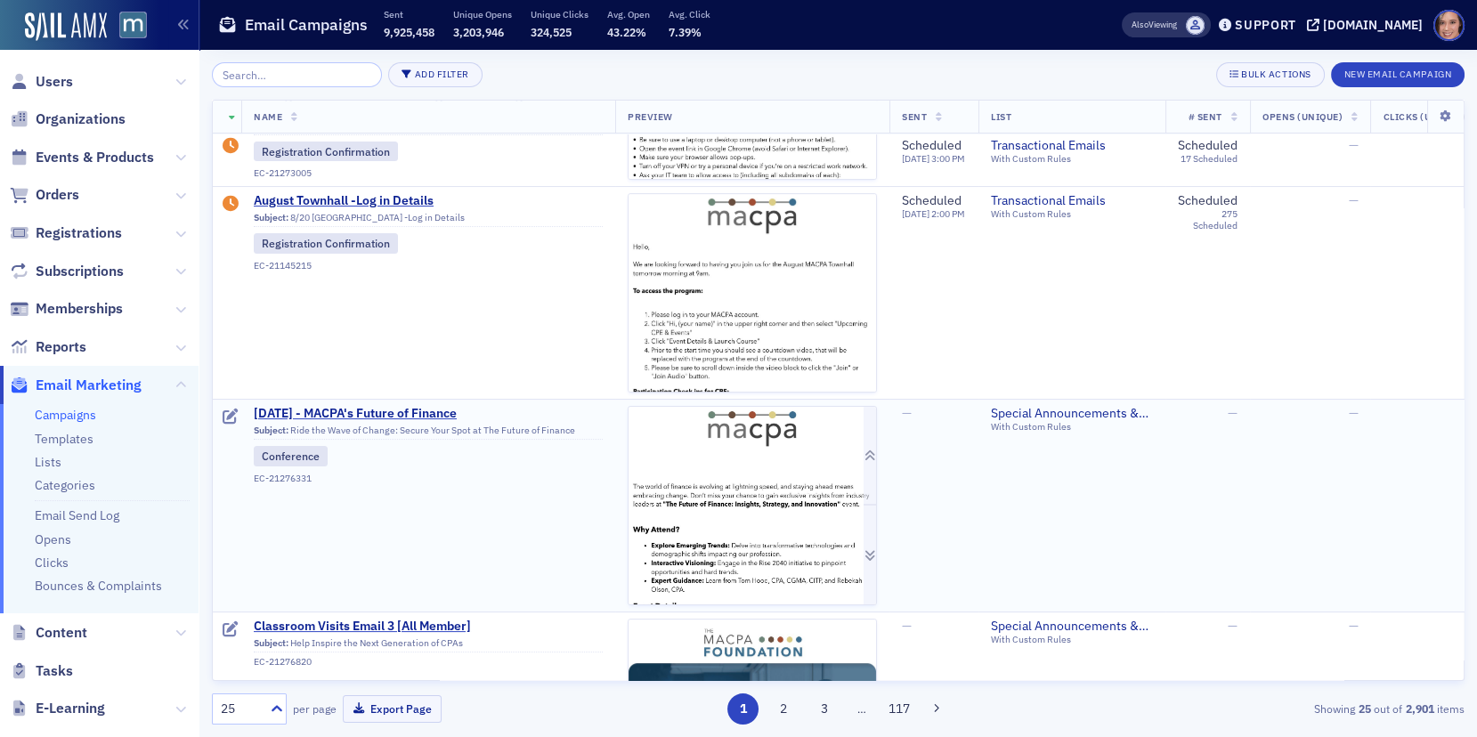
click at [701, 494] on img at bounding box center [751, 720] width 247 height 626
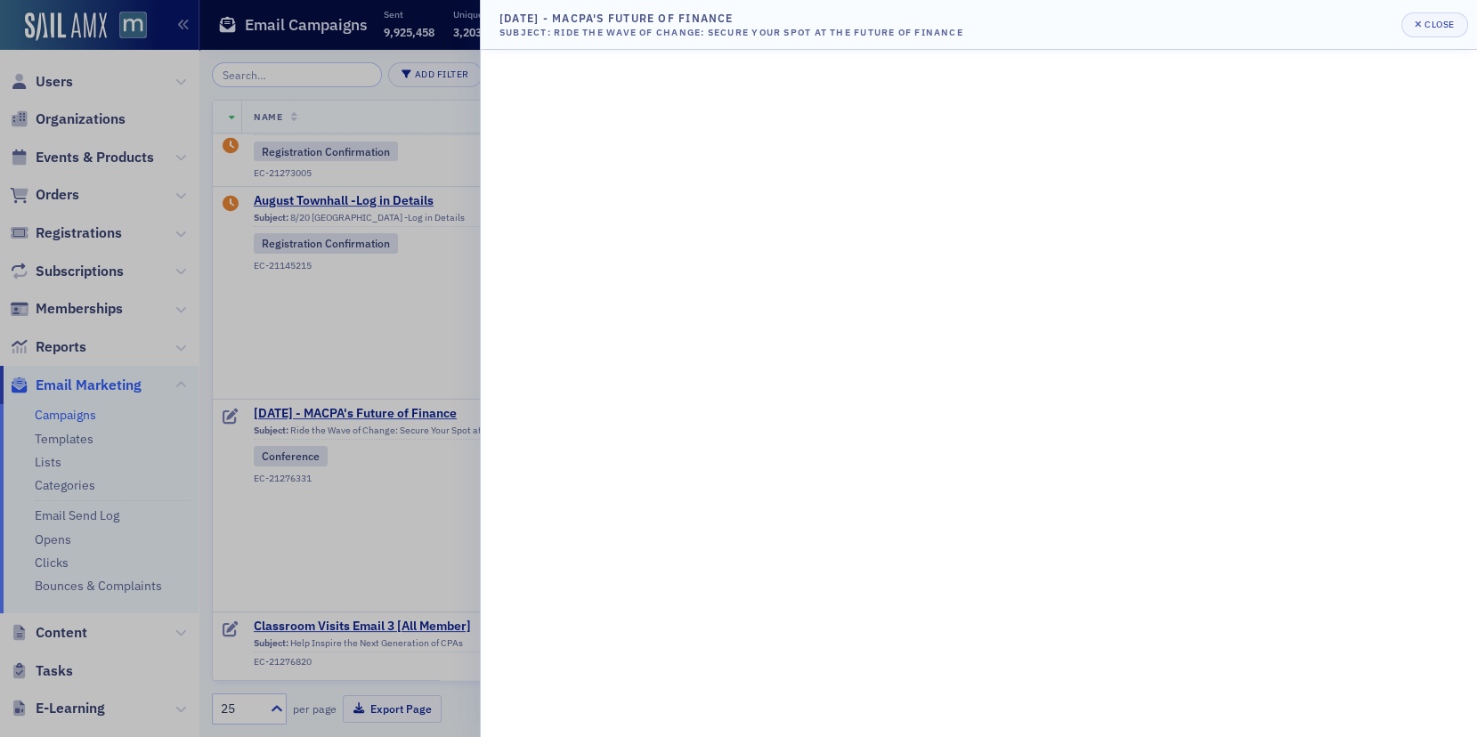
click at [370, 344] on div at bounding box center [738, 368] width 1477 height 737
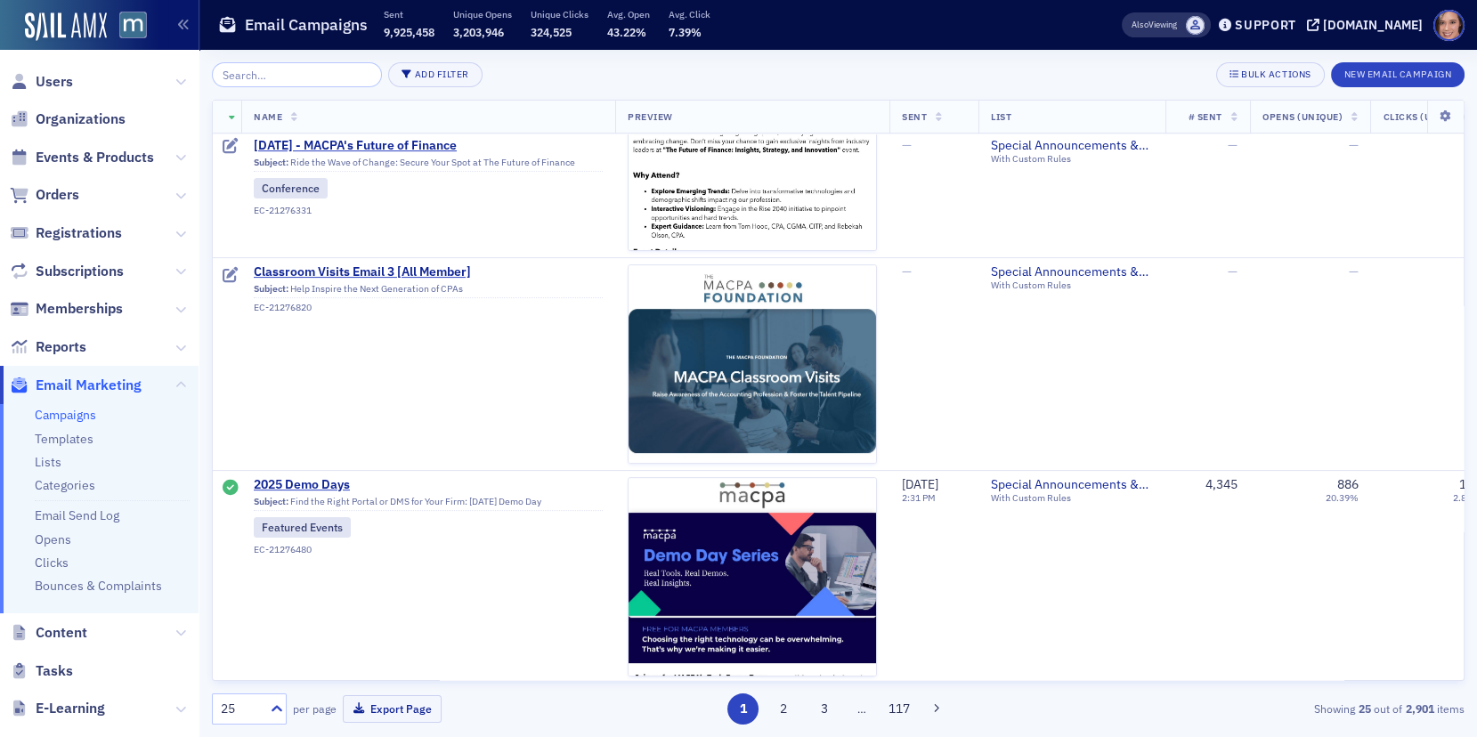
scroll to position [1149, 0]
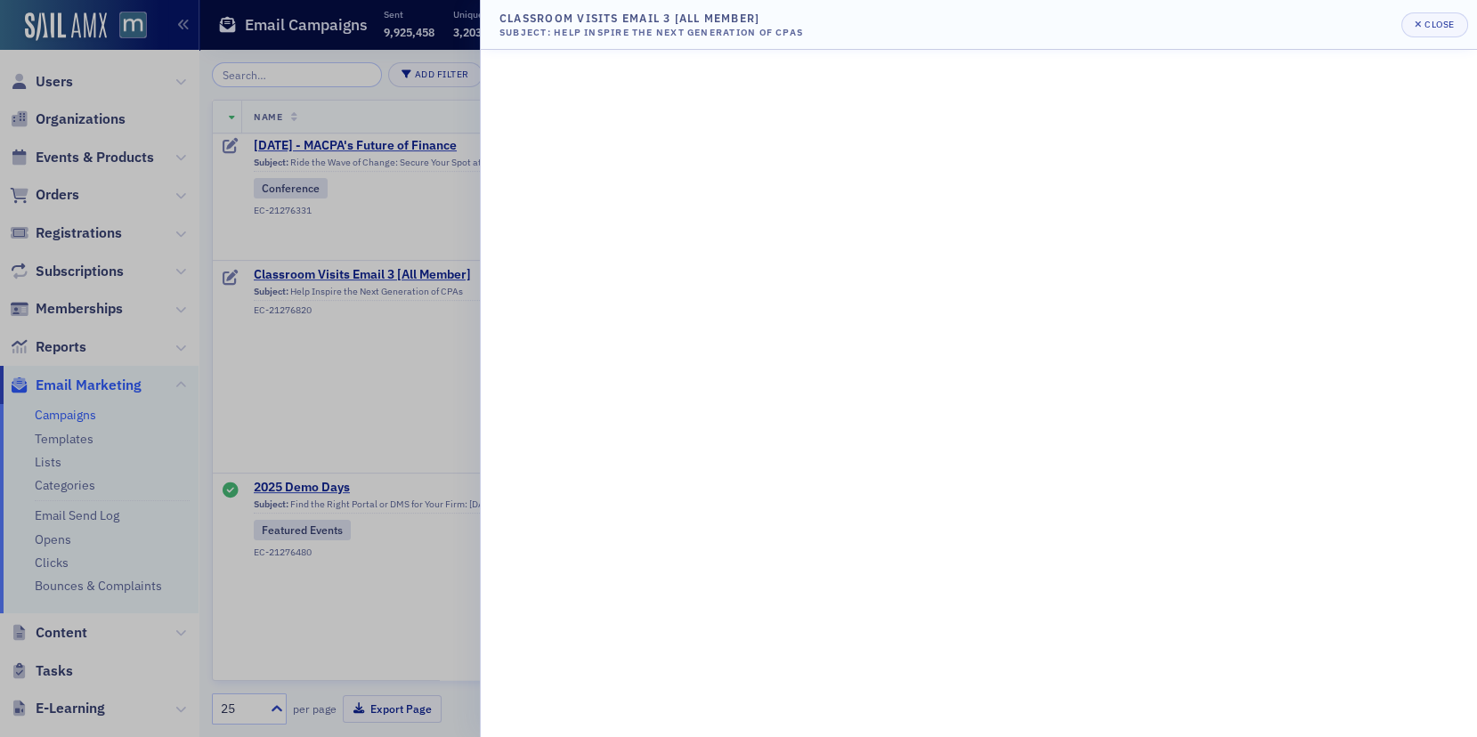
click at [400, 334] on div at bounding box center [738, 368] width 1477 height 737
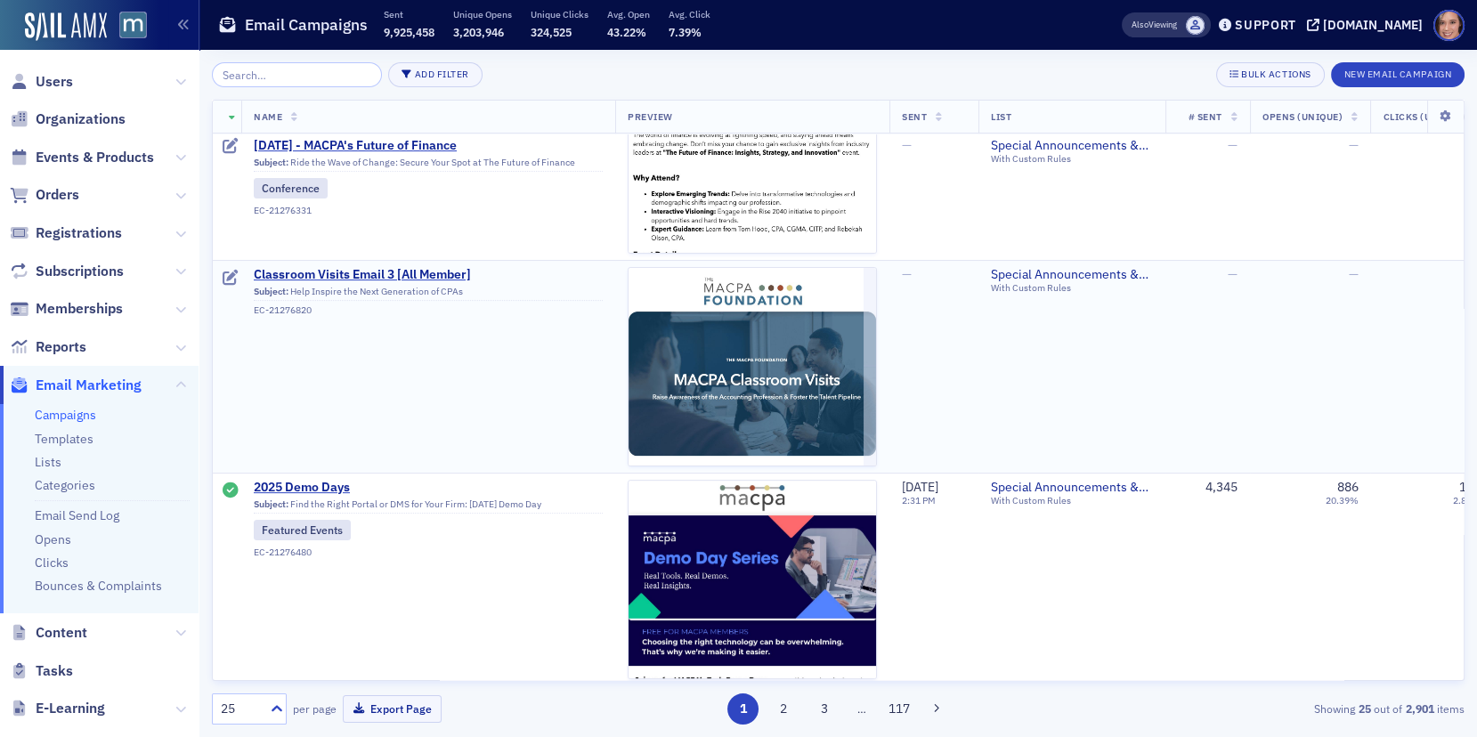
click at [401, 282] on span "Subject: Help Inspire the Next Generation of CPAs EC-21276820" at bounding box center [428, 299] width 349 height 34
click at [401, 278] on span "Classroom Visits Email 3 [All Member]" at bounding box center [428, 275] width 349 height 16
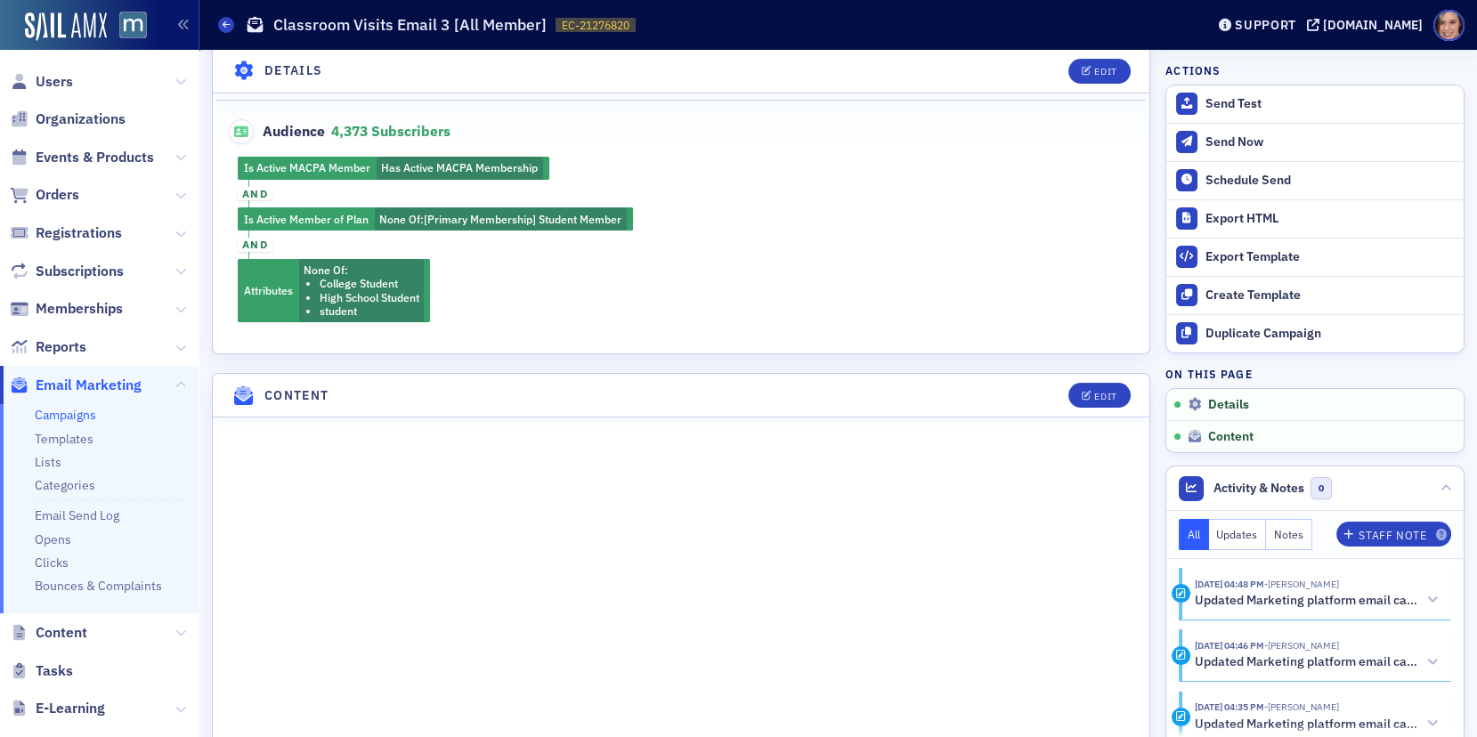
scroll to position [644, 0]
click at [1099, 391] on div "Edit" at bounding box center [1105, 396] width 22 height 10
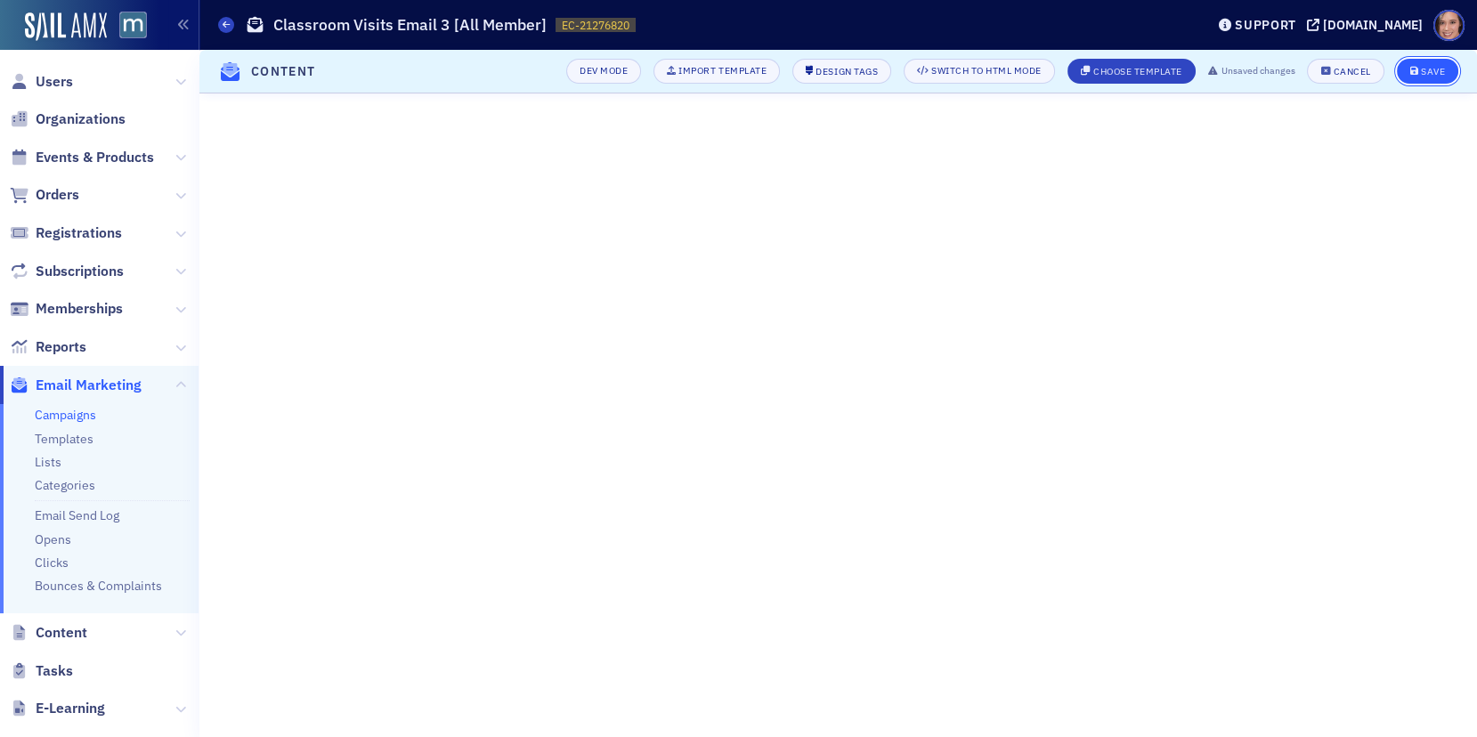
click at [1412, 67] on icon "submit" at bounding box center [1414, 72] width 9 height 10
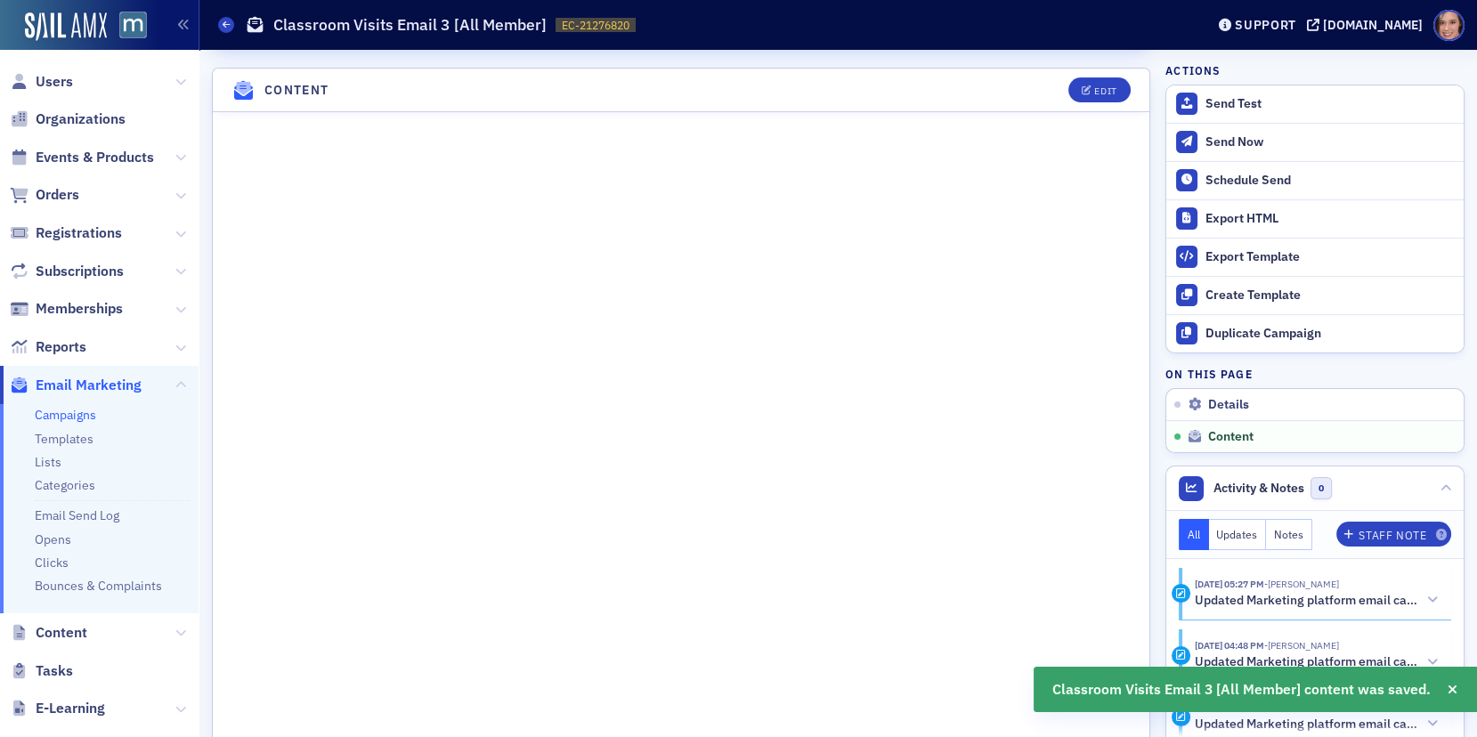
scroll to position [1260, 0]
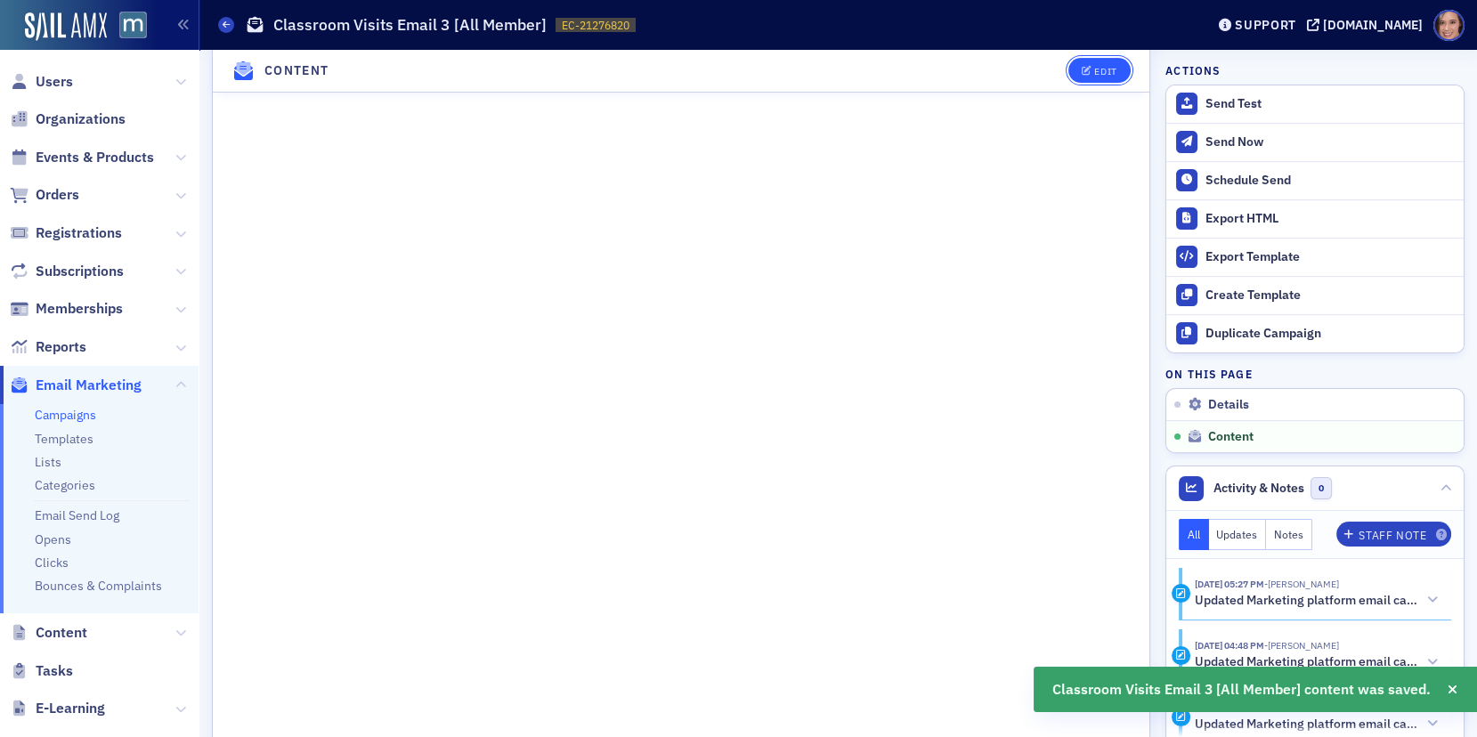
click at [1091, 78] on button "Edit" at bounding box center [1098, 71] width 61 height 25
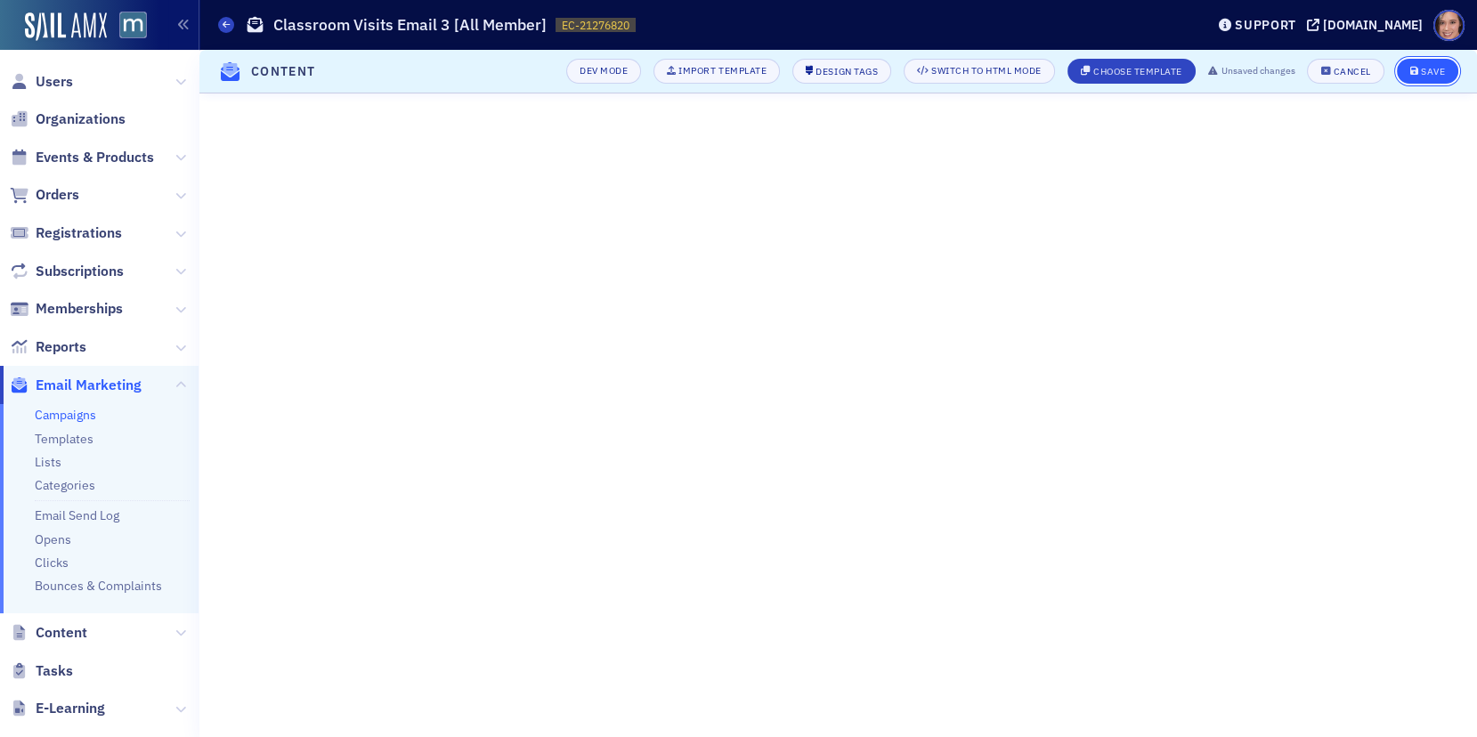
click at [1412, 71] on icon "submit" at bounding box center [1414, 72] width 9 height 10
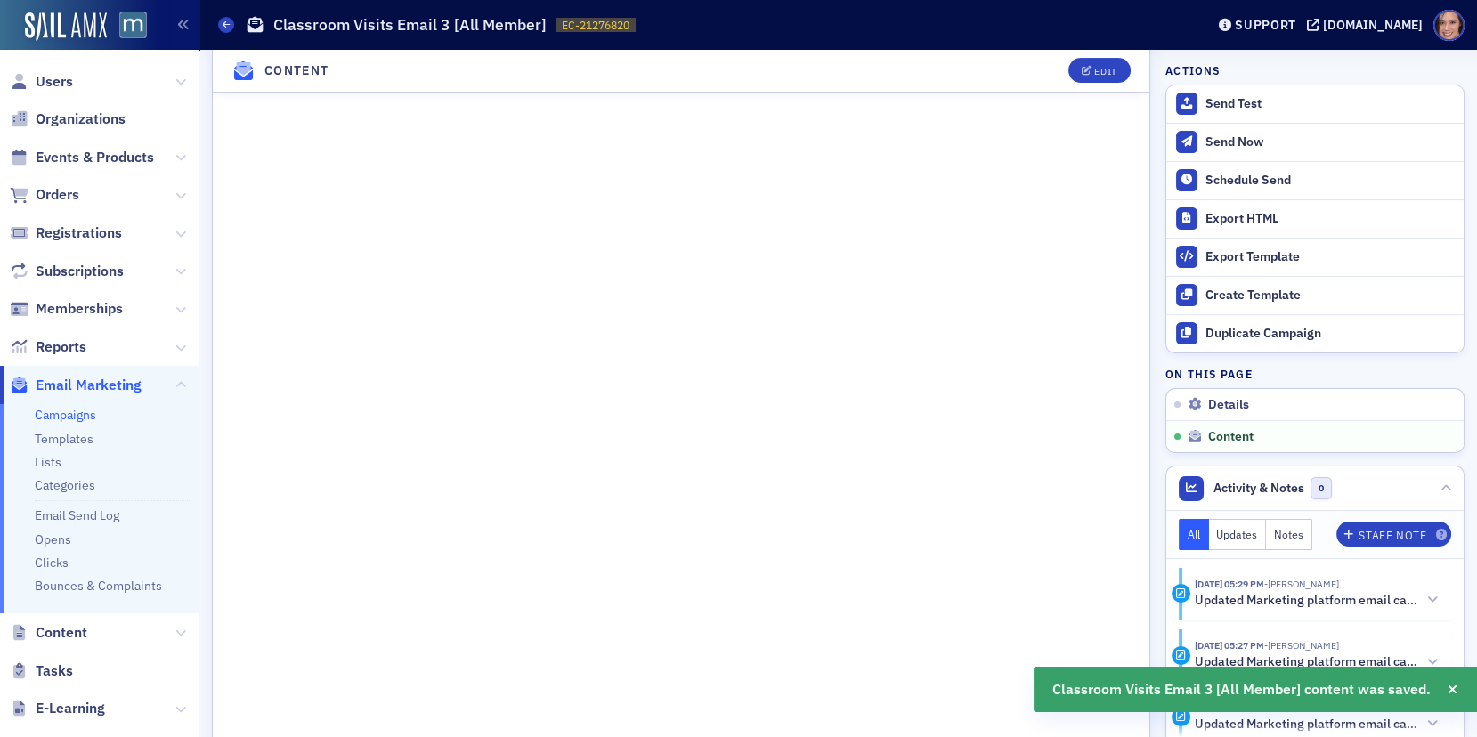
scroll to position [1096, 0]
click at [1098, 72] on div "Edit" at bounding box center [1105, 72] width 22 height 10
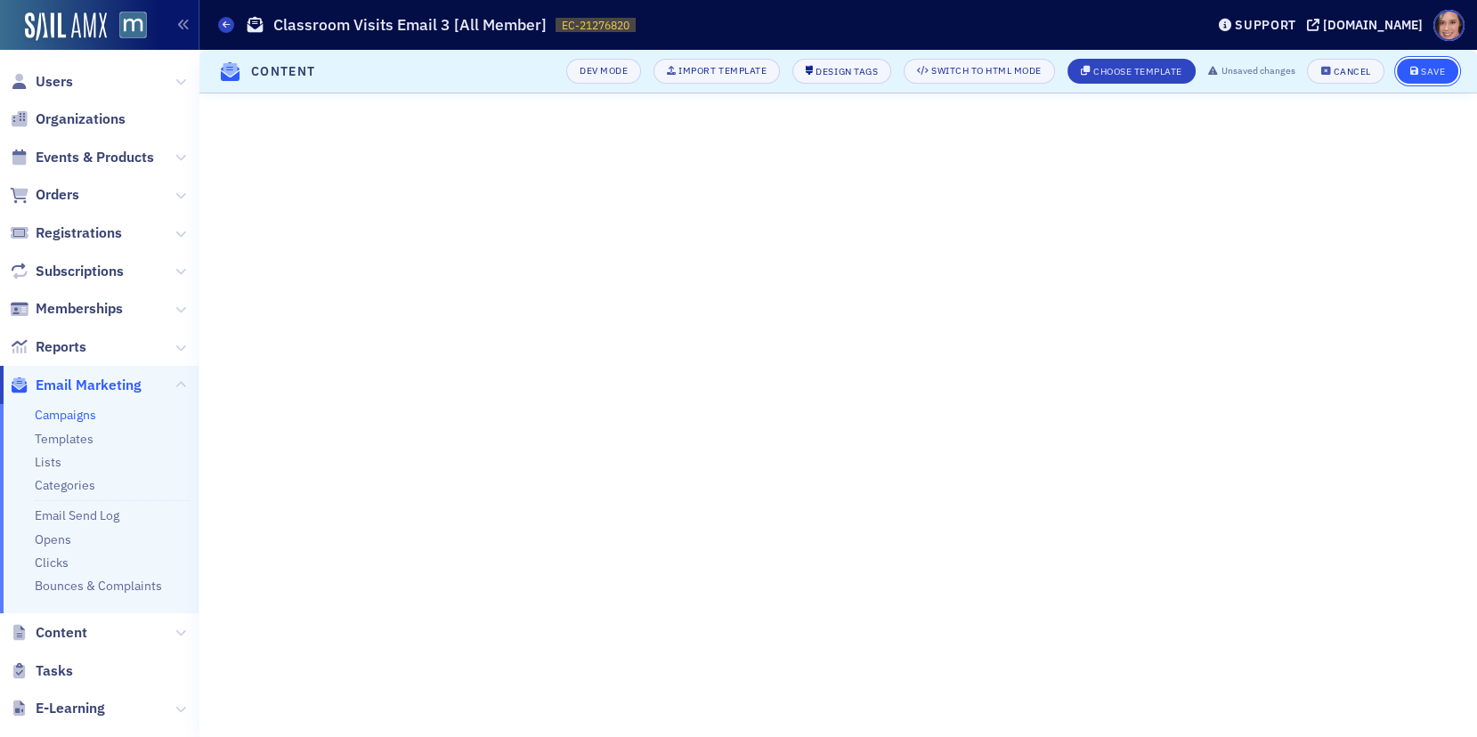
click at [1422, 74] on div "Save" at bounding box center [1433, 72] width 24 height 10
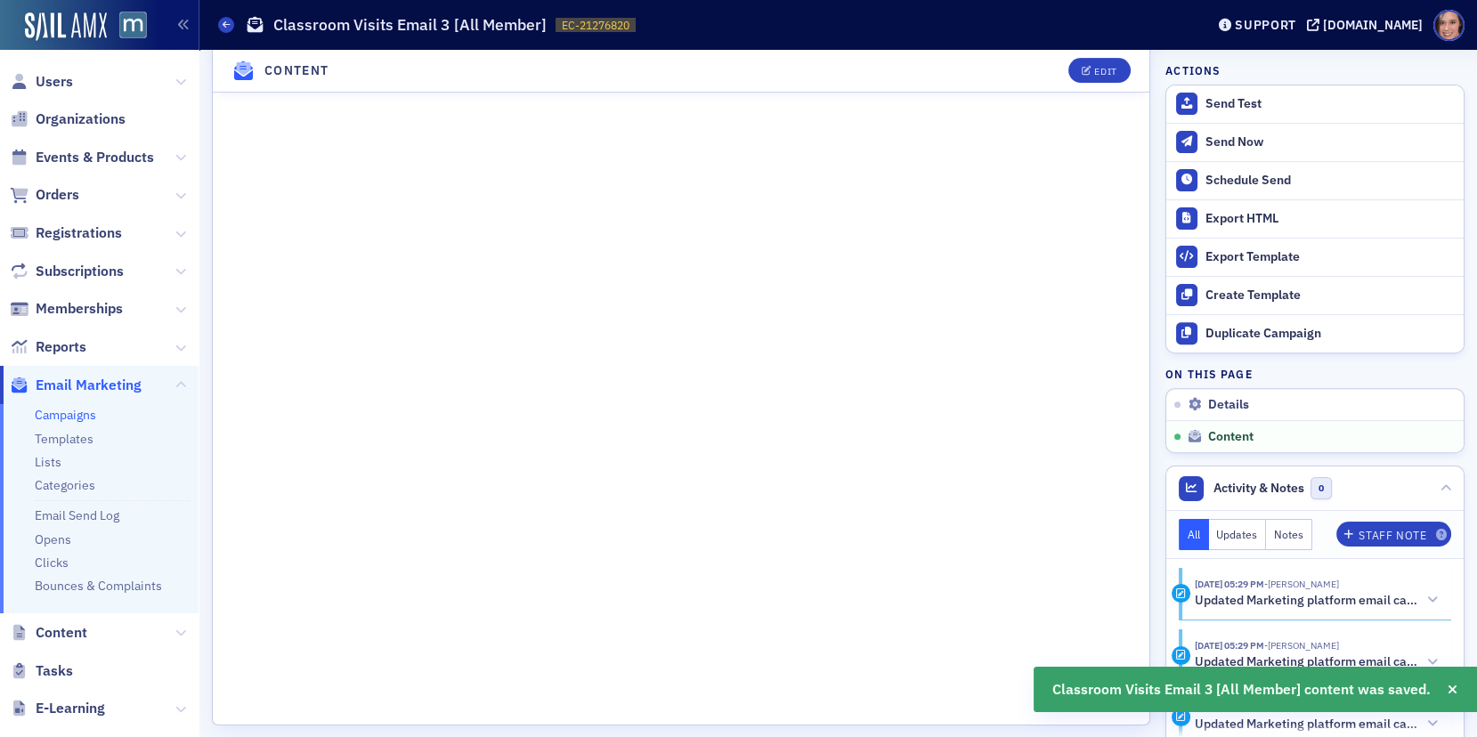
scroll to position [1414, 0]
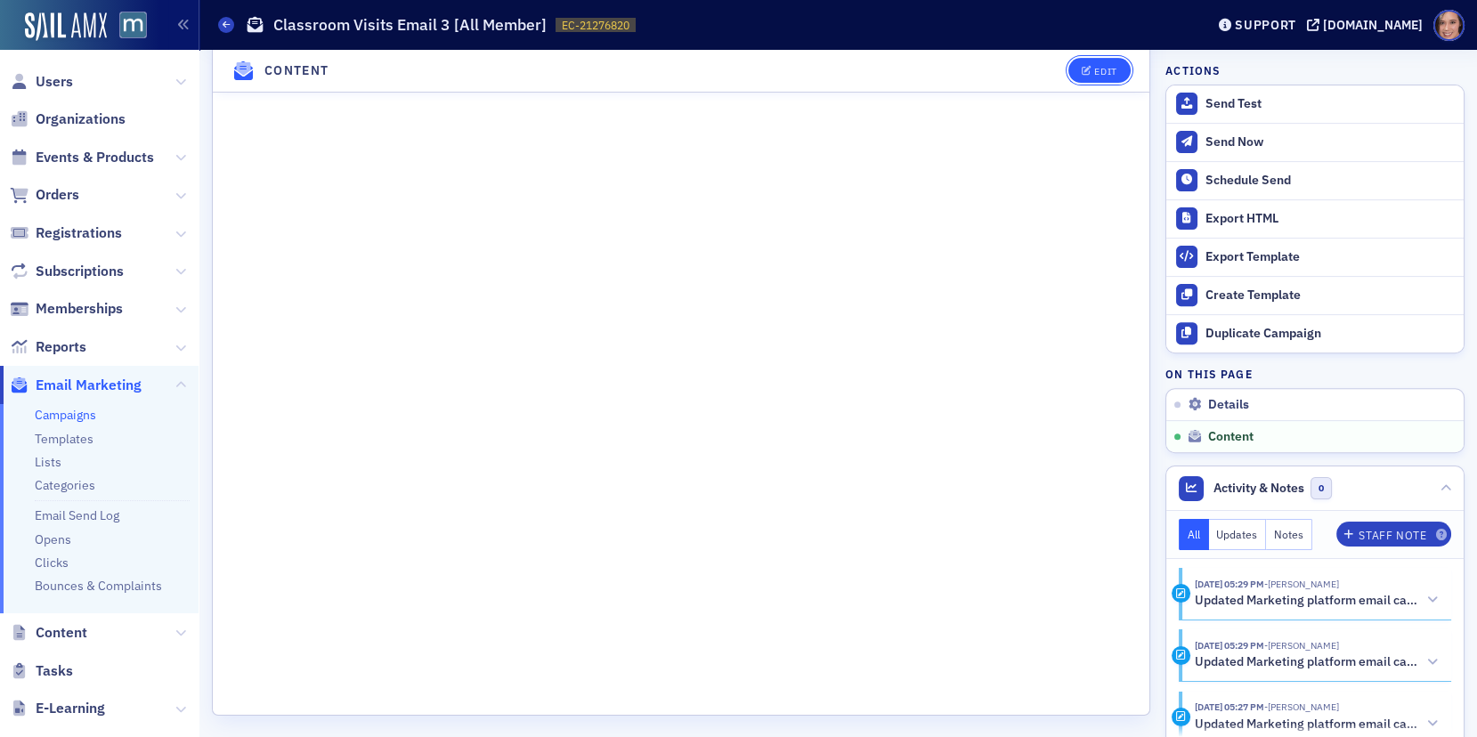
click at [1091, 65] on button "Edit" at bounding box center [1098, 71] width 61 height 25
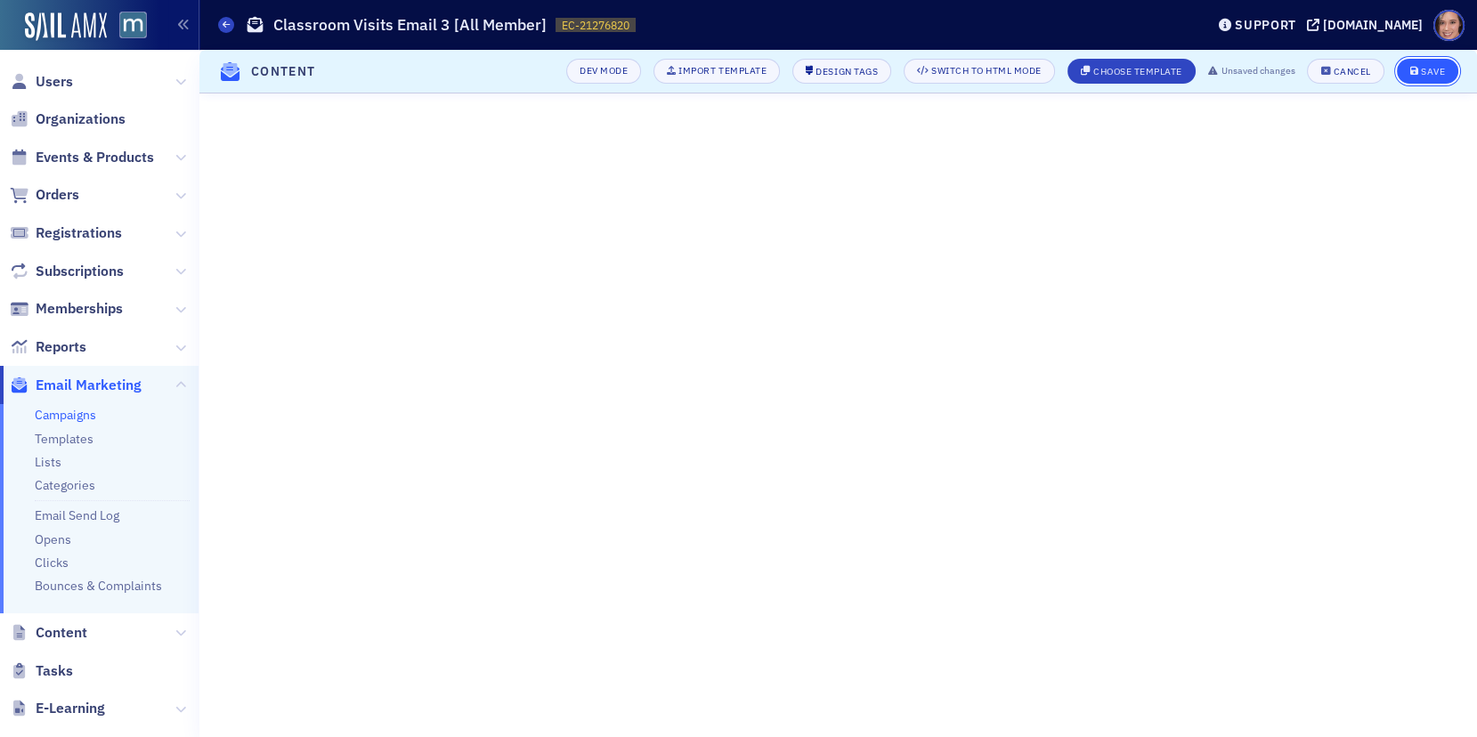
click at [1437, 70] on div "Save" at bounding box center [1433, 72] width 24 height 10
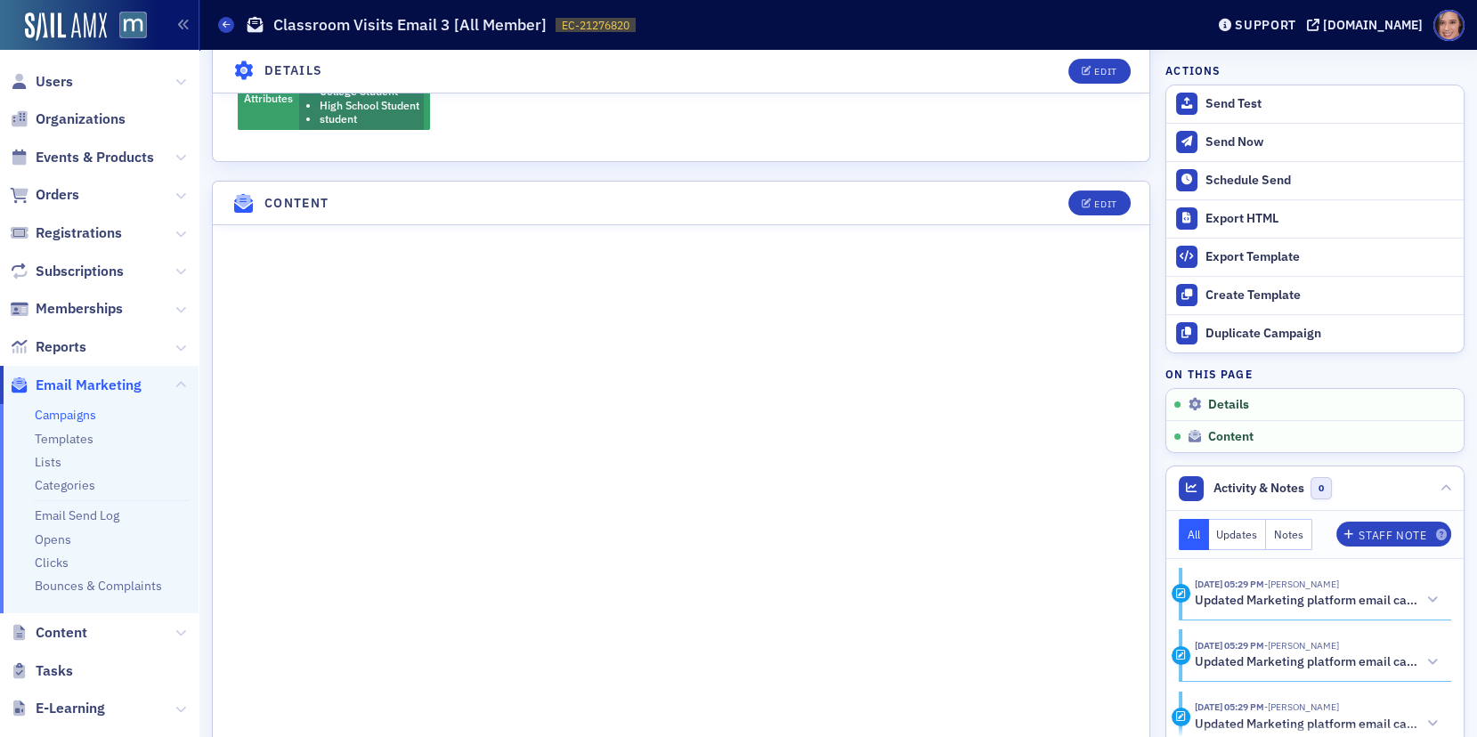
scroll to position [1185, 0]
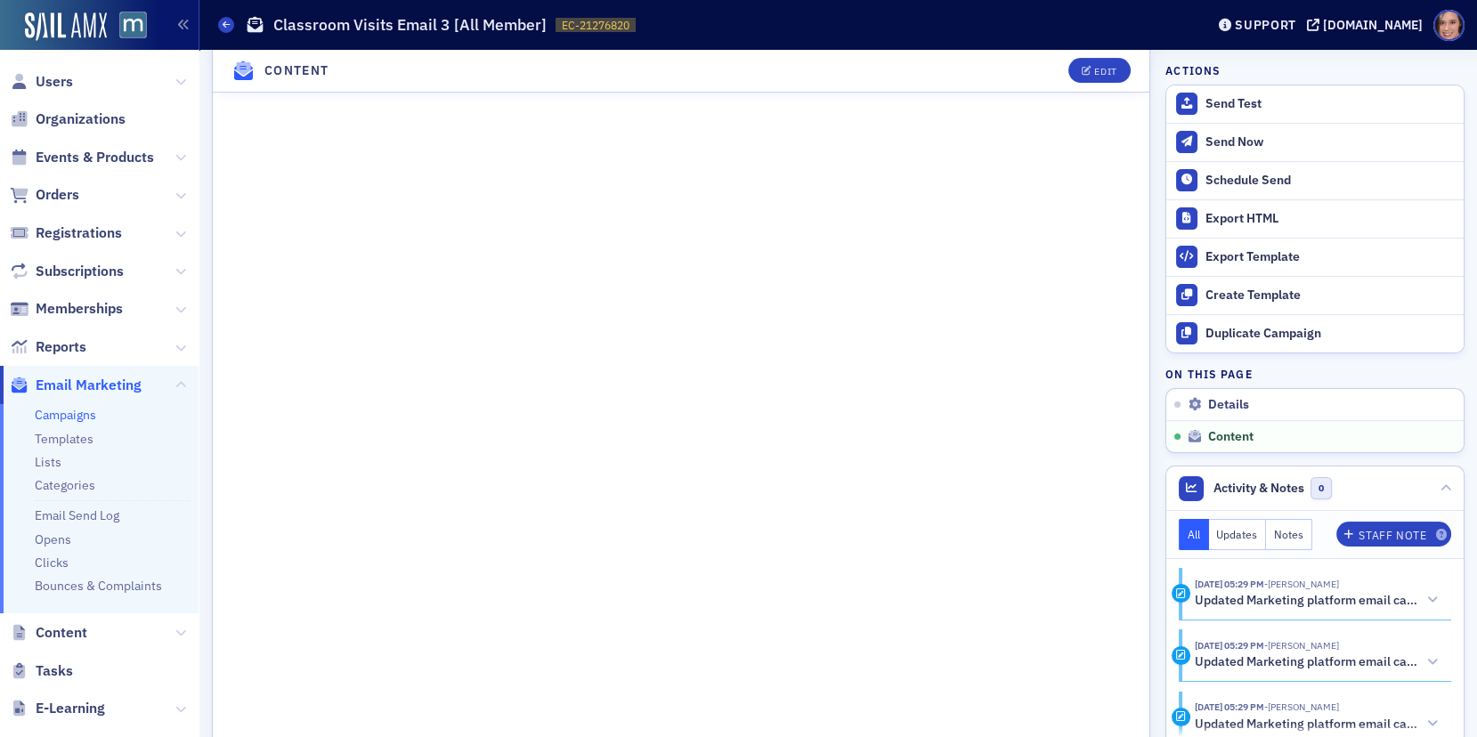
click at [1078, 86] on header "Content Edit" at bounding box center [681, 72] width 936 height 44
click at [1081, 77] on button "Edit" at bounding box center [1098, 71] width 61 height 25
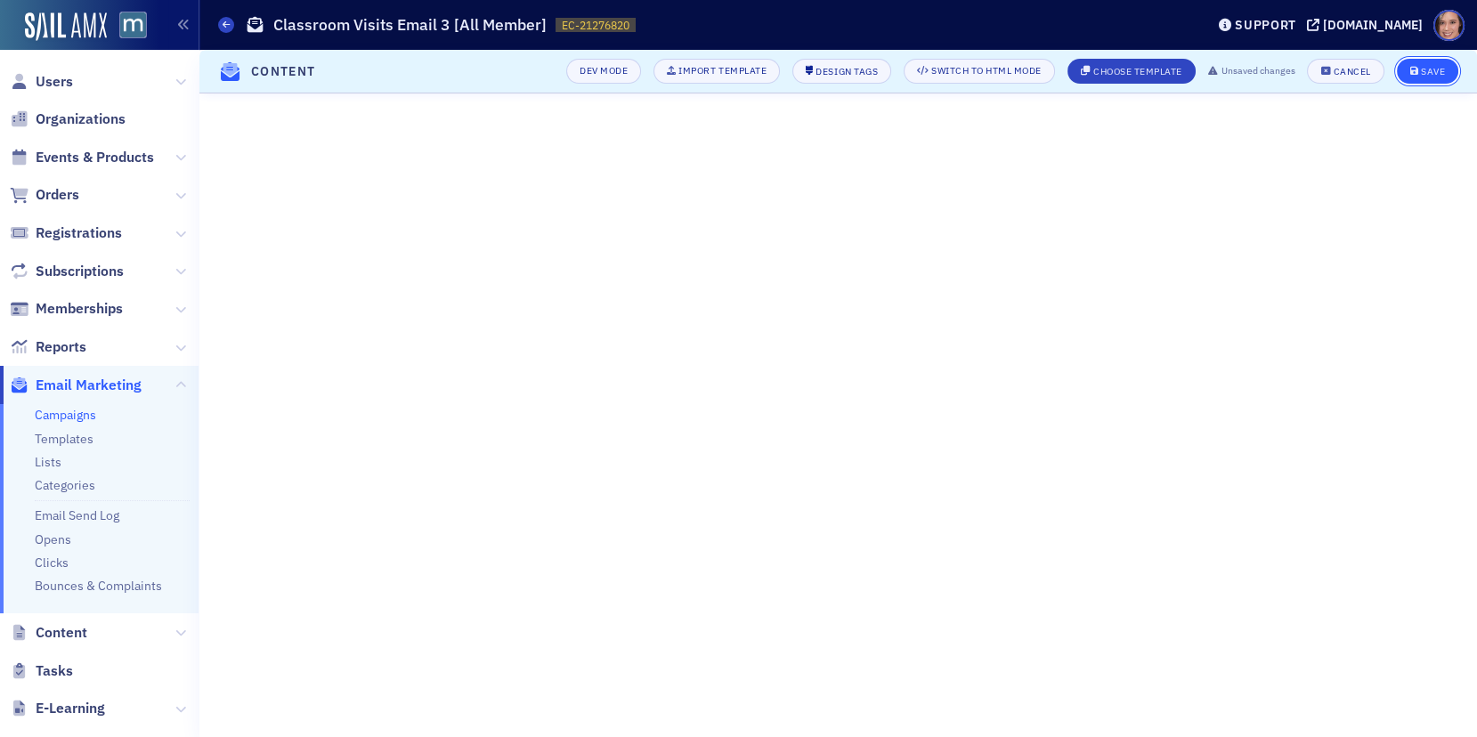
click at [1430, 67] on div "Save" at bounding box center [1433, 72] width 24 height 10
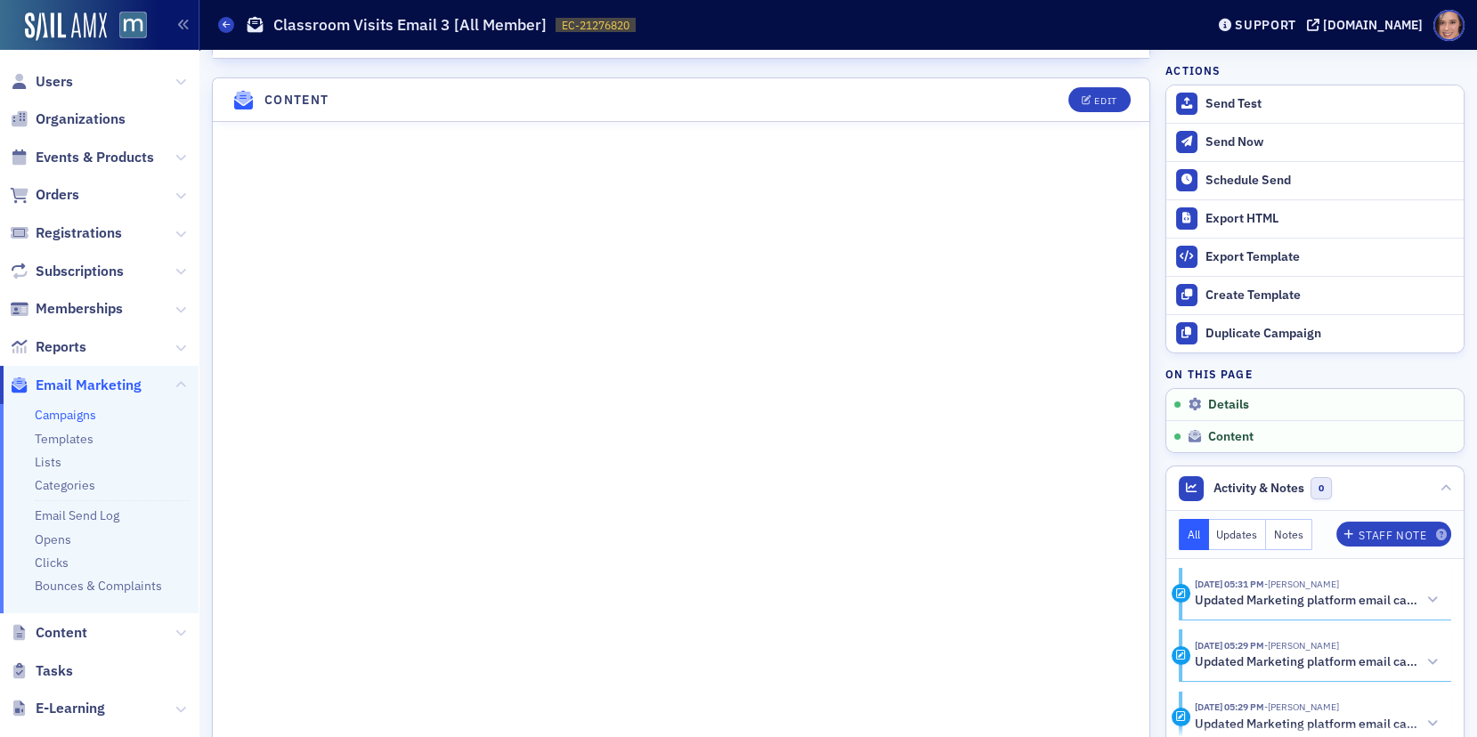
scroll to position [825, 0]
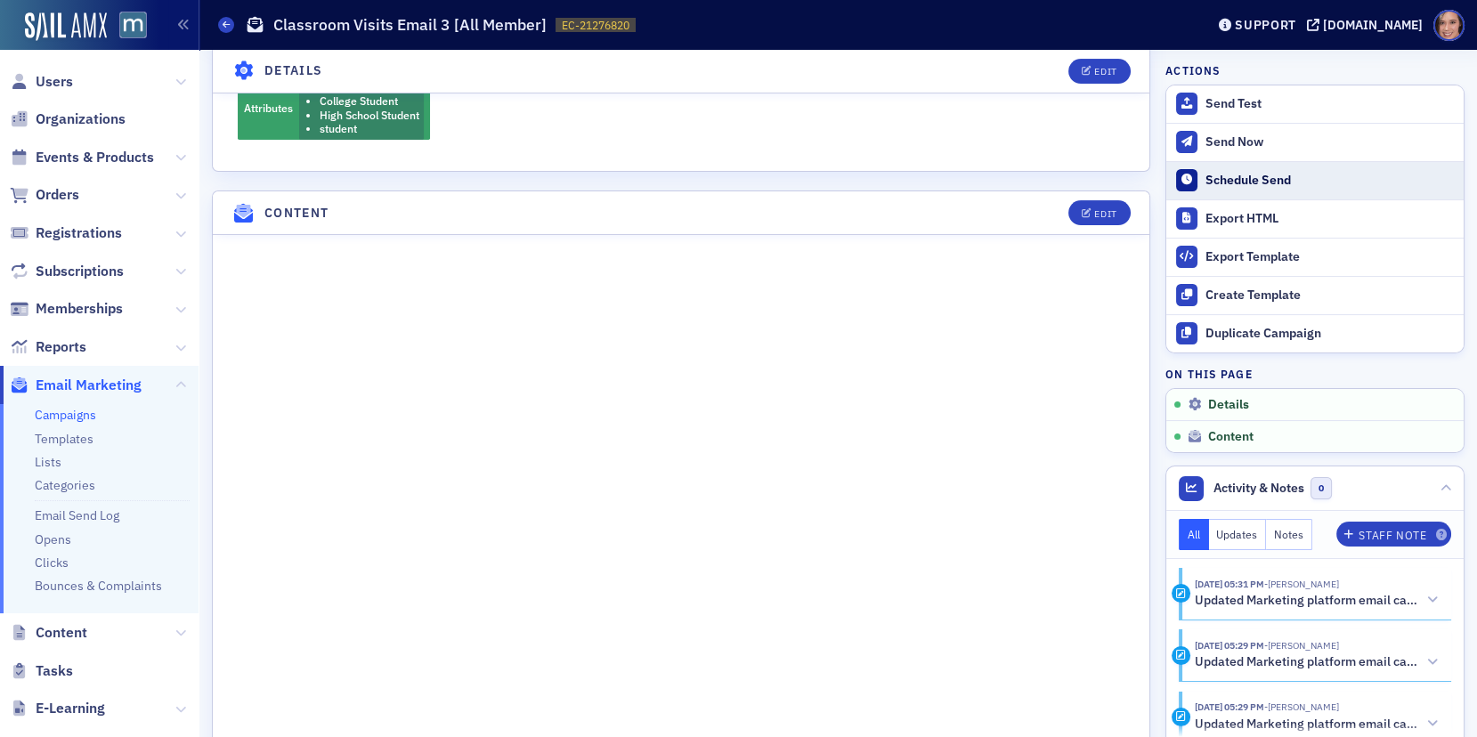
click at [1259, 167] on button "Schedule Send" at bounding box center [1314, 180] width 297 height 38
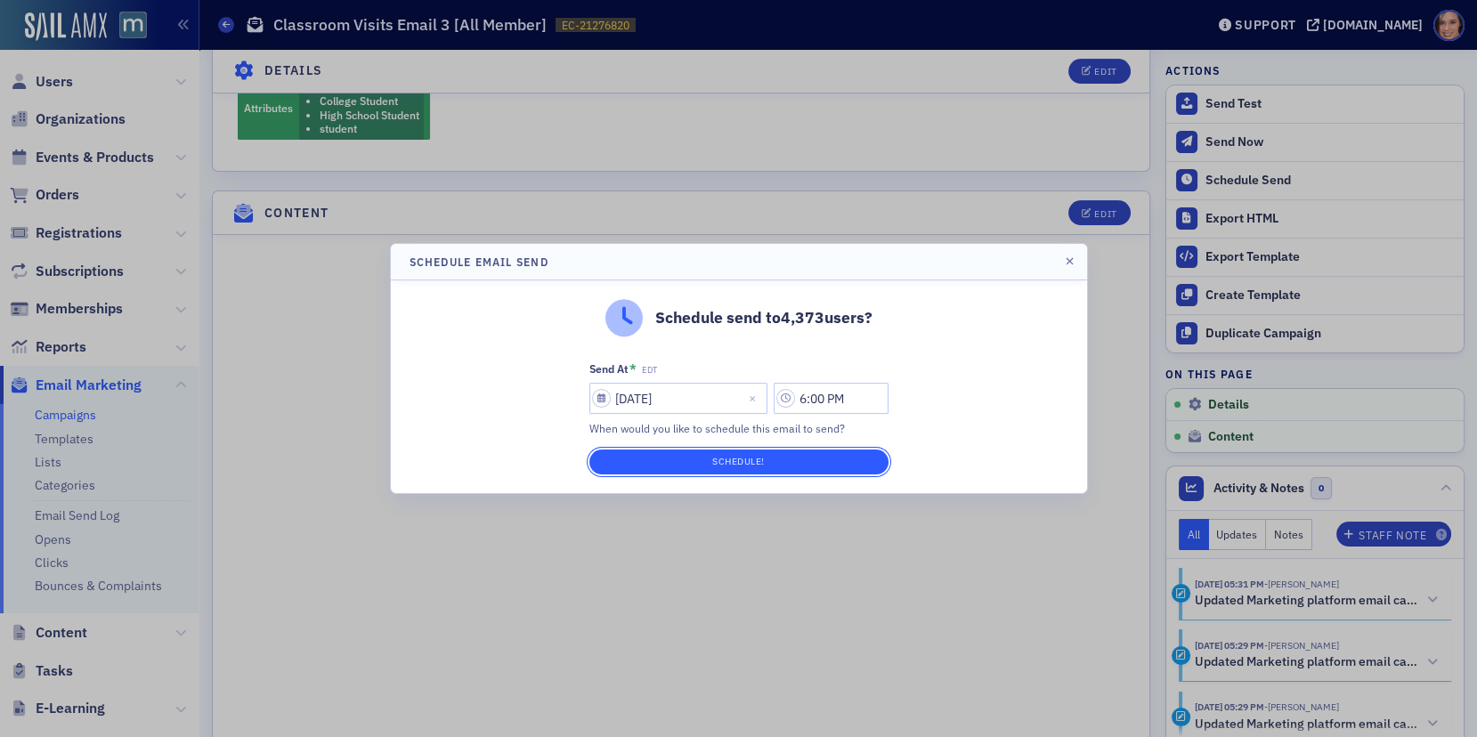
click at [883, 455] on button "Schedule!" at bounding box center [738, 462] width 299 height 25
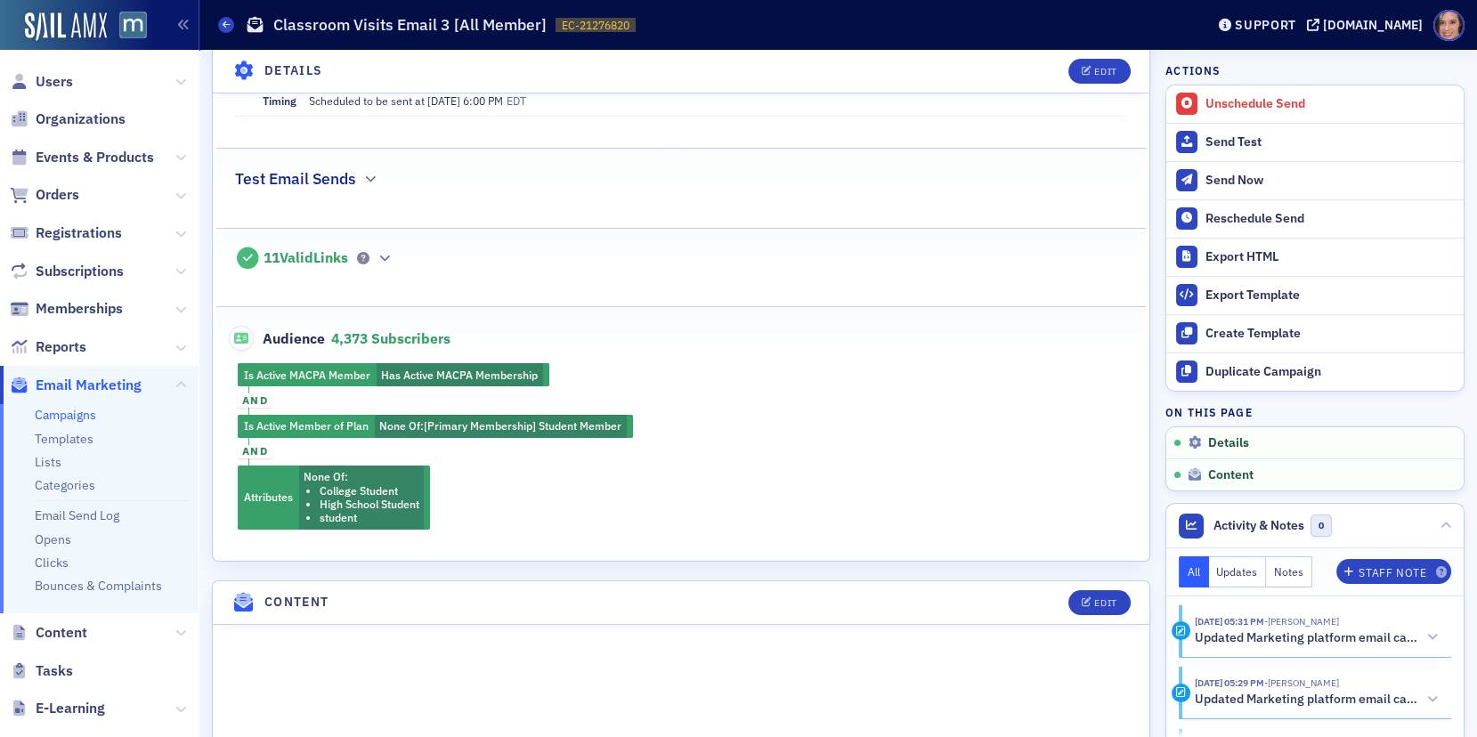
scroll to position [0, 0]
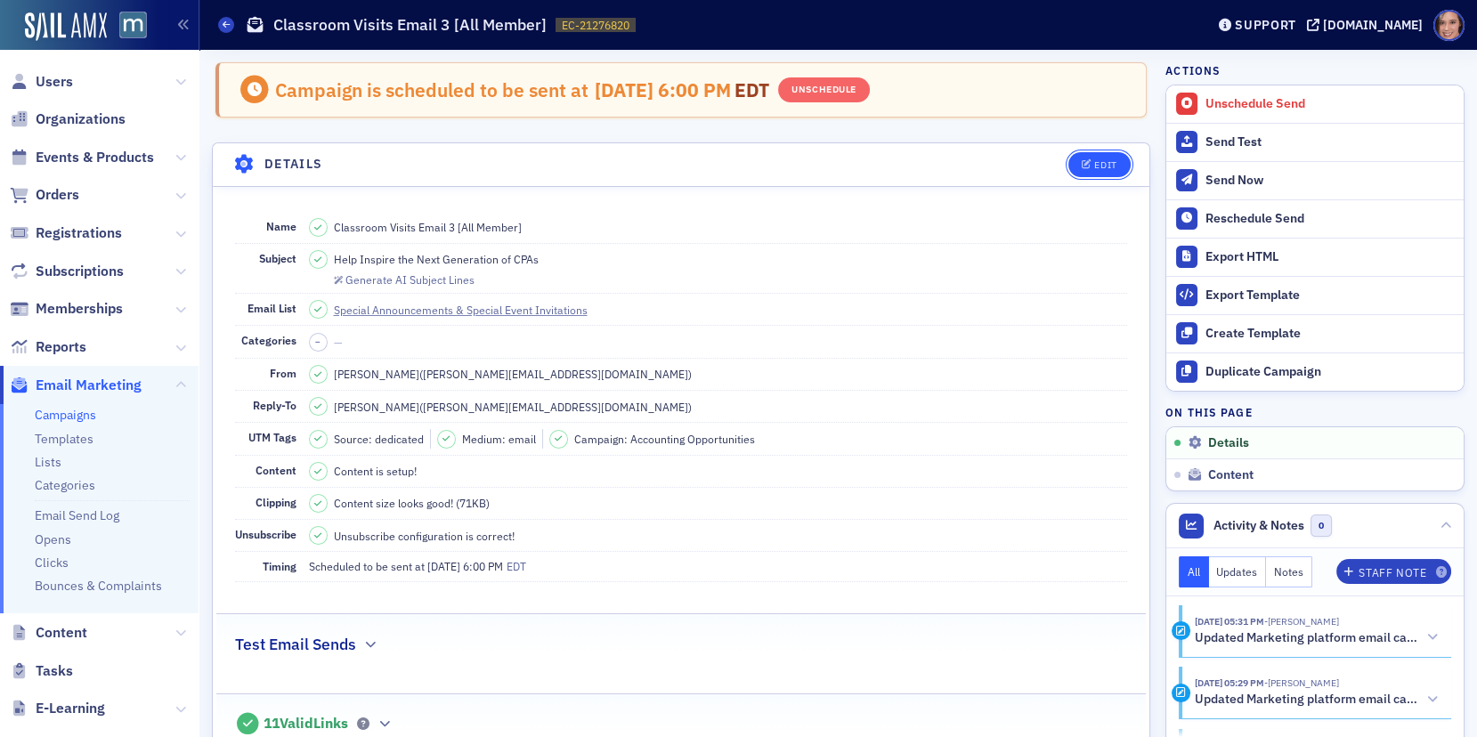
click at [1089, 157] on button "Edit" at bounding box center [1098, 164] width 61 height 25
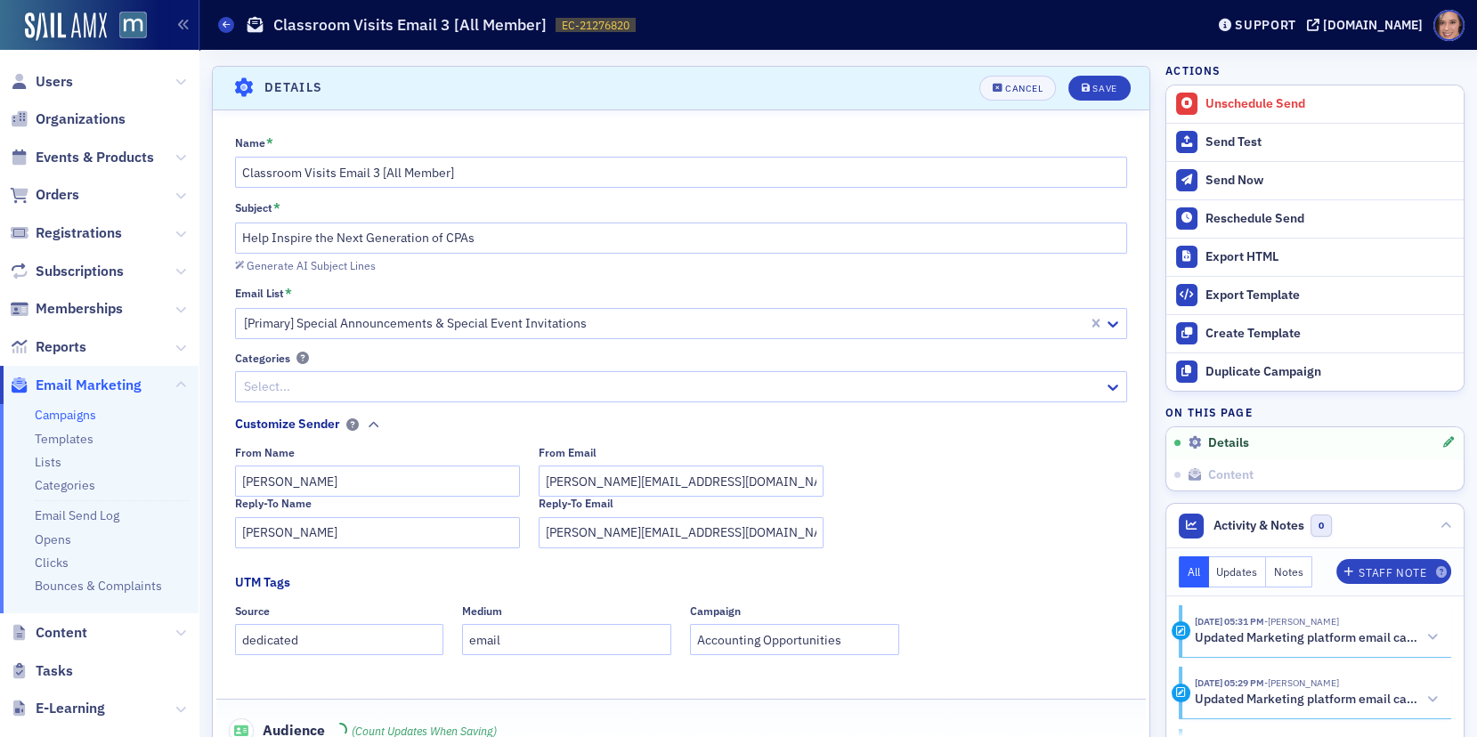
scroll to position [82, 0]
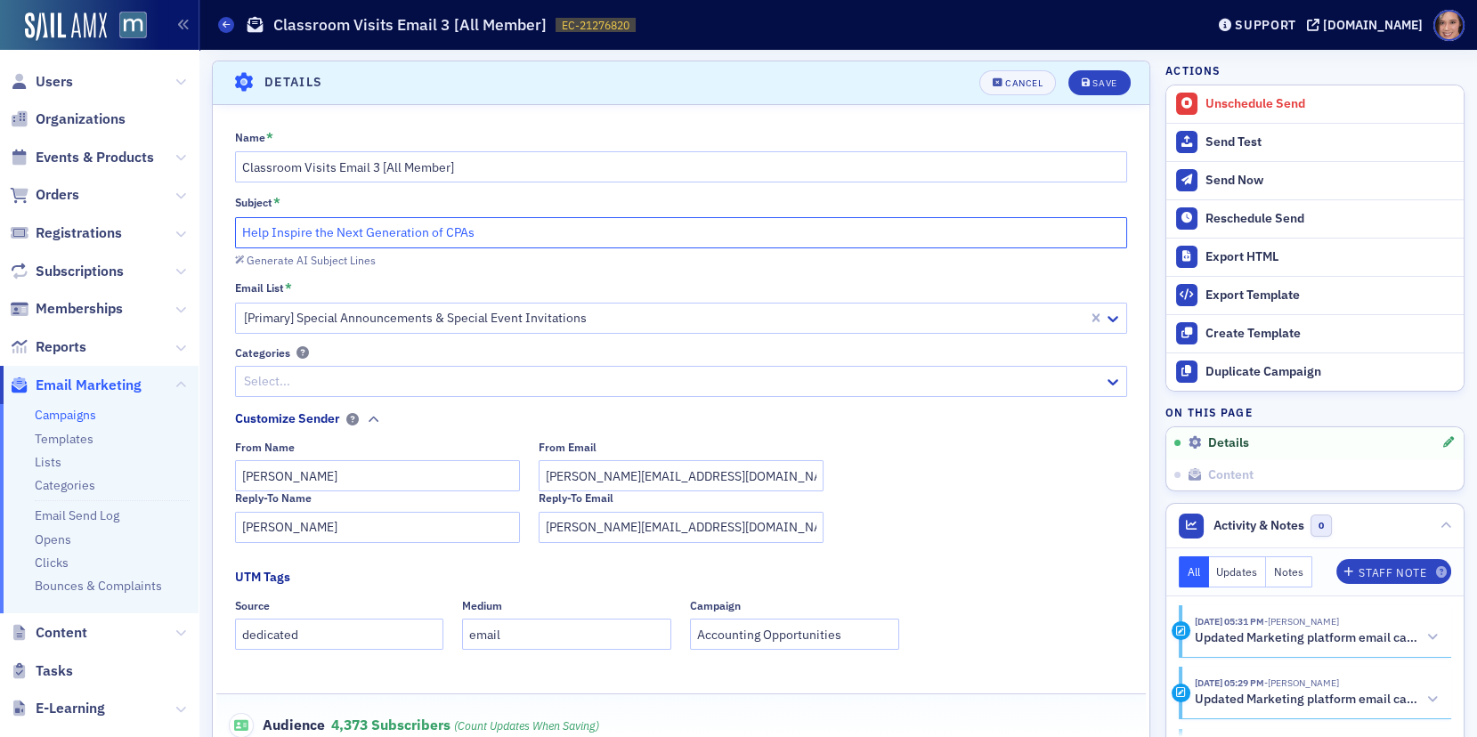
click at [454, 224] on input "Help Inspire the Next Generation of CPAs" at bounding box center [681, 232] width 893 height 31
click at [612, 230] on input "Help Inspire the Next Generation of Accounting & Finance Professionals" at bounding box center [681, 232] width 893 height 31
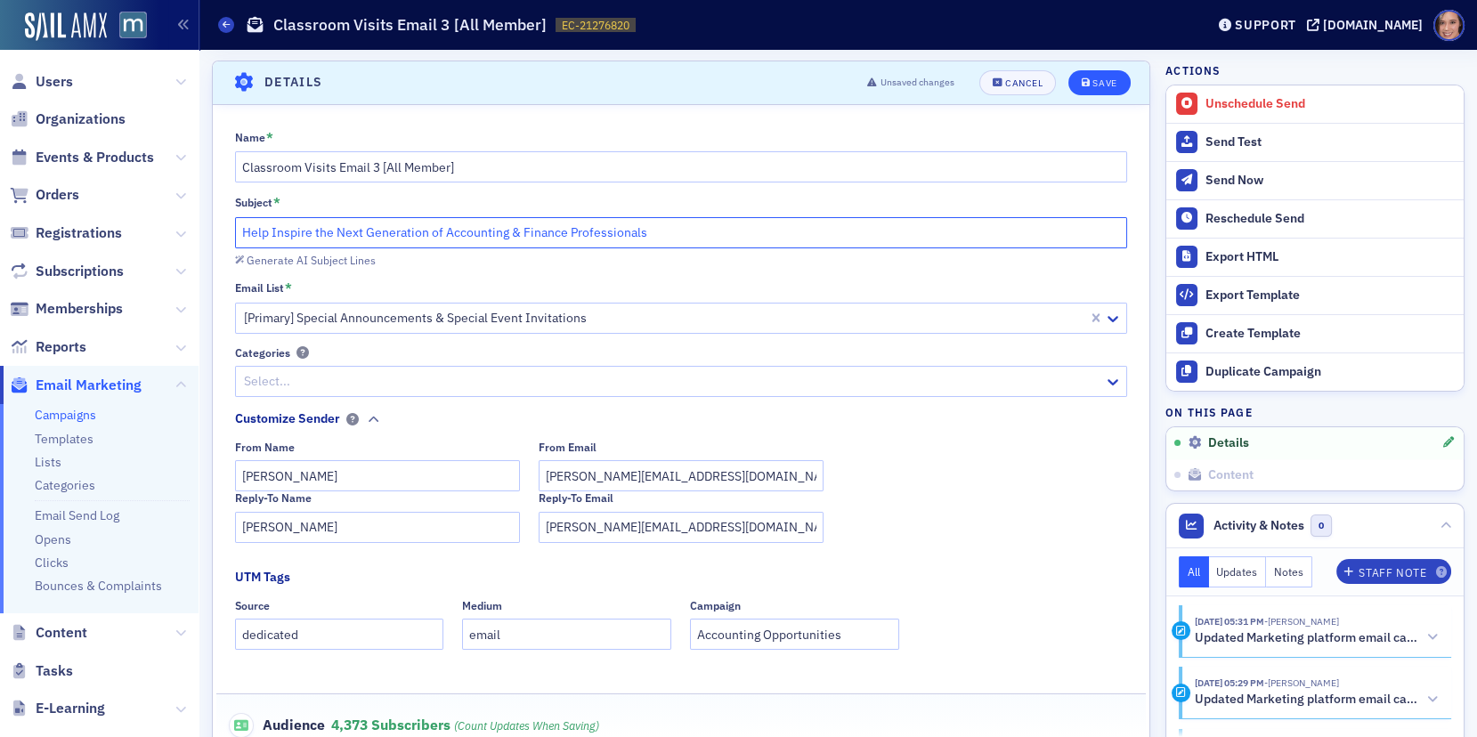
type input "Help Inspire the Next Generation of Accounting & Finance Professionals"
click at [1108, 82] on div "Save" at bounding box center [1104, 83] width 24 height 10
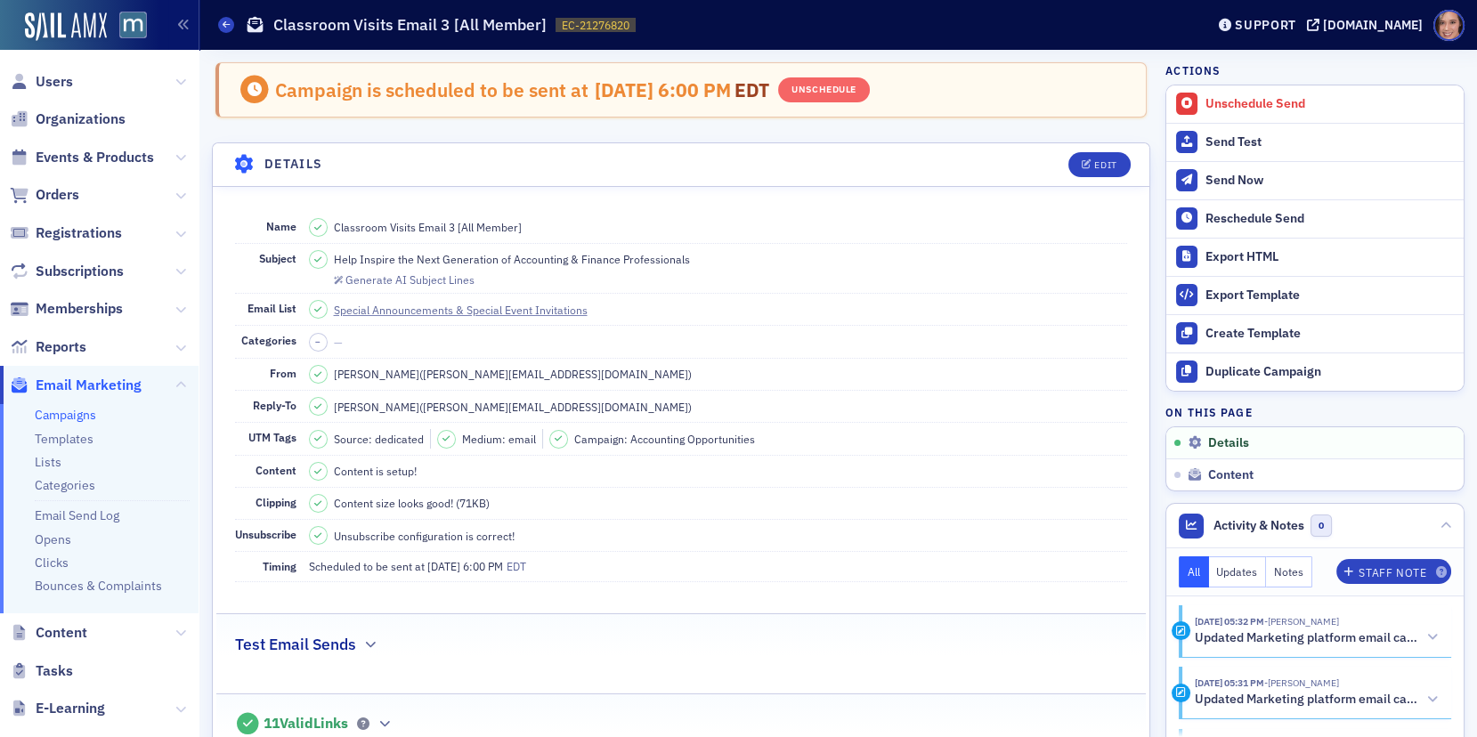
scroll to position [646, 0]
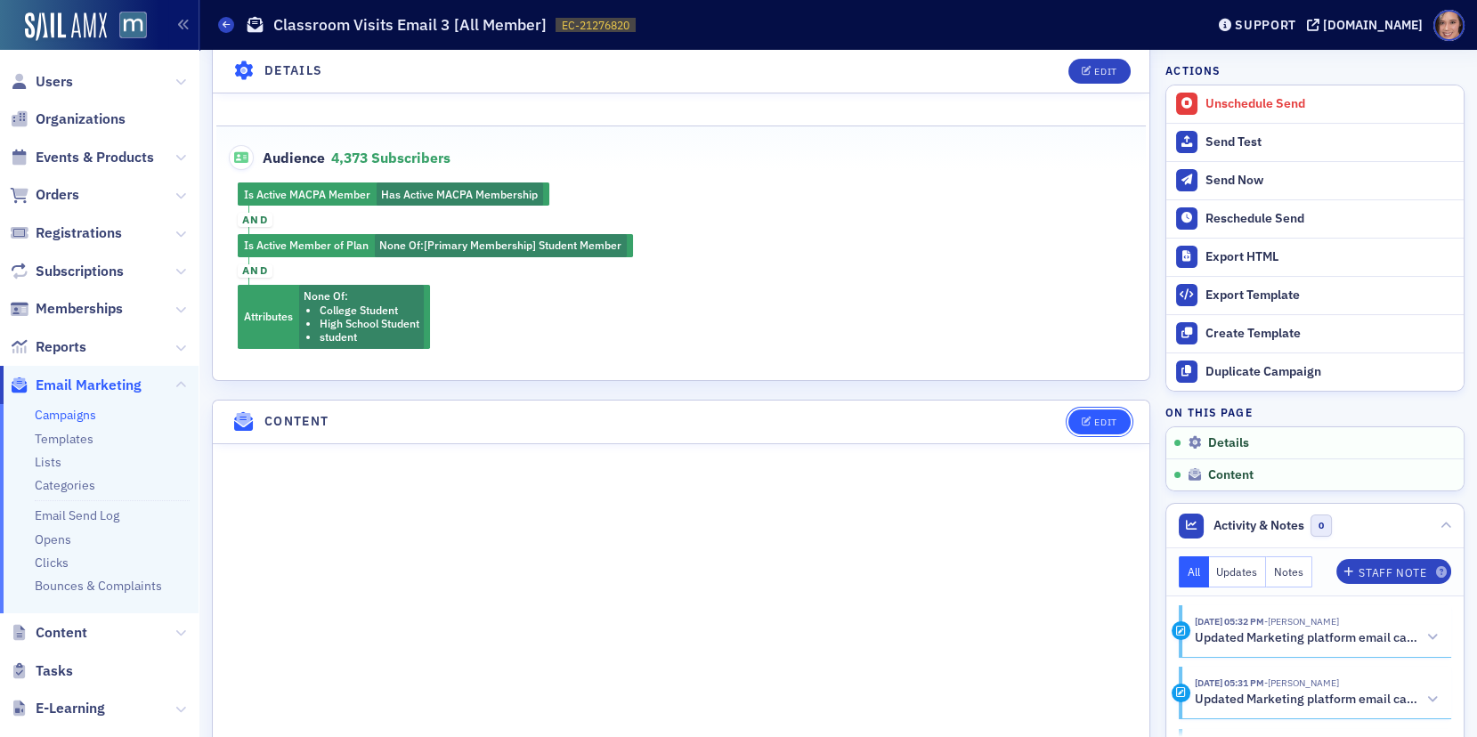
click at [1099, 409] on div "Edit" at bounding box center [1093, 421] width 74 height 25
click at [1091, 417] on icon "button" at bounding box center [1087, 422] width 11 height 10
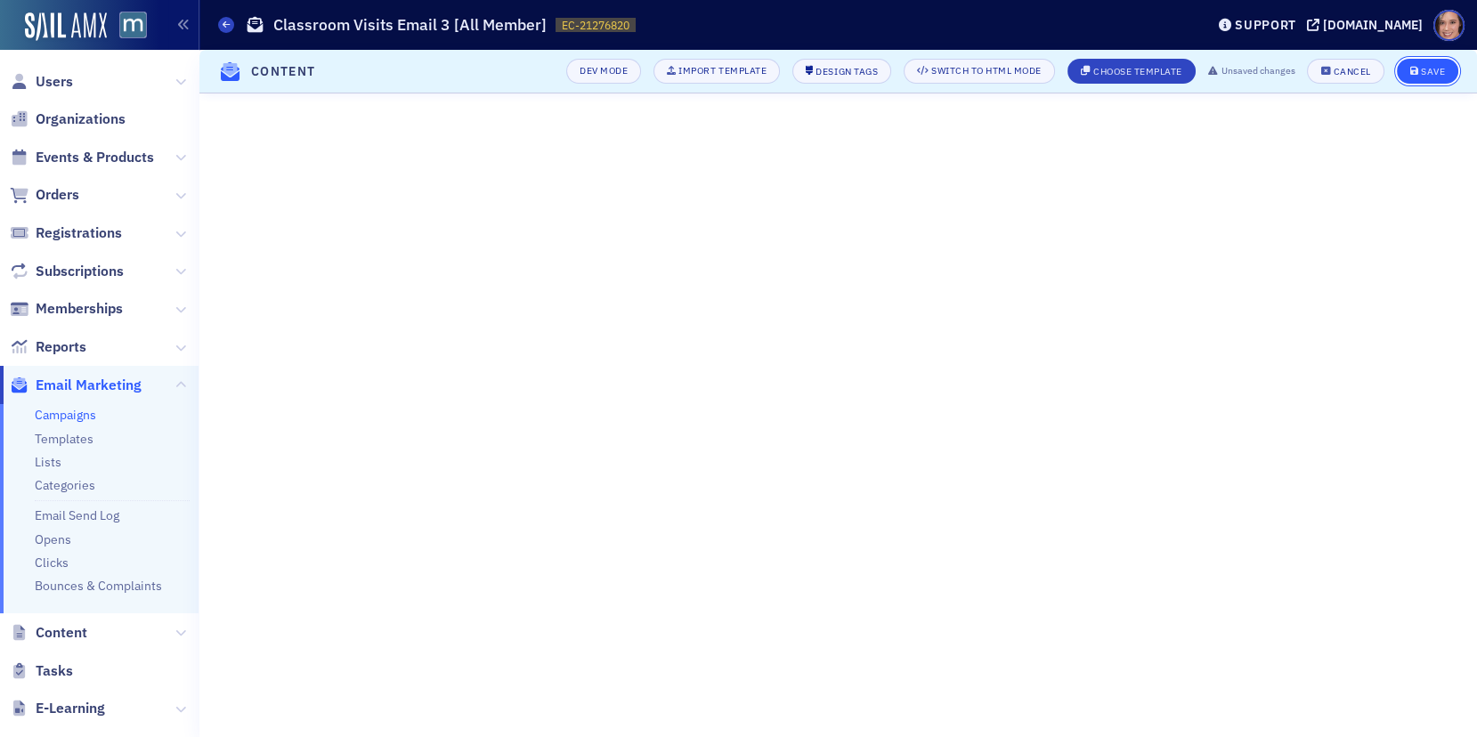
click at [1413, 72] on icon "submit" at bounding box center [1414, 72] width 9 height 10
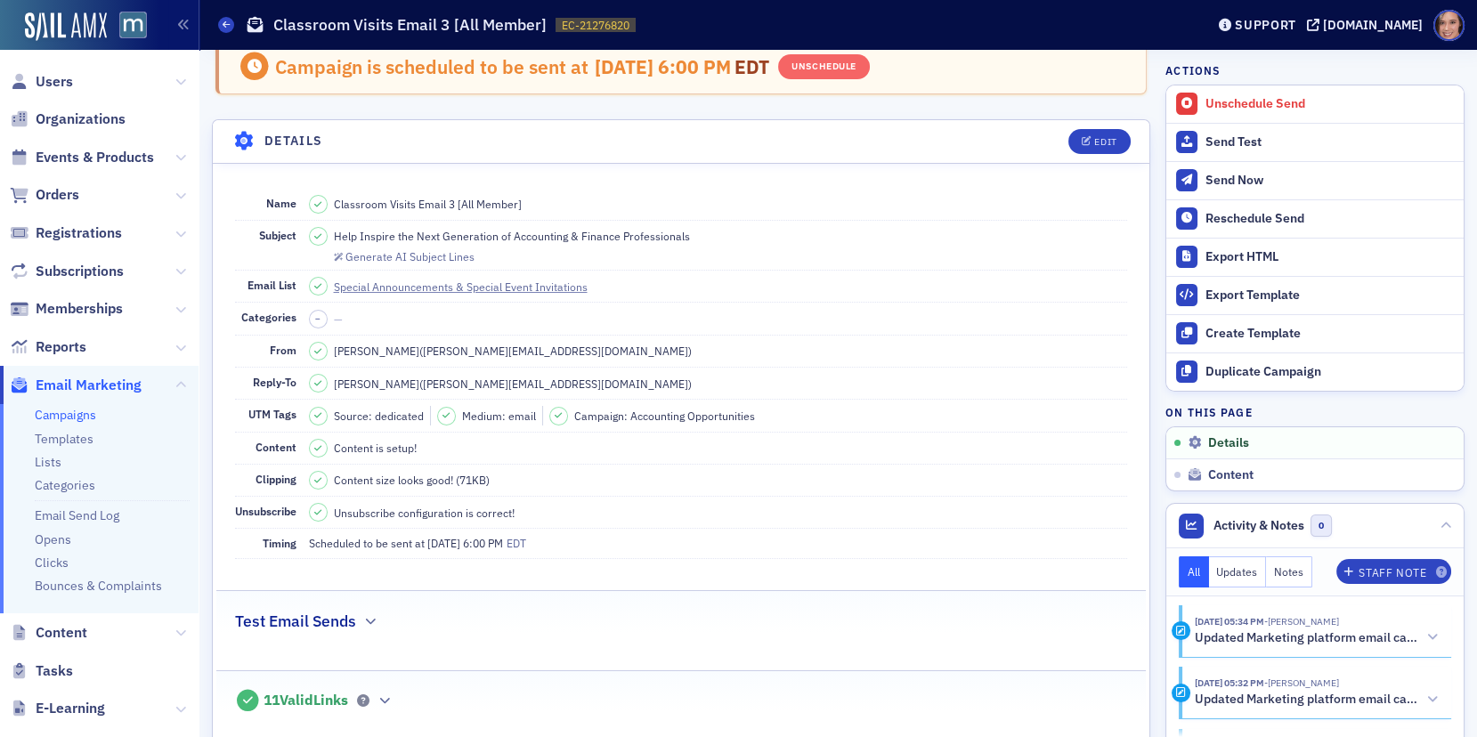
scroll to position [0, 0]
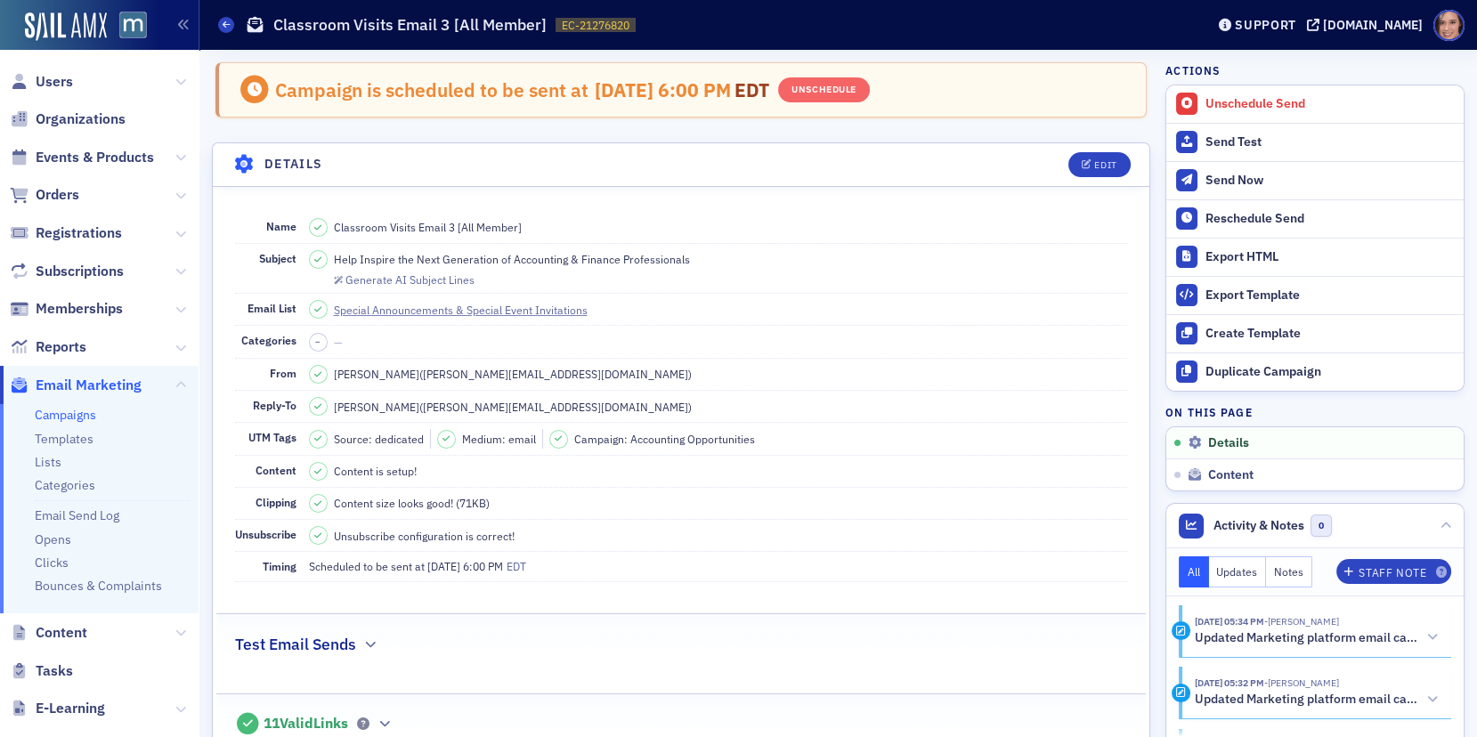
click at [622, 250] on div "Help Inspire the Next Generation of Accounting & Finance Professionals" at bounding box center [499, 259] width 381 height 19
copy span "Help Inspire the Next Generation of Accounting & Finance Professionals"
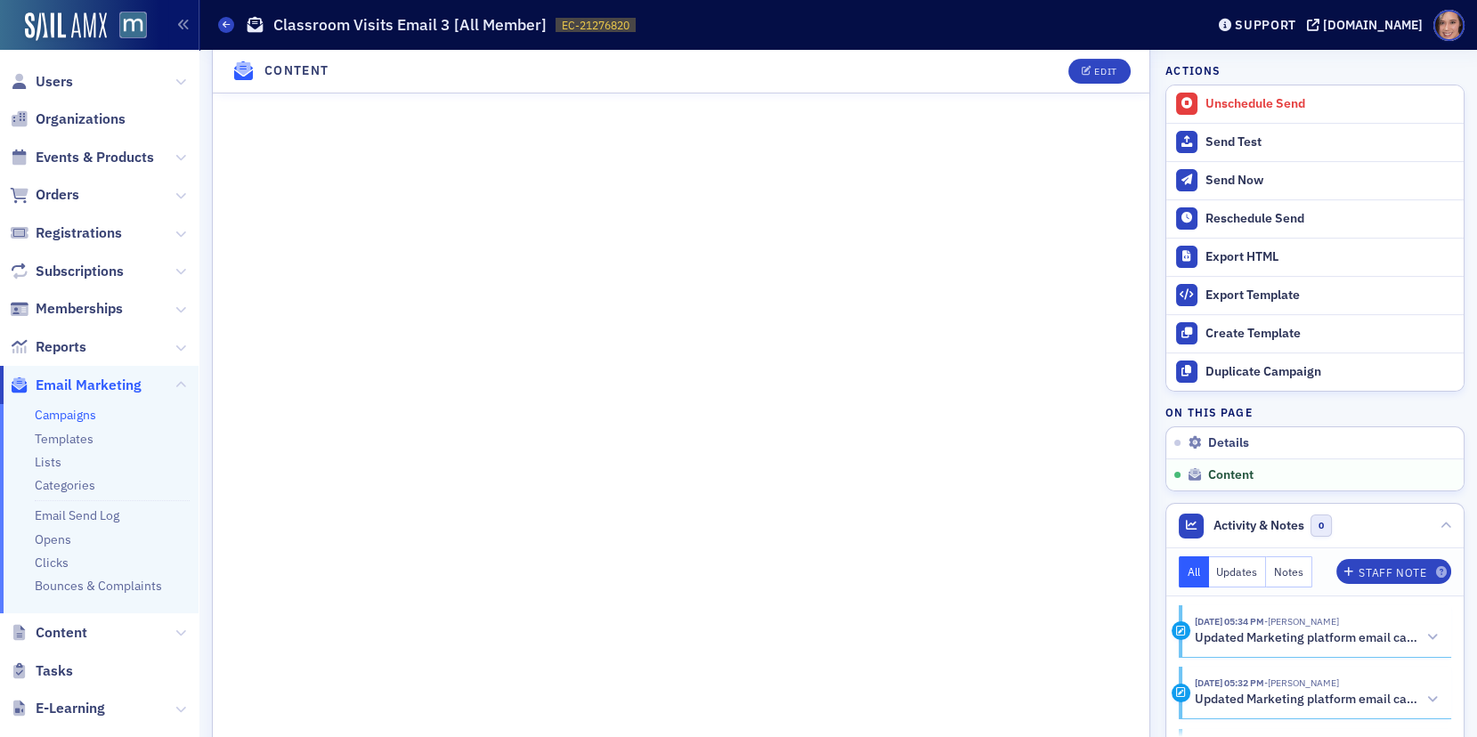
scroll to position [1169, 0]
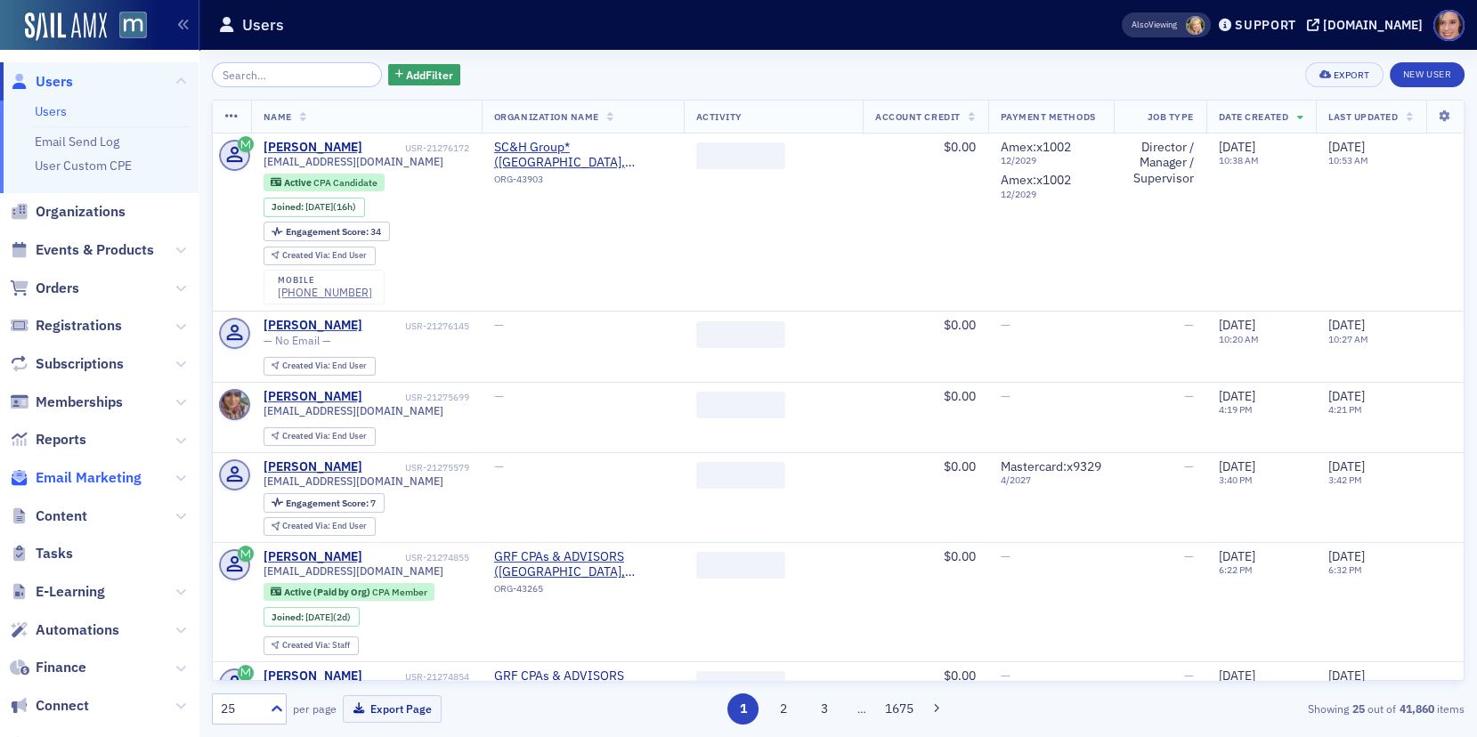
click at [110, 477] on span "Email Marketing" at bounding box center [89, 478] width 106 height 20
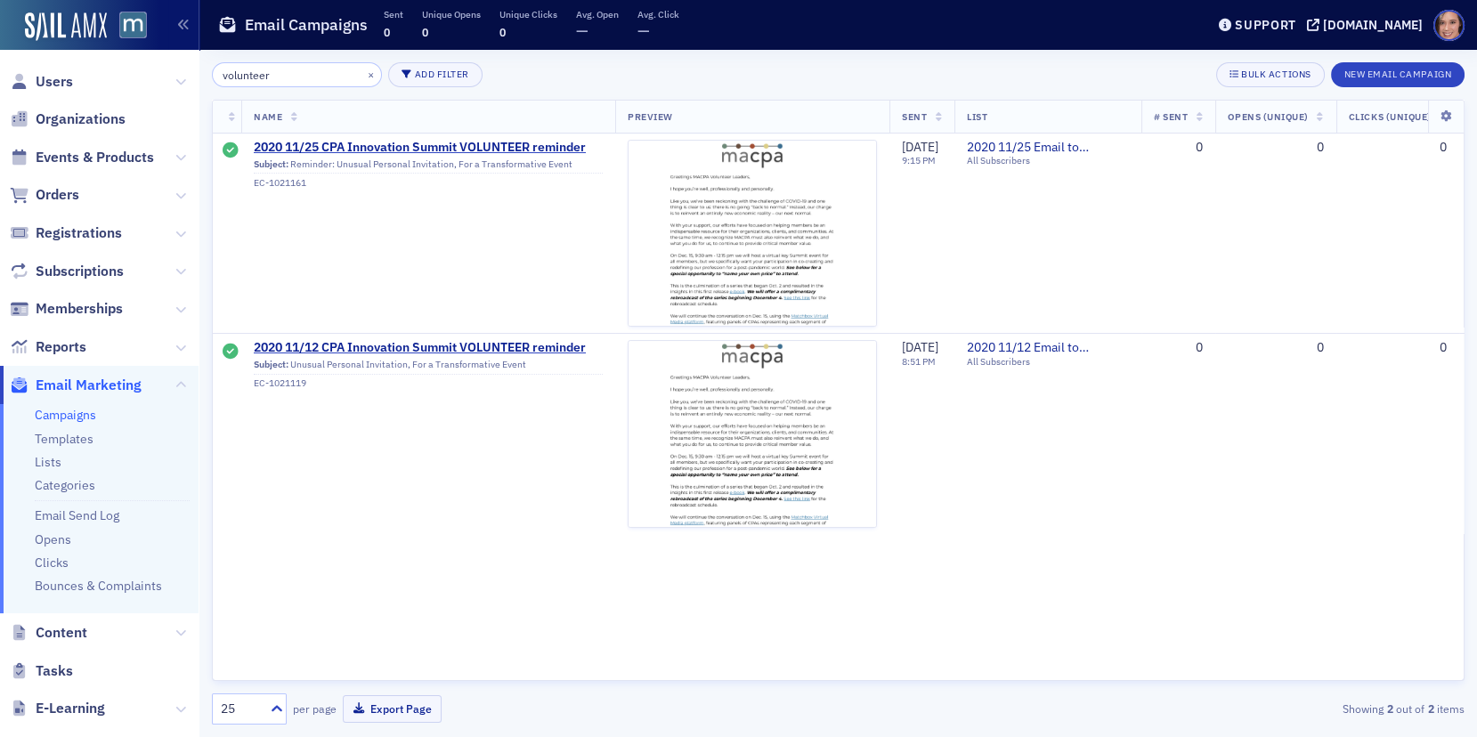
click at [293, 78] on input "volunteer" at bounding box center [297, 74] width 170 height 25
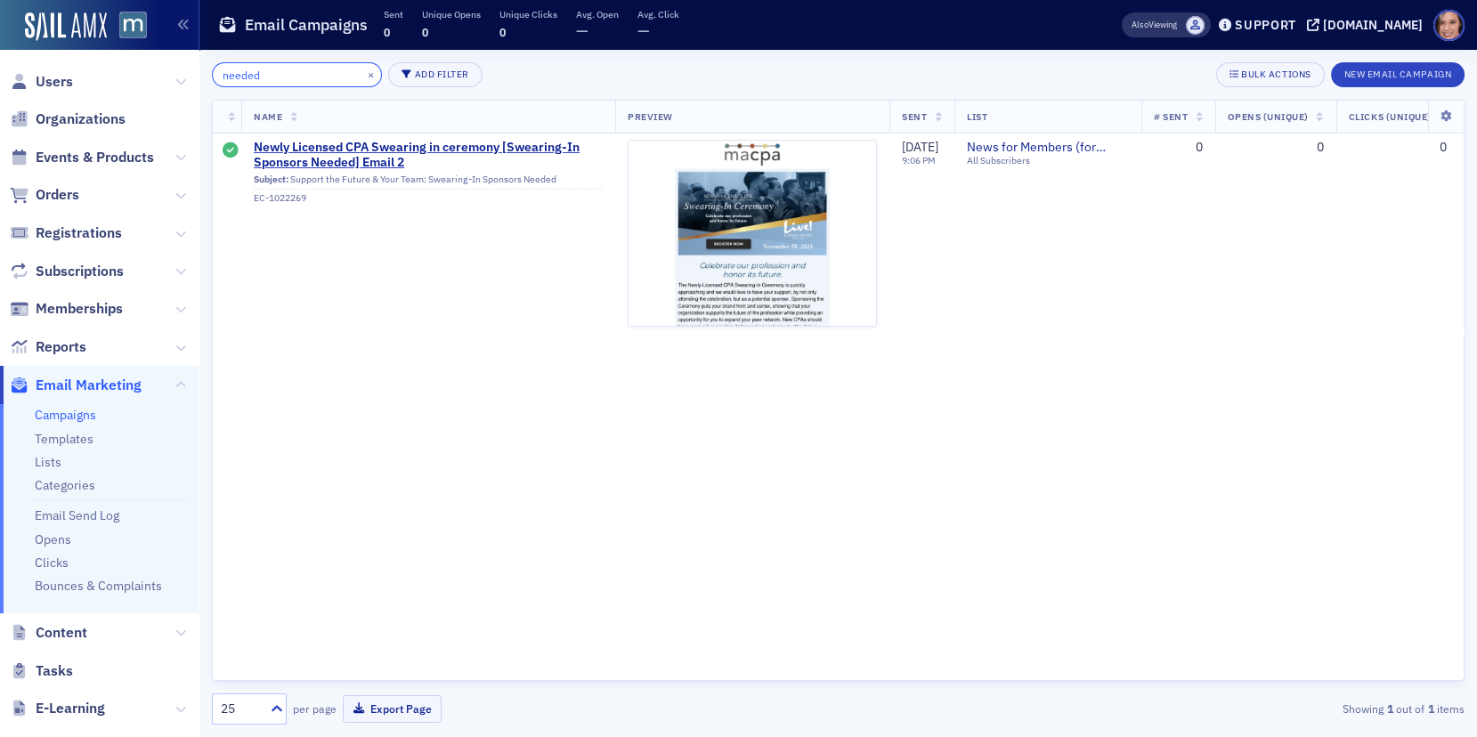
click at [278, 77] on input "needed" at bounding box center [297, 74] width 170 height 25
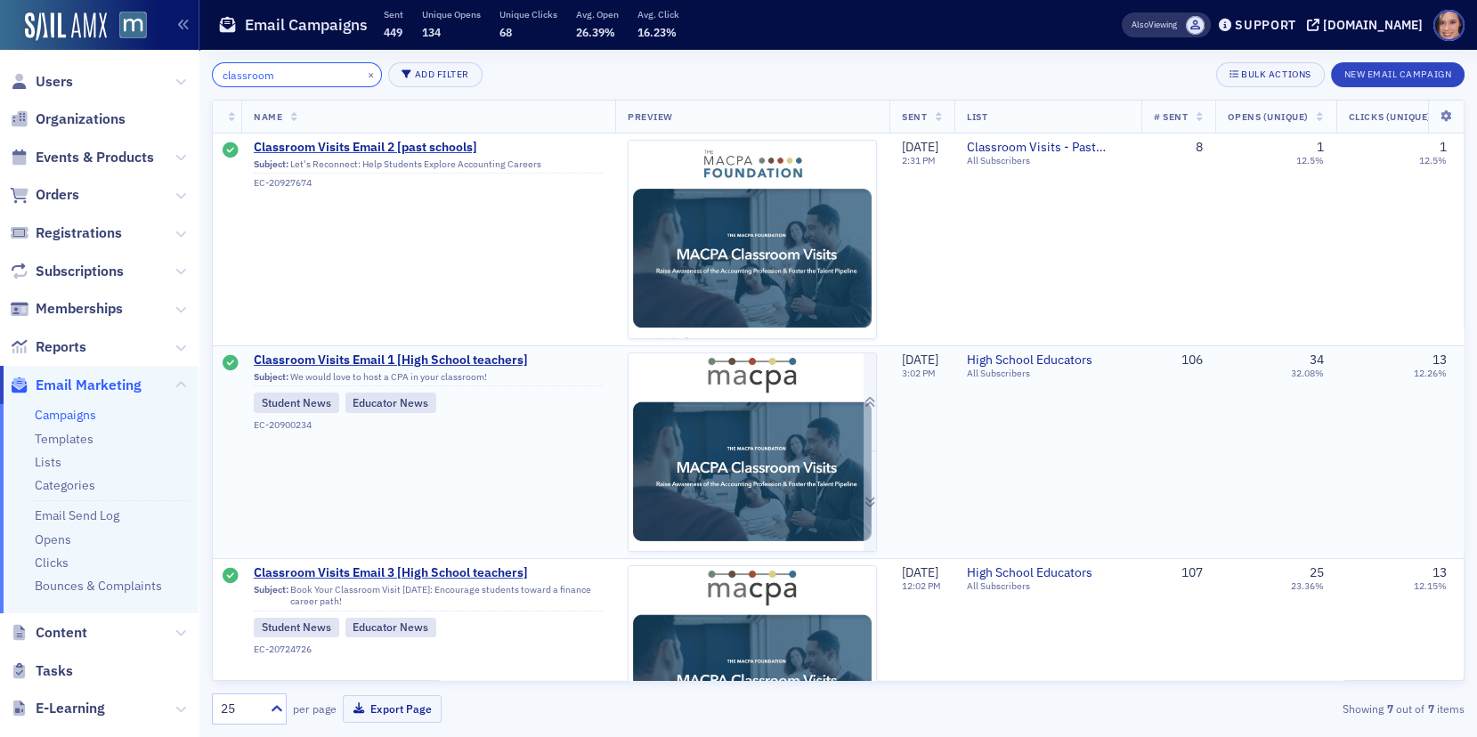
type input "classroom"
click at [725, 423] on img at bounding box center [751, 693] width 247 height 681
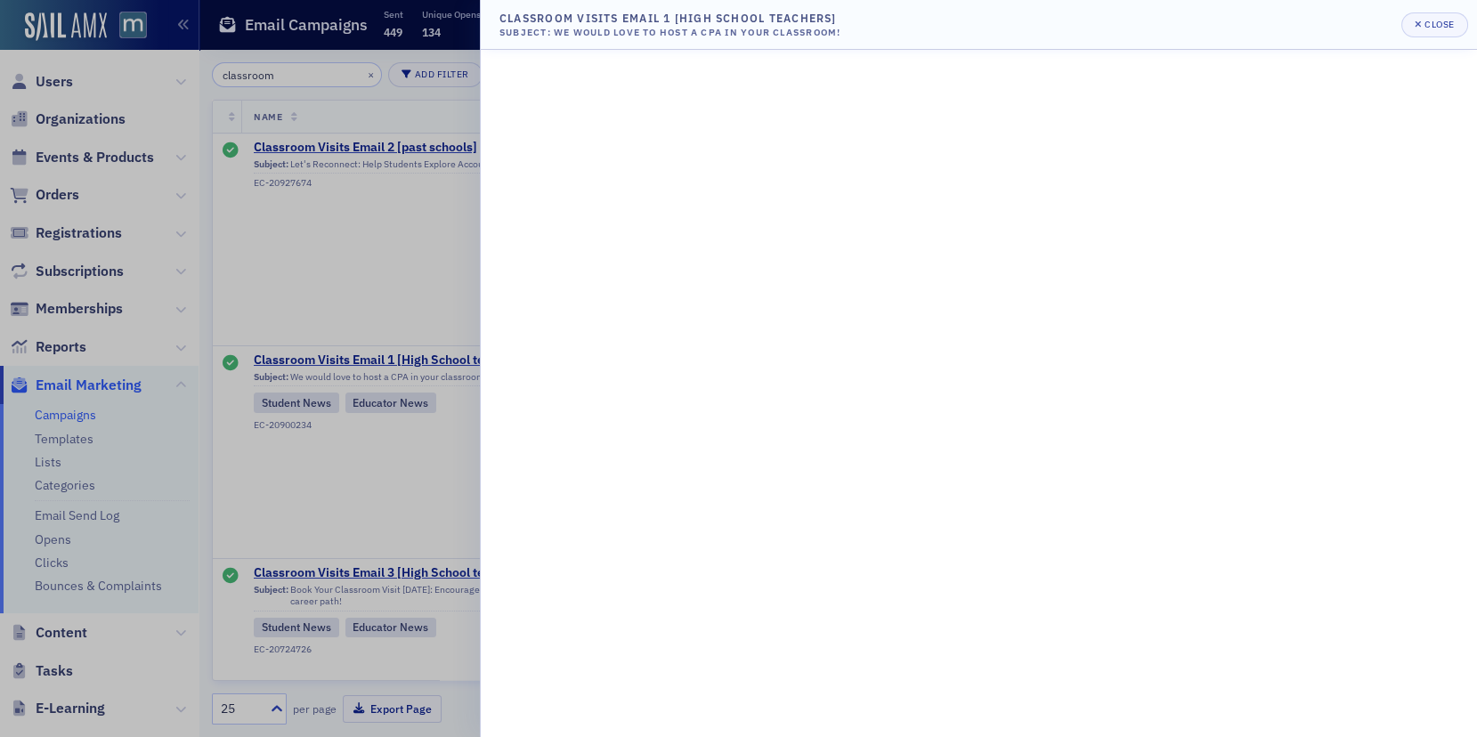
click at [375, 287] on div at bounding box center [738, 368] width 1477 height 737
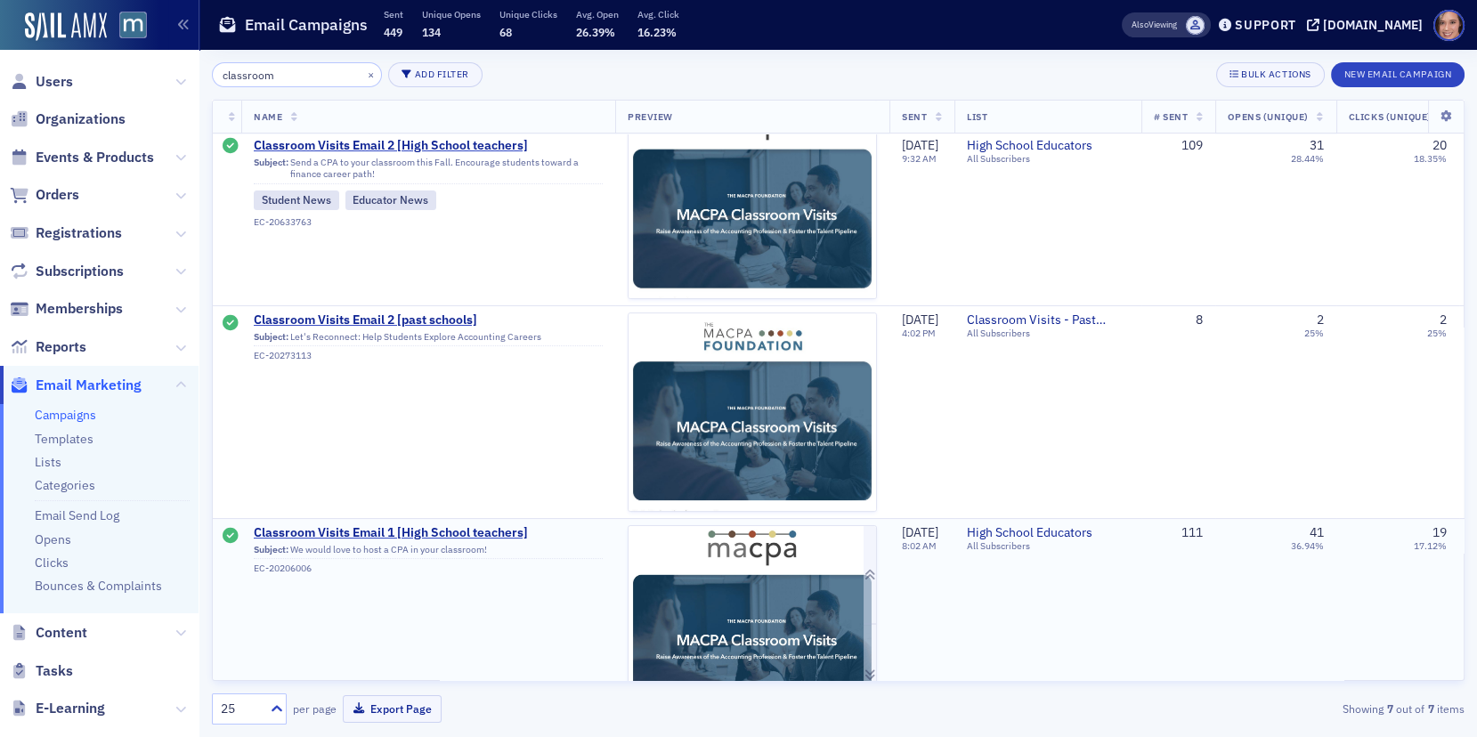
scroll to position [652, 0]
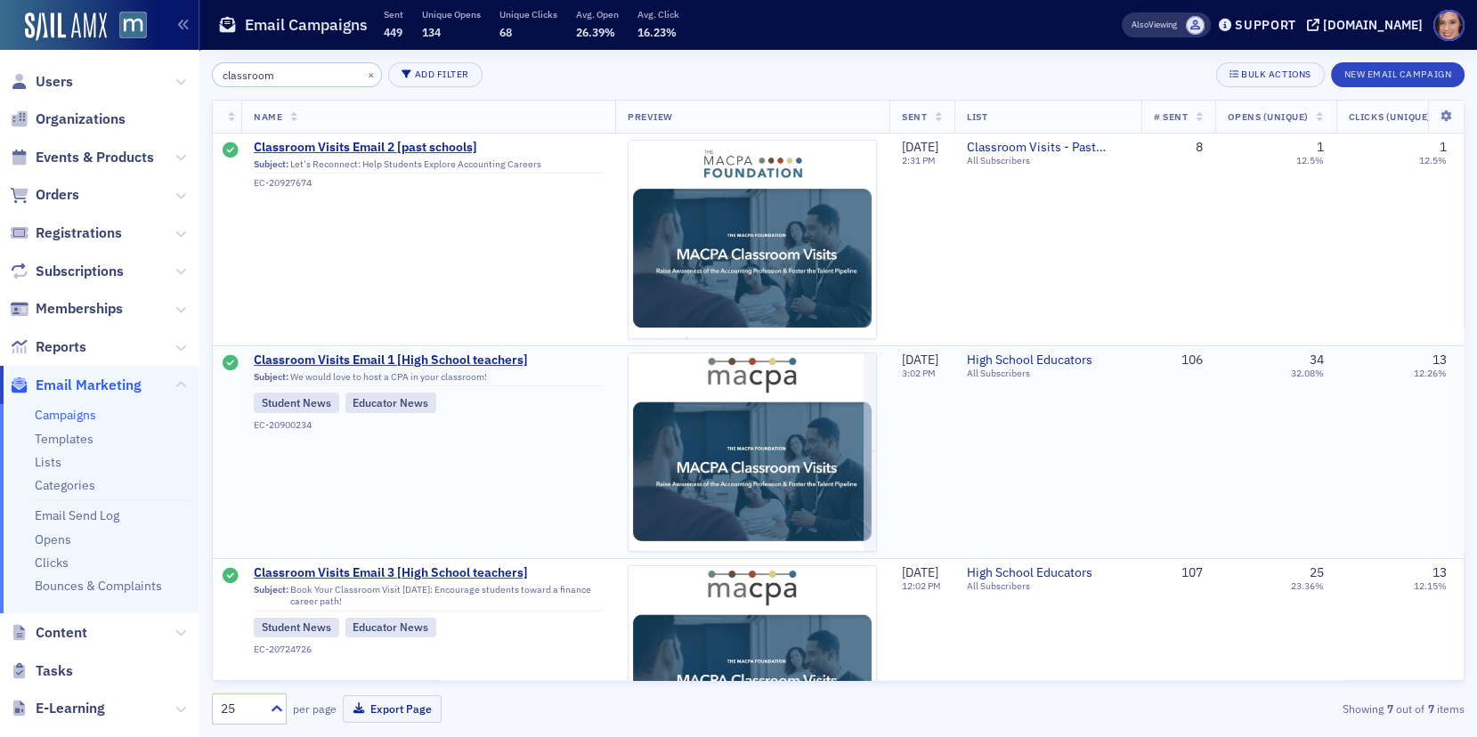
scroll to position [544, 0]
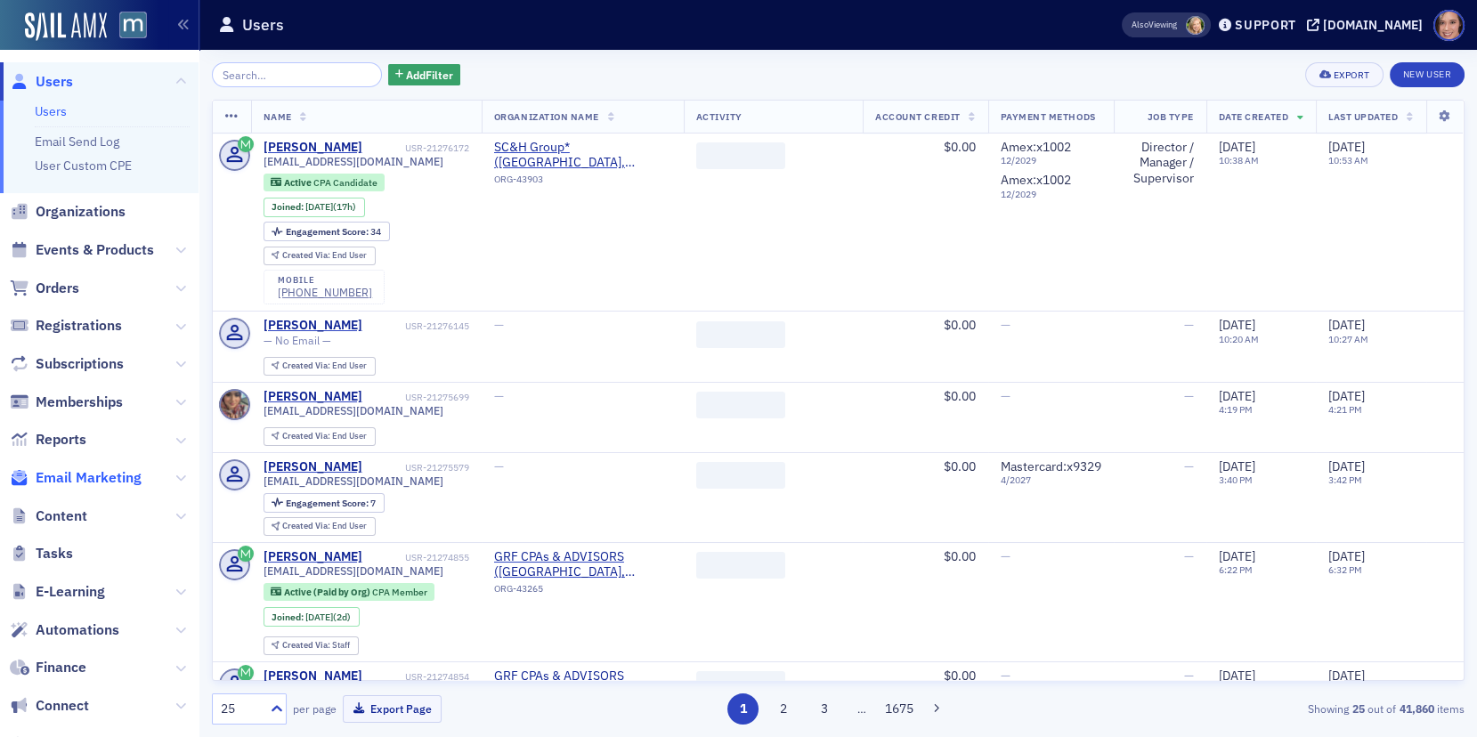
click at [85, 480] on span "Email Marketing" at bounding box center [89, 478] width 106 height 20
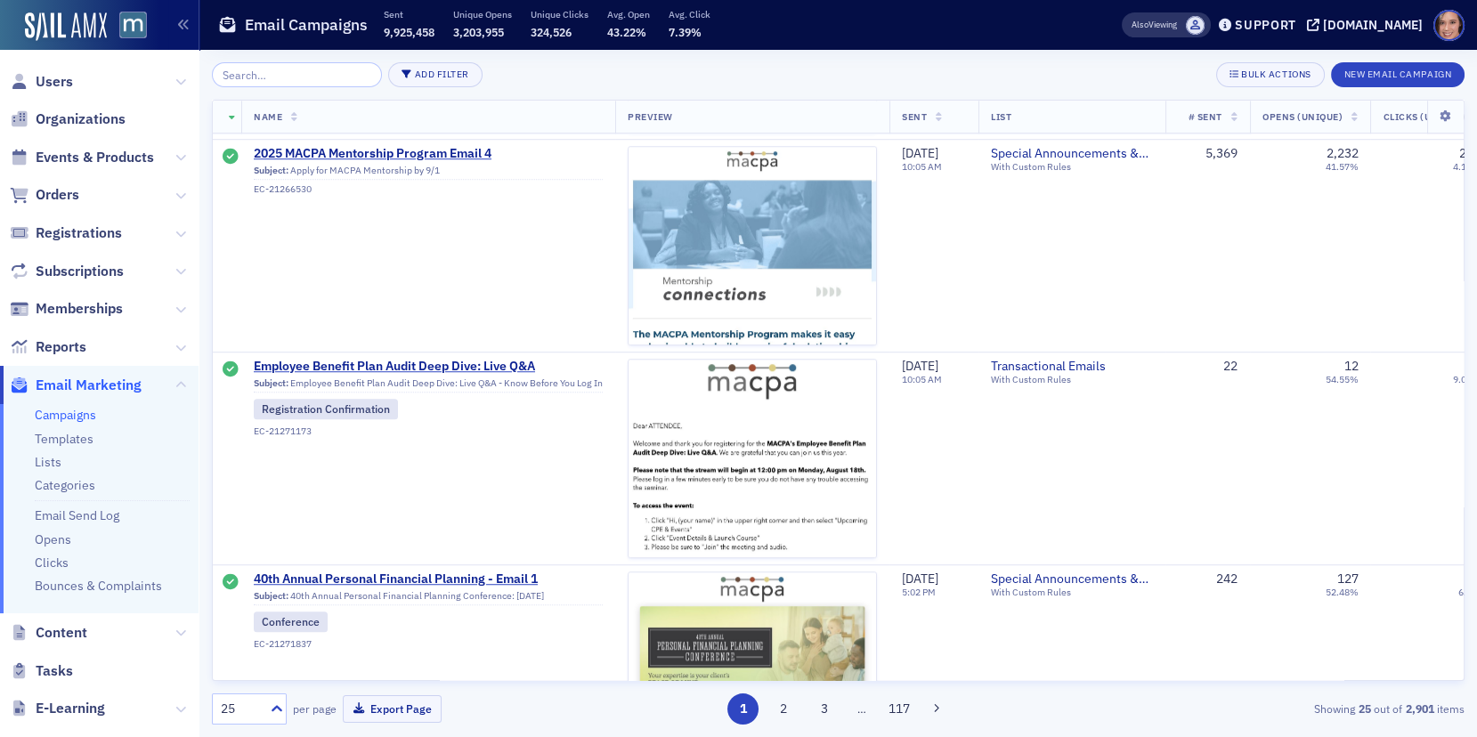
scroll to position [2375, 0]
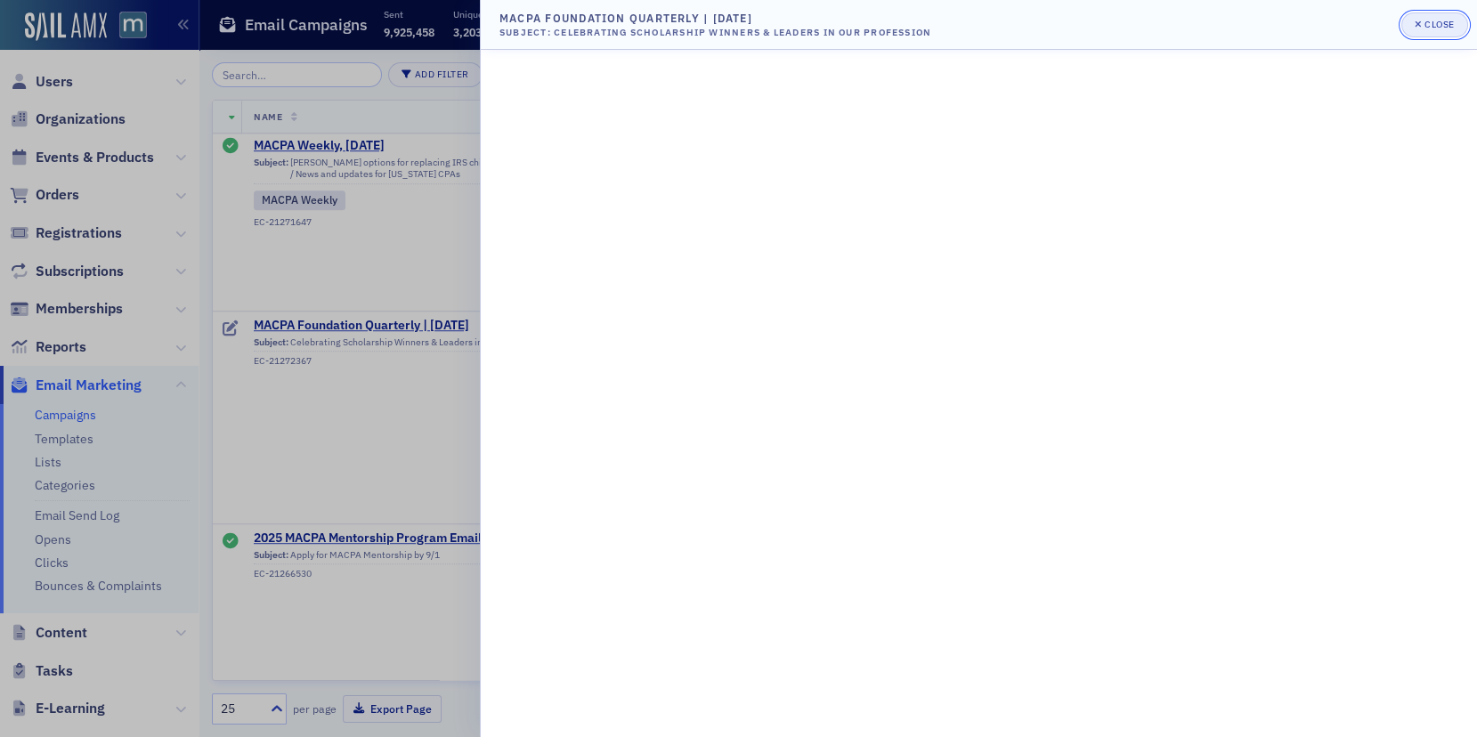
click at [1415, 19] on div "button" at bounding box center [1419, 25] width 10 height 14
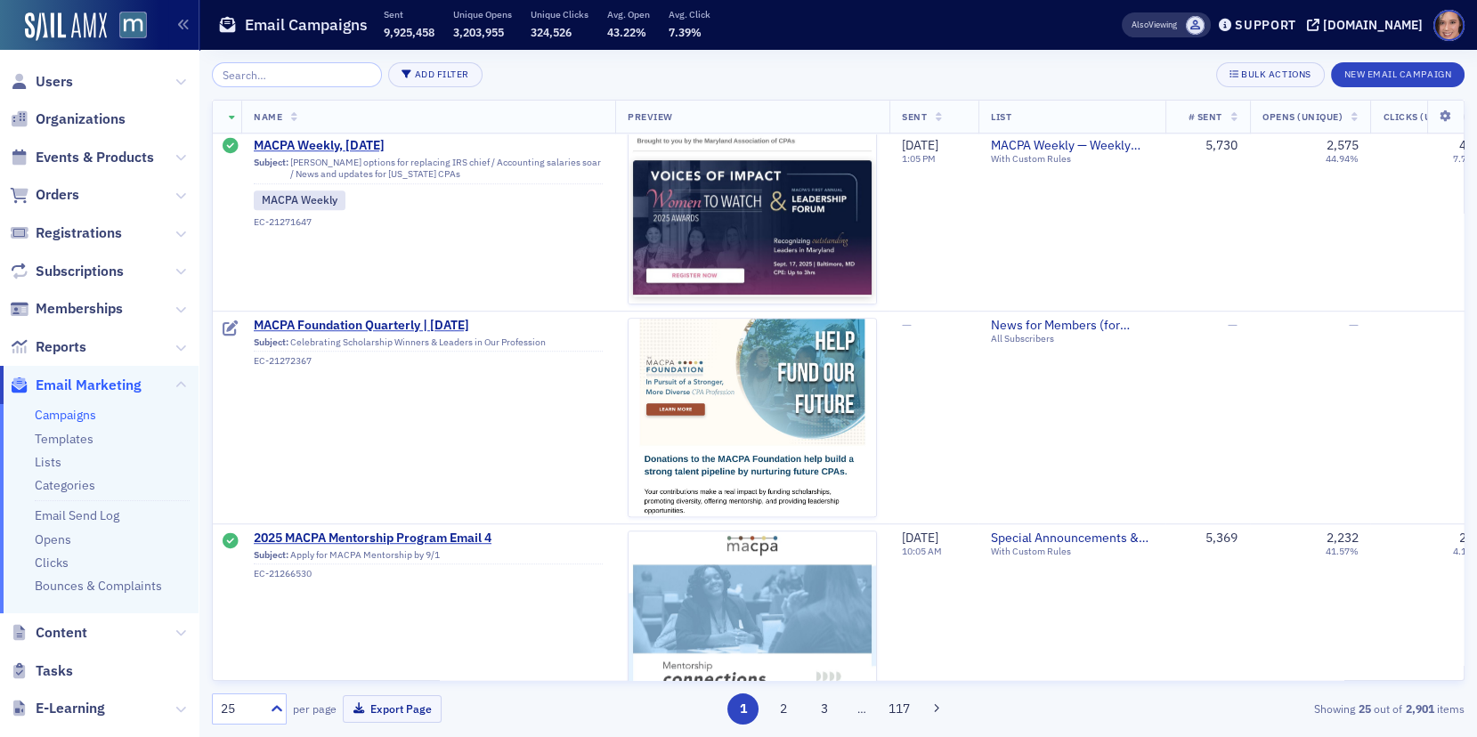
scroll to position [2551, 0]
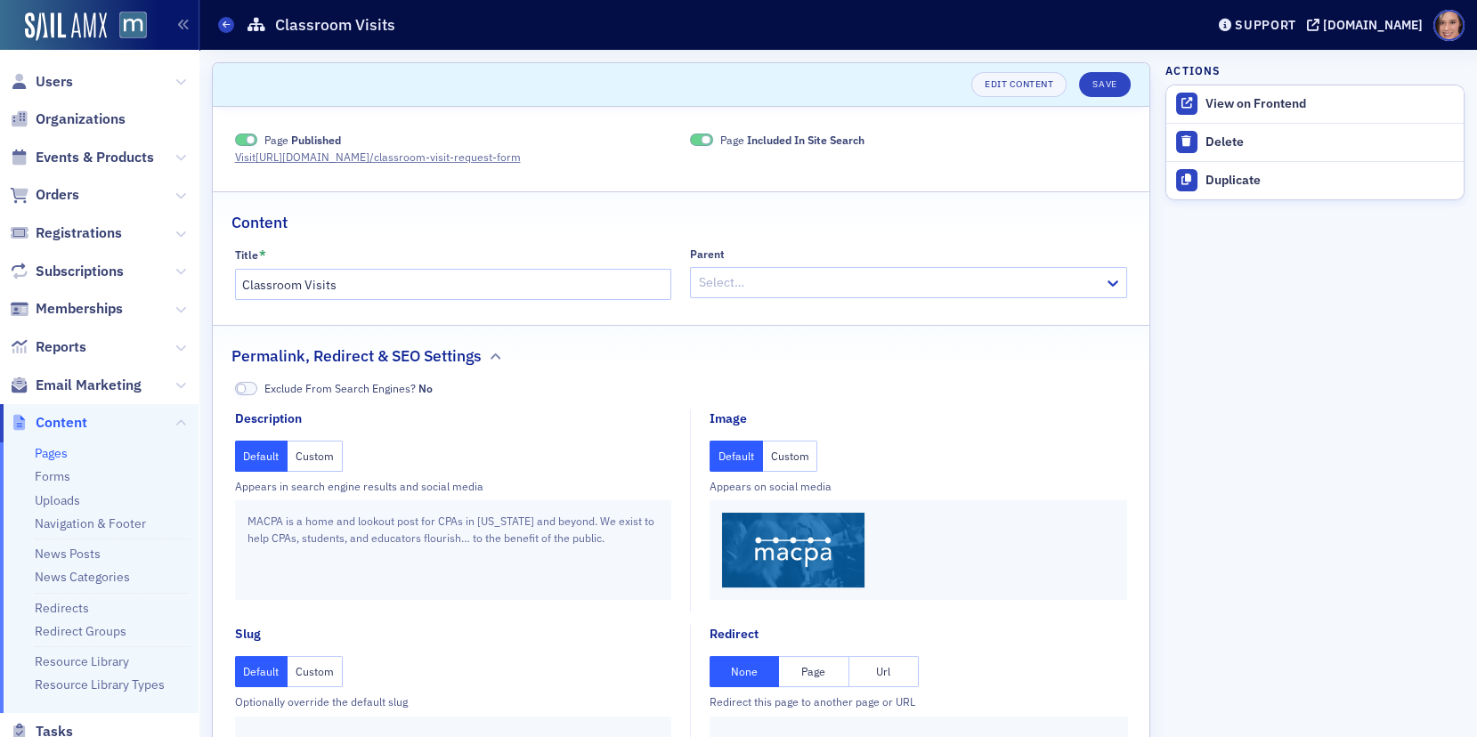
click at [793, 453] on button "Custom" at bounding box center [790, 456] width 55 height 31
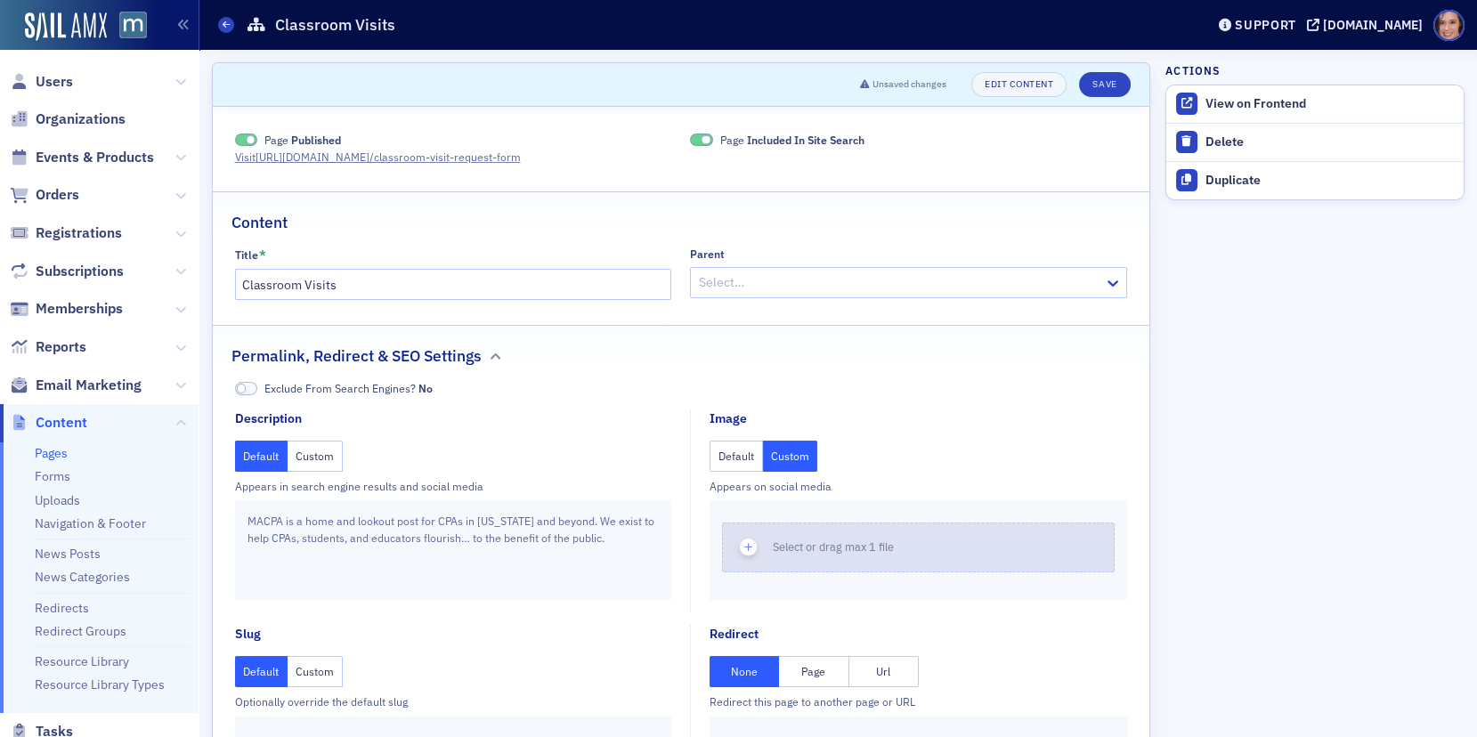
click at [793, 527] on button "Select or drag max 1 file" at bounding box center [918, 548] width 393 height 50
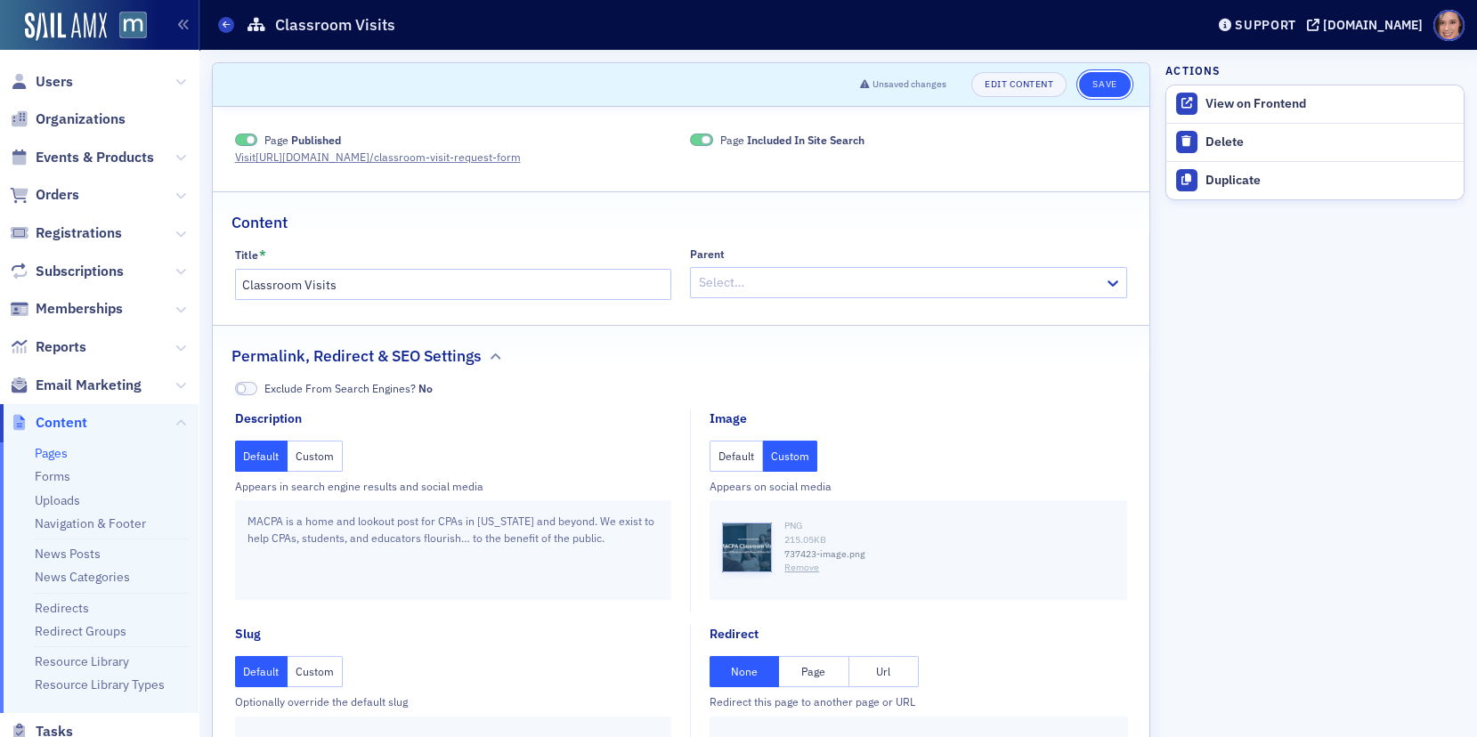
click at [1107, 78] on button "Save" at bounding box center [1104, 84] width 51 height 25
click at [1110, 79] on button "Save" at bounding box center [1104, 84] width 51 height 25
